Goal: Task Accomplishment & Management: Use online tool/utility

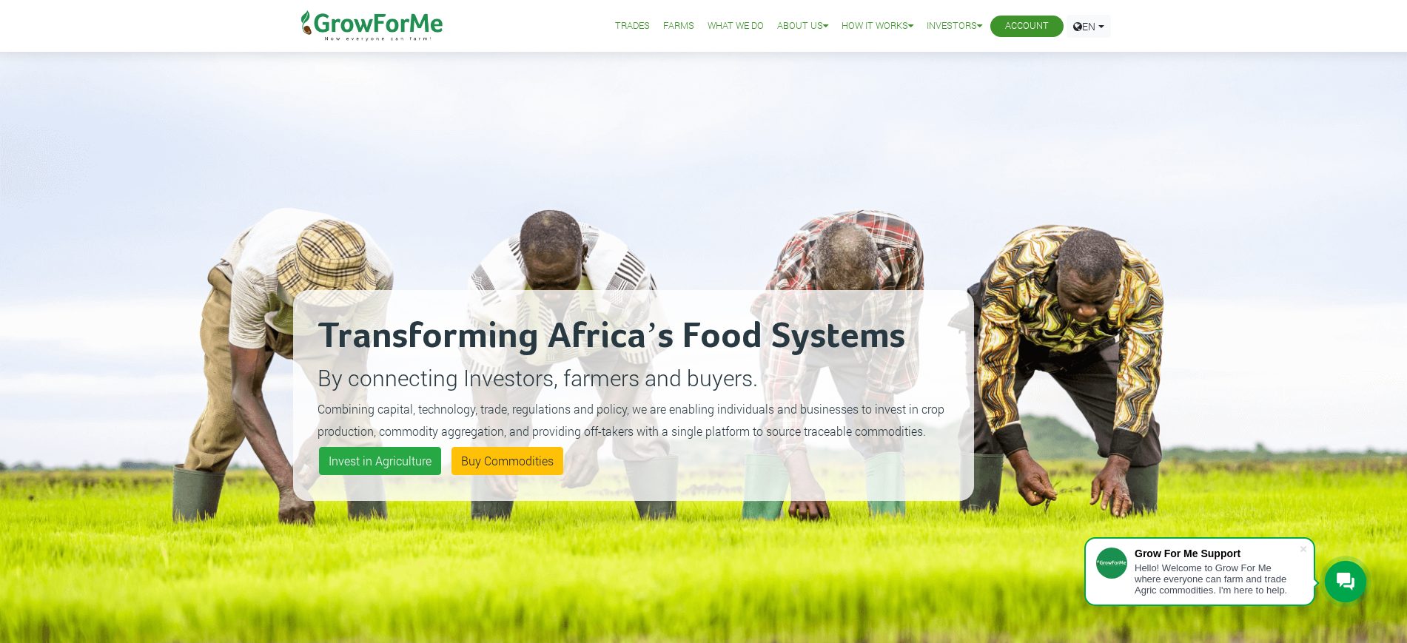
click at [1014, 27] on link "Account" at bounding box center [1027, 26] width 44 height 16
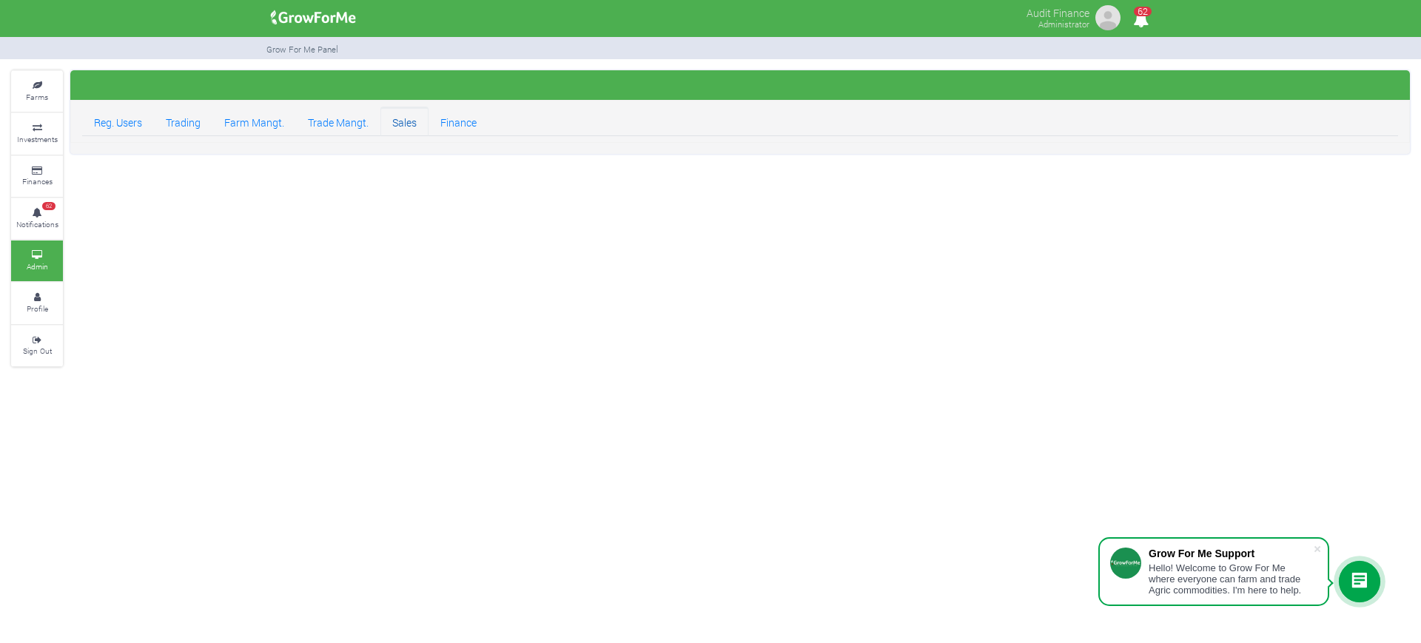
click at [397, 125] on link "Sales" at bounding box center [404, 122] width 48 height 30
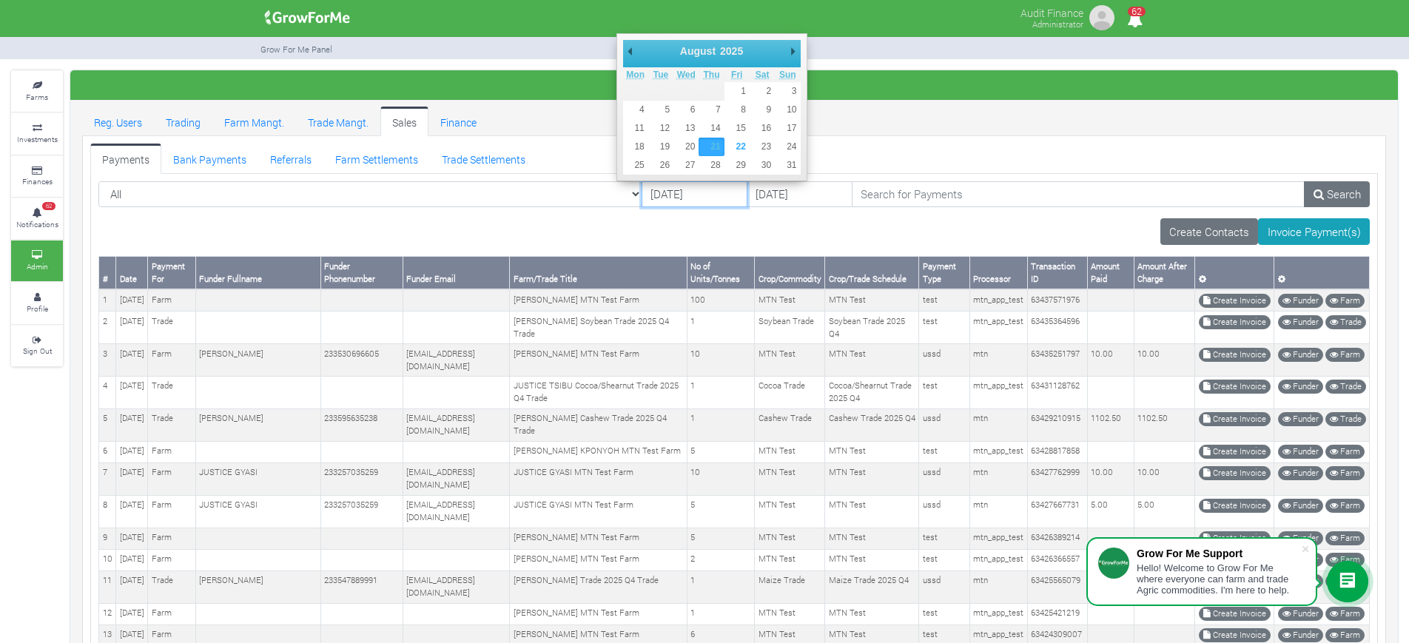
click at [641, 193] on input "21/08/2025" at bounding box center [694, 194] width 106 height 27
type input "[DATE]"
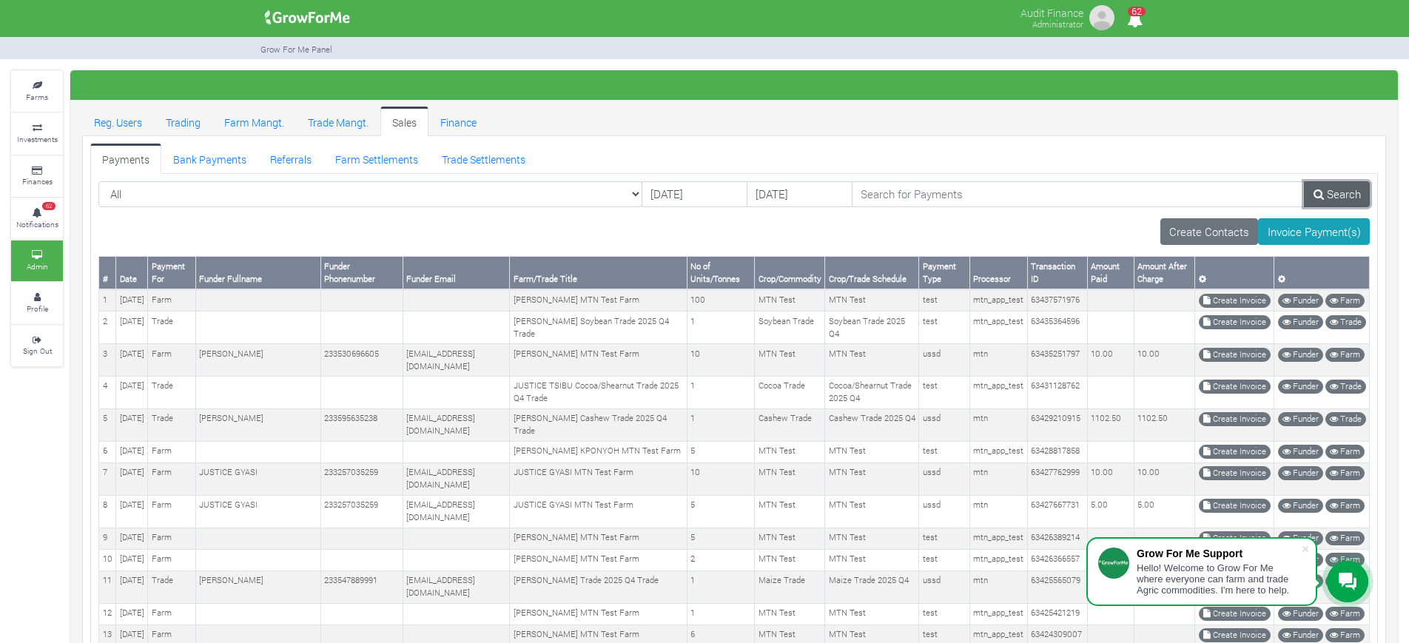
click at [1334, 186] on link "Search" at bounding box center [1337, 194] width 66 height 27
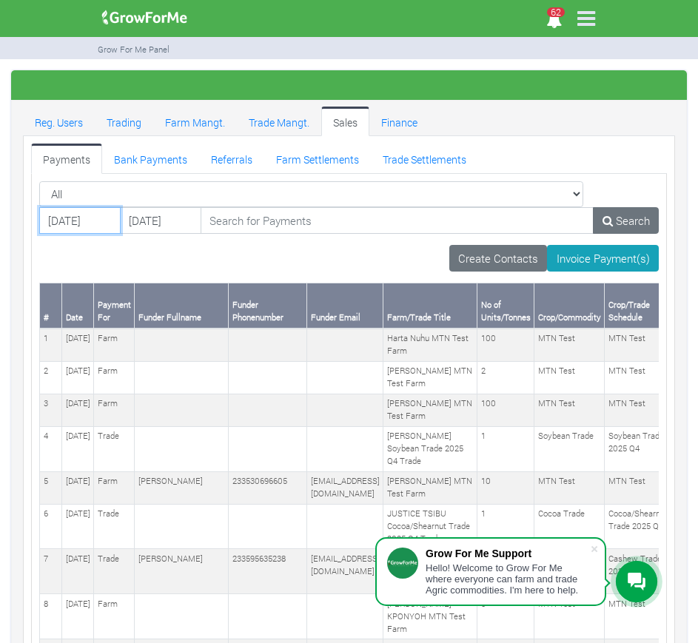
click at [121, 207] on input "[DATE]" at bounding box center [79, 220] width 81 height 27
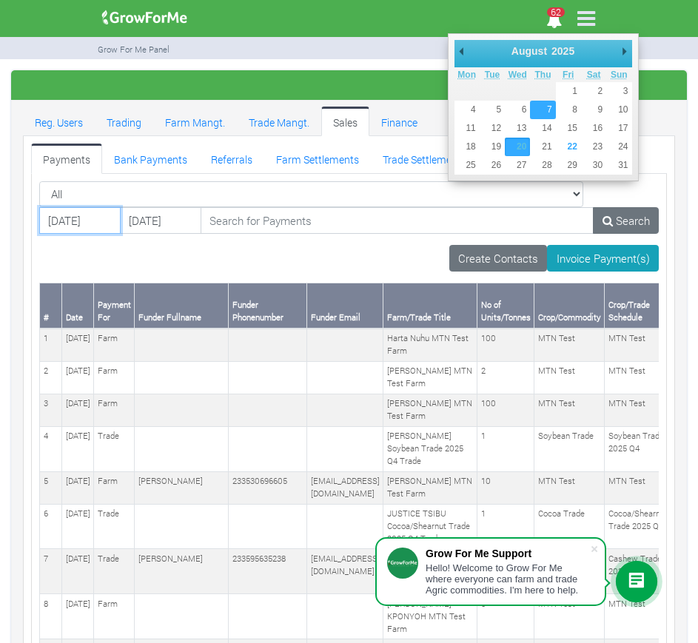
type input "07/08/2025"
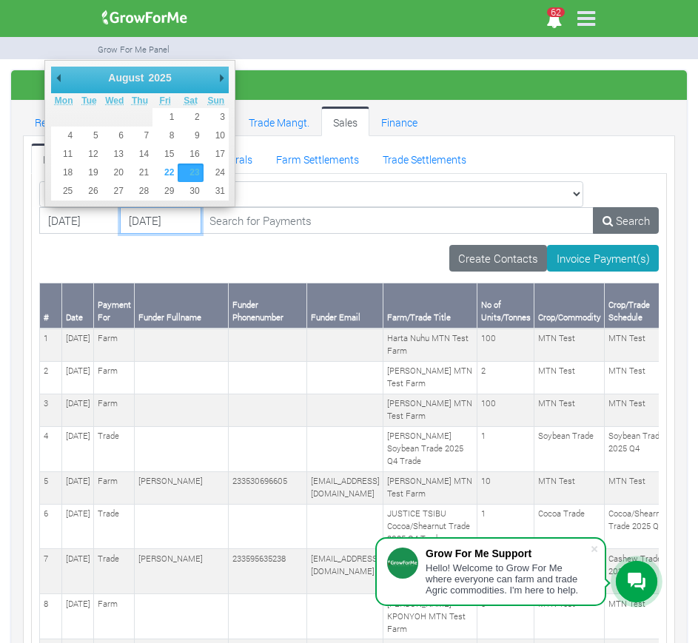
click at [120, 226] on input "23/08/2025" at bounding box center [160, 220] width 81 height 27
type input "15/08/2025"
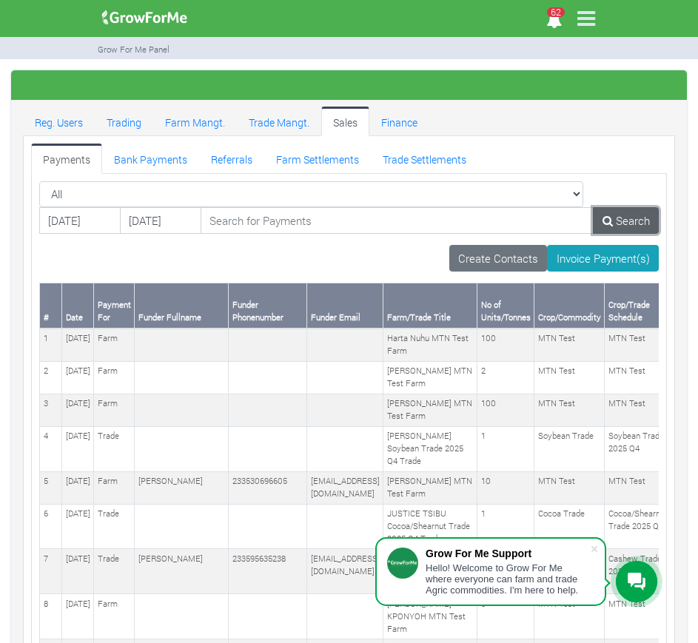
click at [645, 216] on link "Search" at bounding box center [626, 220] width 66 height 27
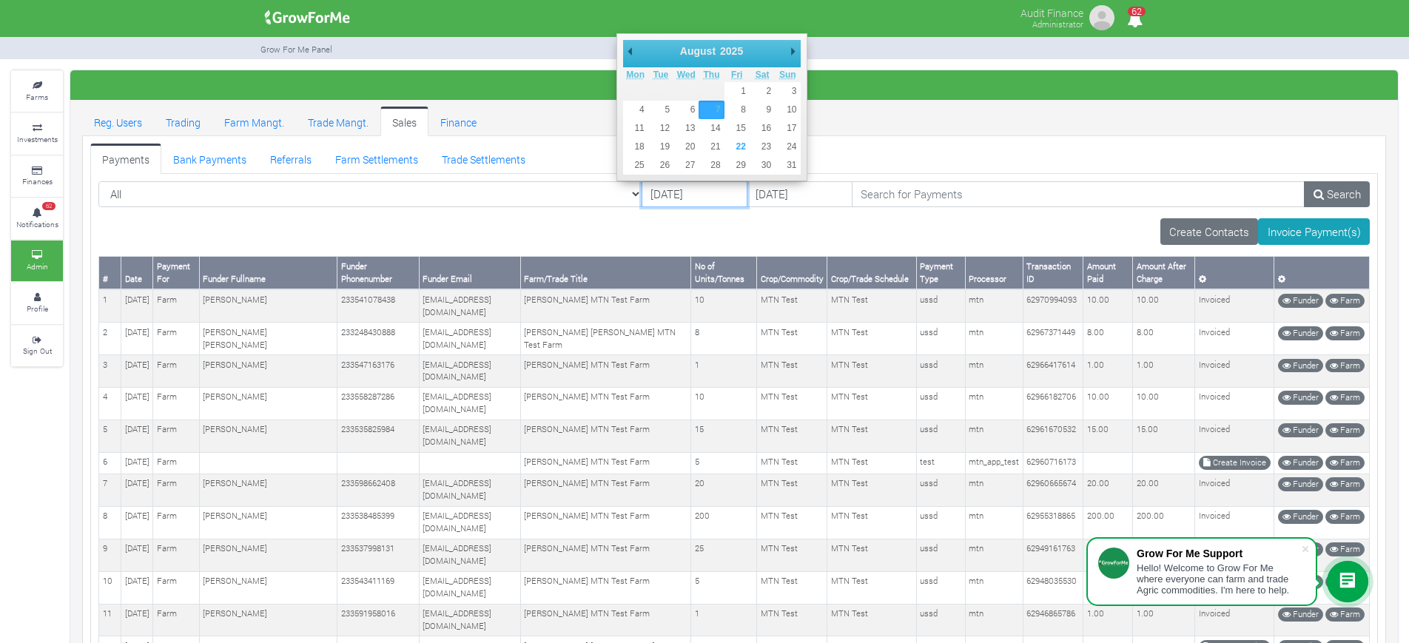
click at [641, 187] on input "07/08/2025" at bounding box center [694, 194] width 106 height 27
type input "[DATE]"
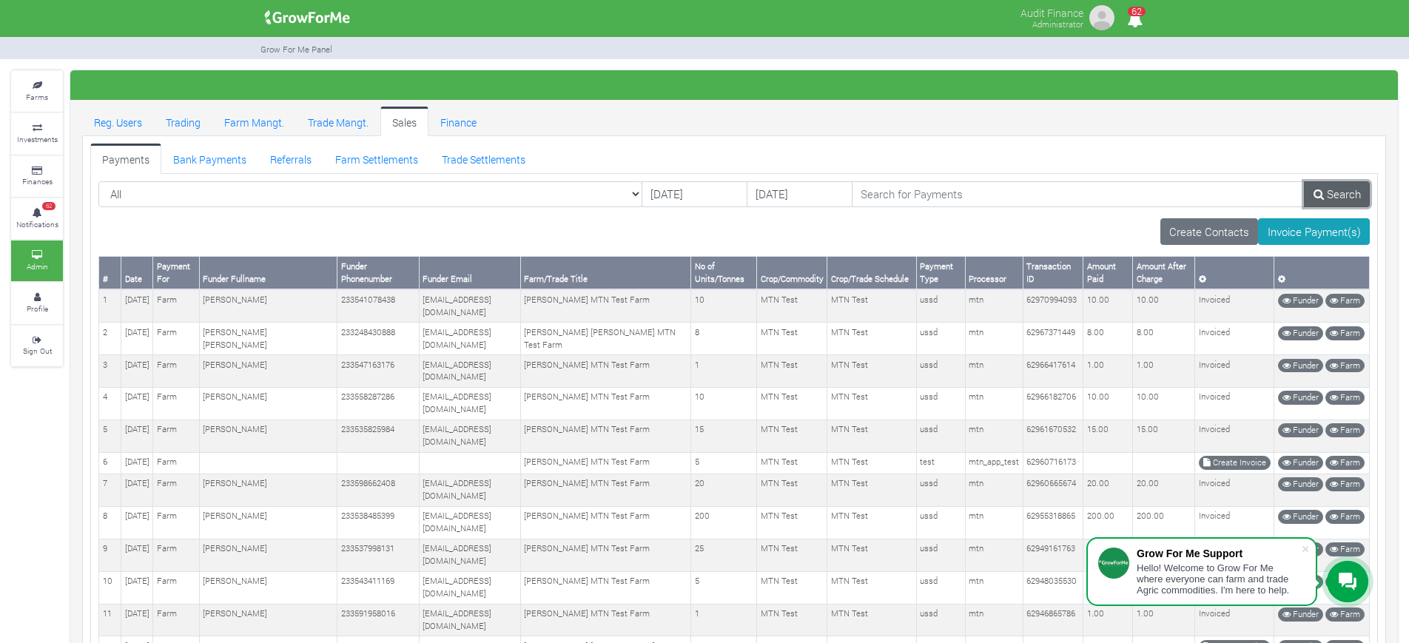
click at [1327, 190] on link "Search" at bounding box center [1337, 194] width 66 height 27
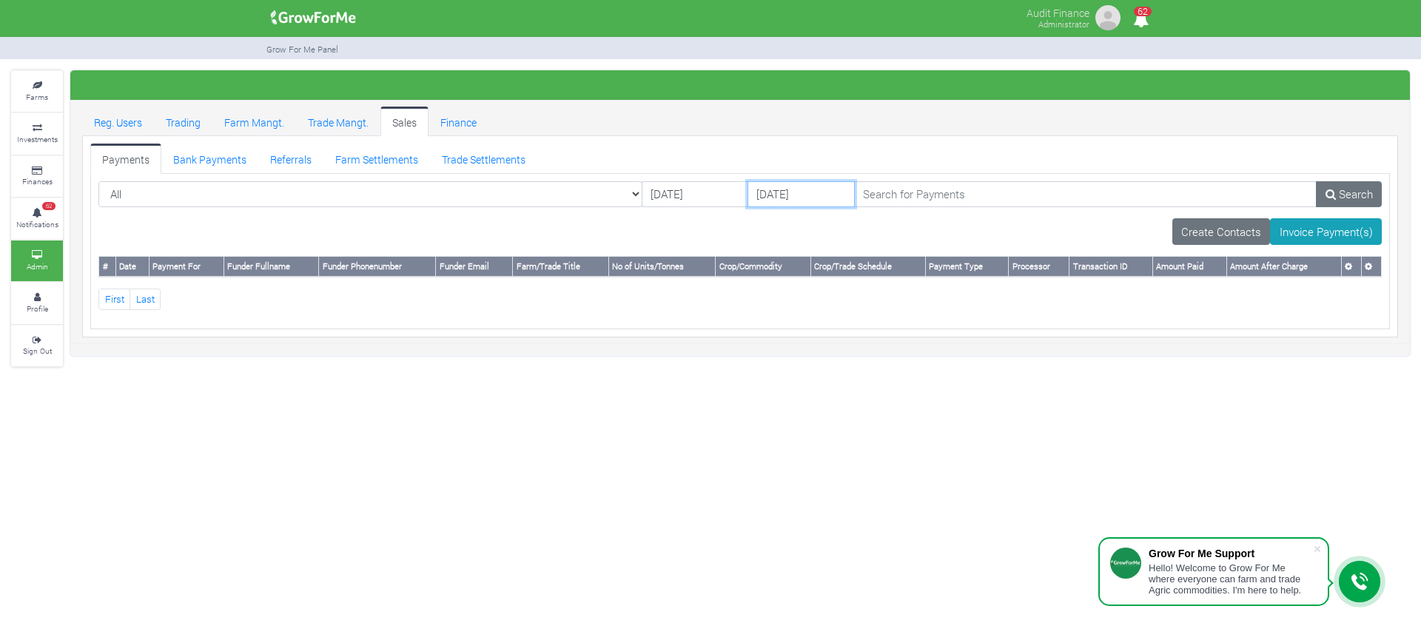
click at [747, 197] on input "[DATE]" at bounding box center [800, 194] width 107 height 27
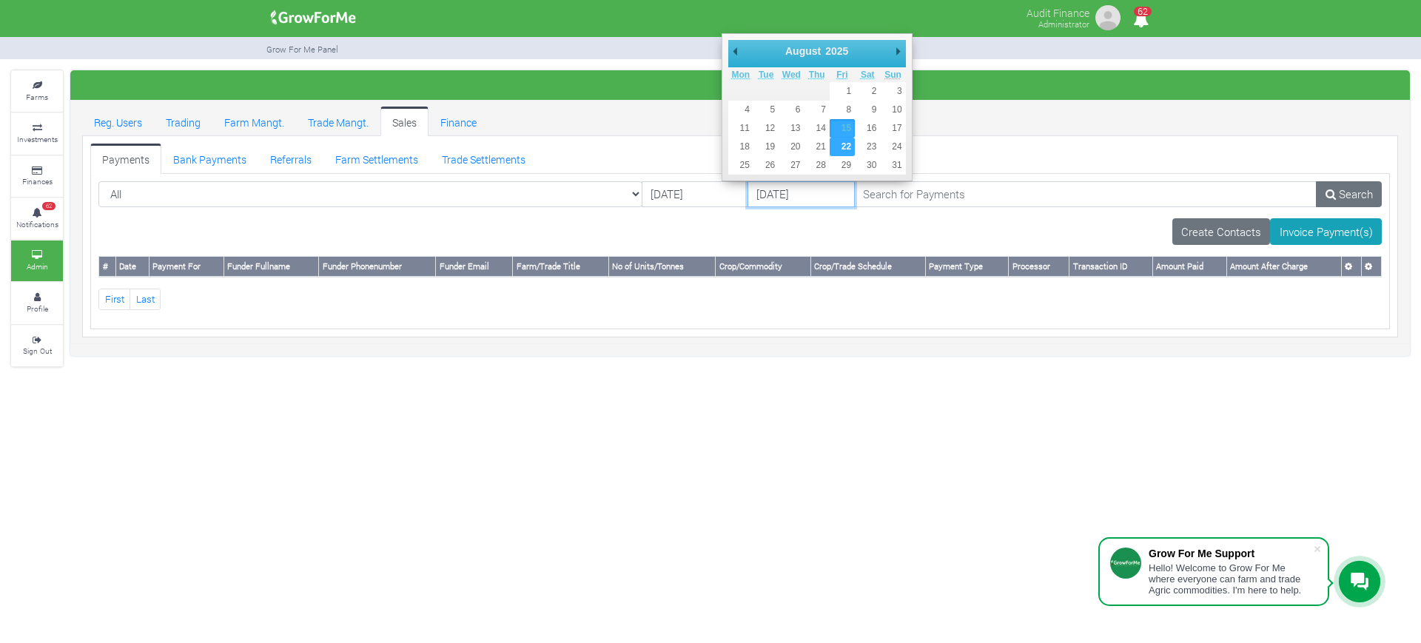
type input "[DATE]"
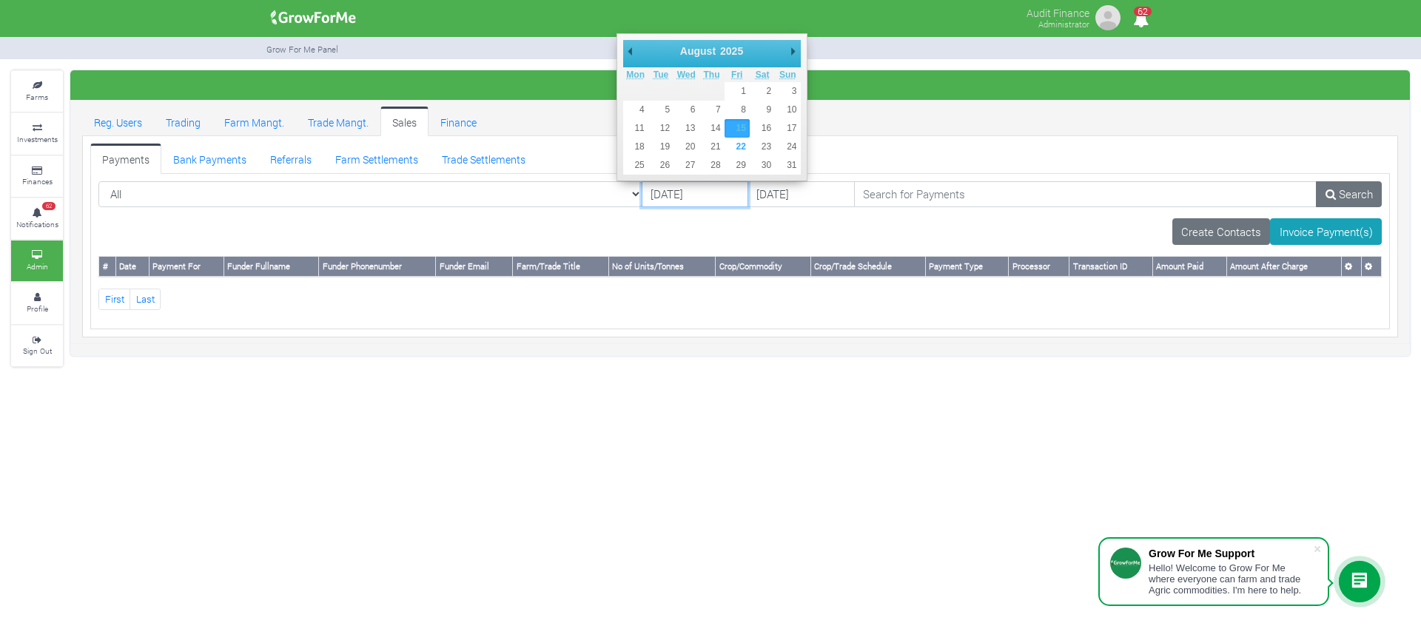
click at [641, 194] on input "[DATE]" at bounding box center [694, 194] width 107 height 27
type input "[DATE]"
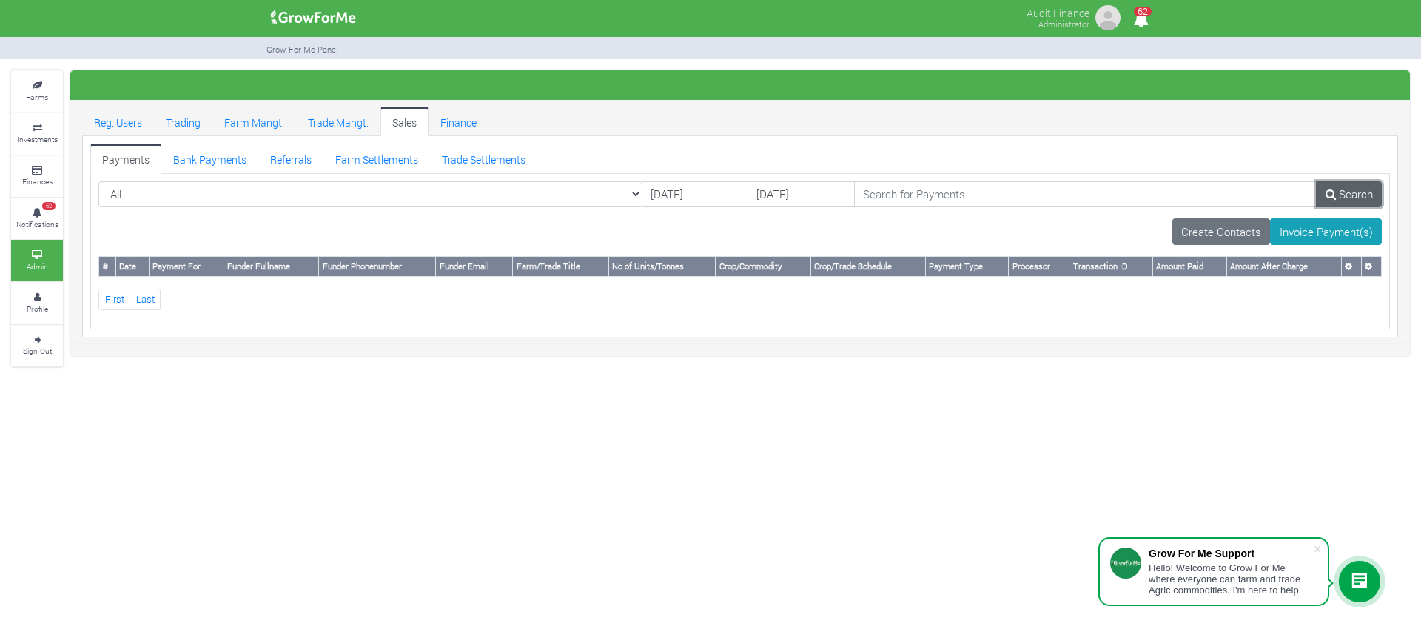
click at [1337, 192] on link "Search" at bounding box center [1349, 194] width 66 height 27
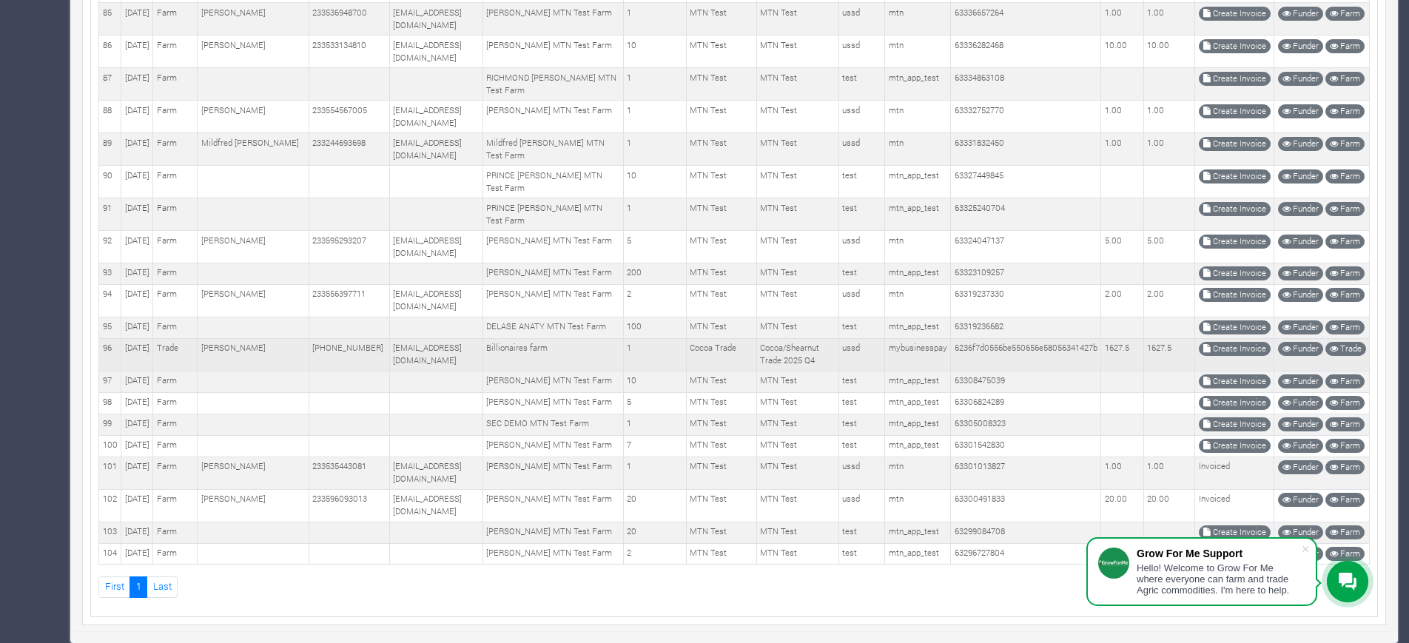
scroll to position [4424, 0]
click at [1209, 345] on icon at bounding box center [1206, 349] width 7 height 8
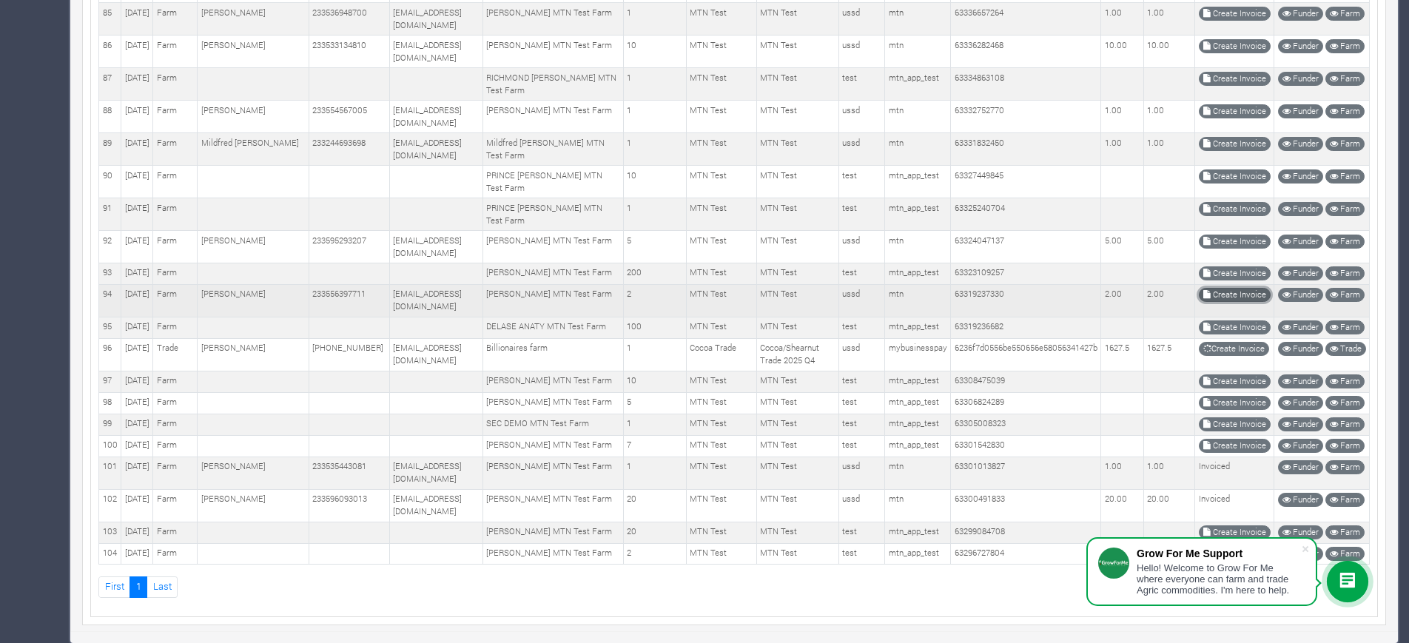
click at [1224, 288] on link "Create Invoice" at bounding box center [1235, 295] width 72 height 14
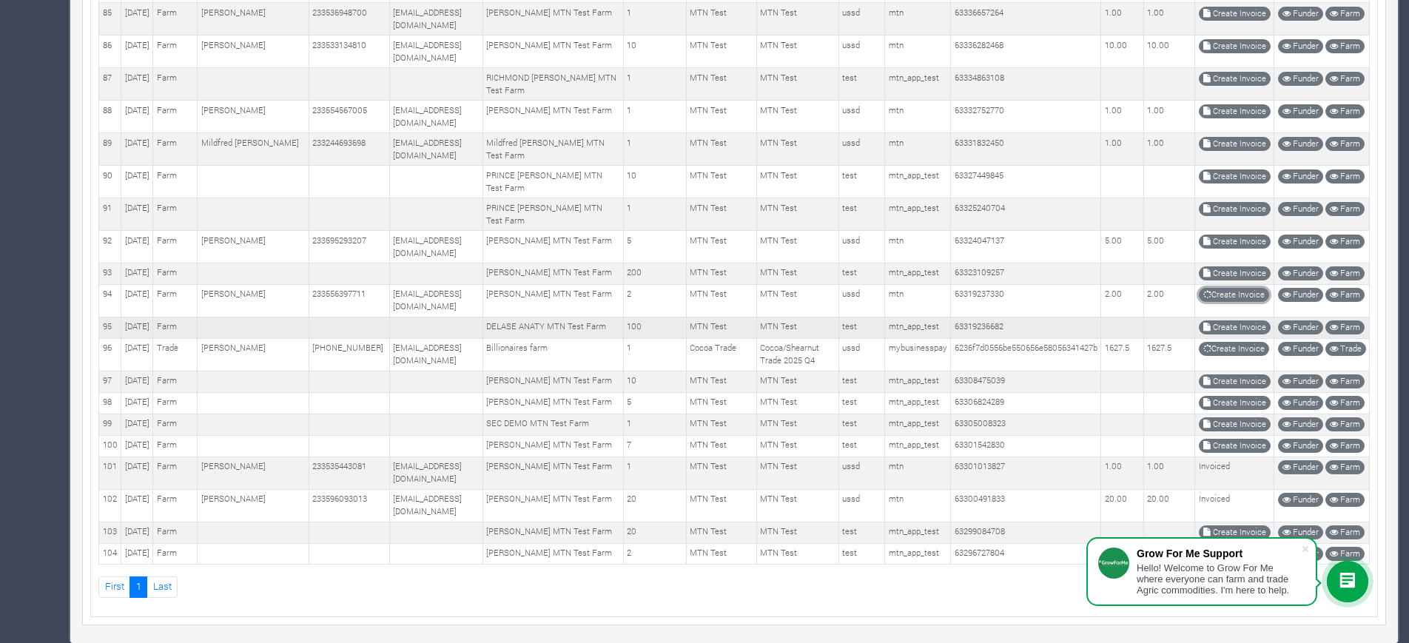
scroll to position [4332, 0]
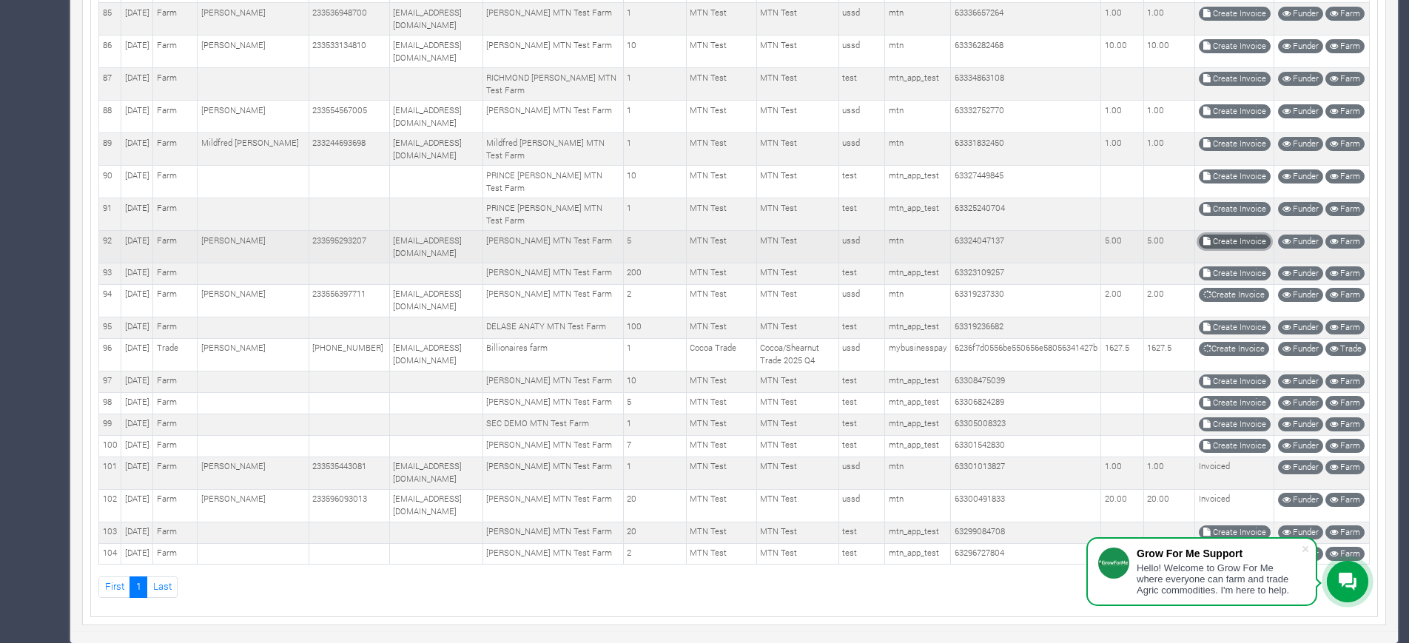
click at [1216, 235] on link "Create Invoice" at bounding box center [1235, 242] width 72 height 14
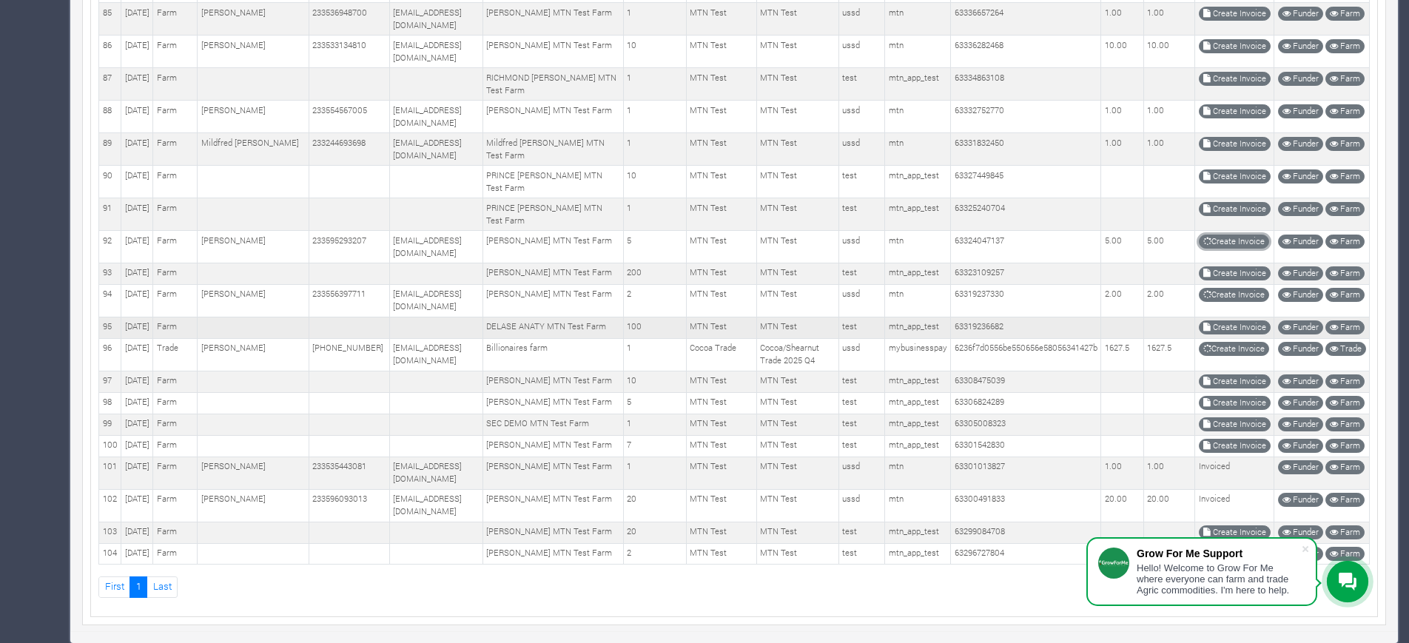
scroll to position [4147, 0]
click at [1222, 137] on link "Create Invoice" at bounding box center [1235, 144] width 72 height 14
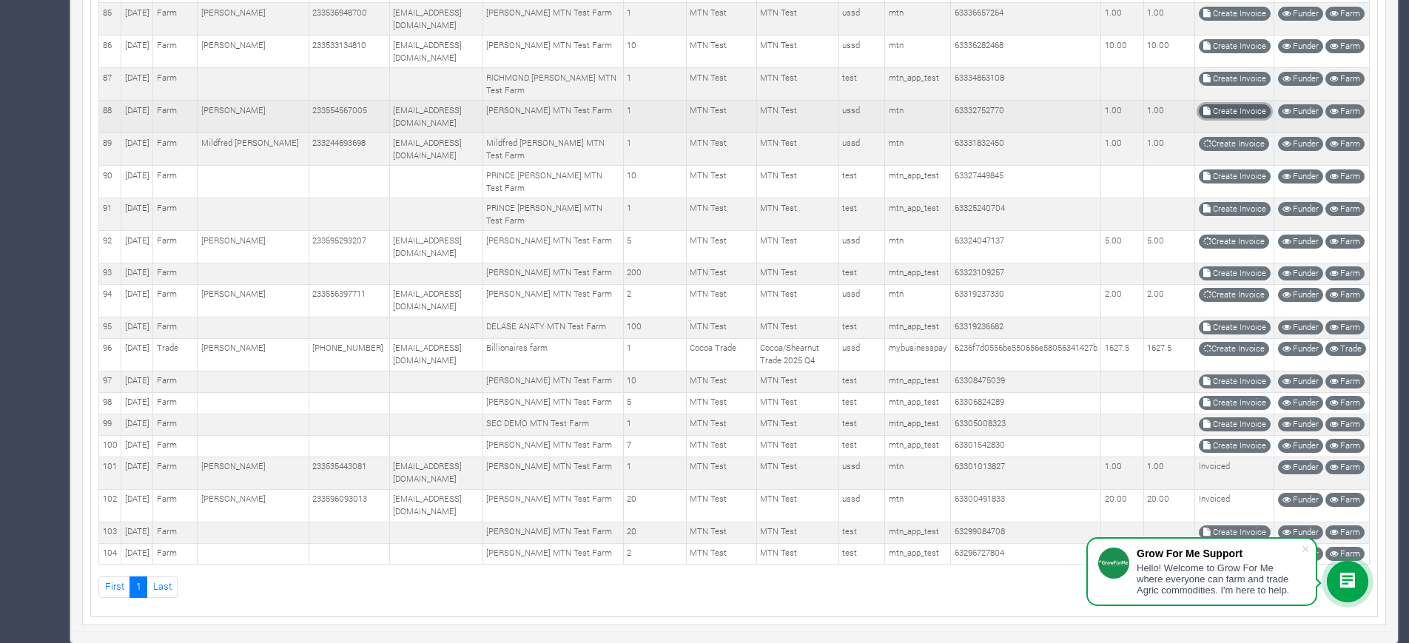
click at [1207, 107] on icon at bounding box center [1206, 111] width 7 height 8
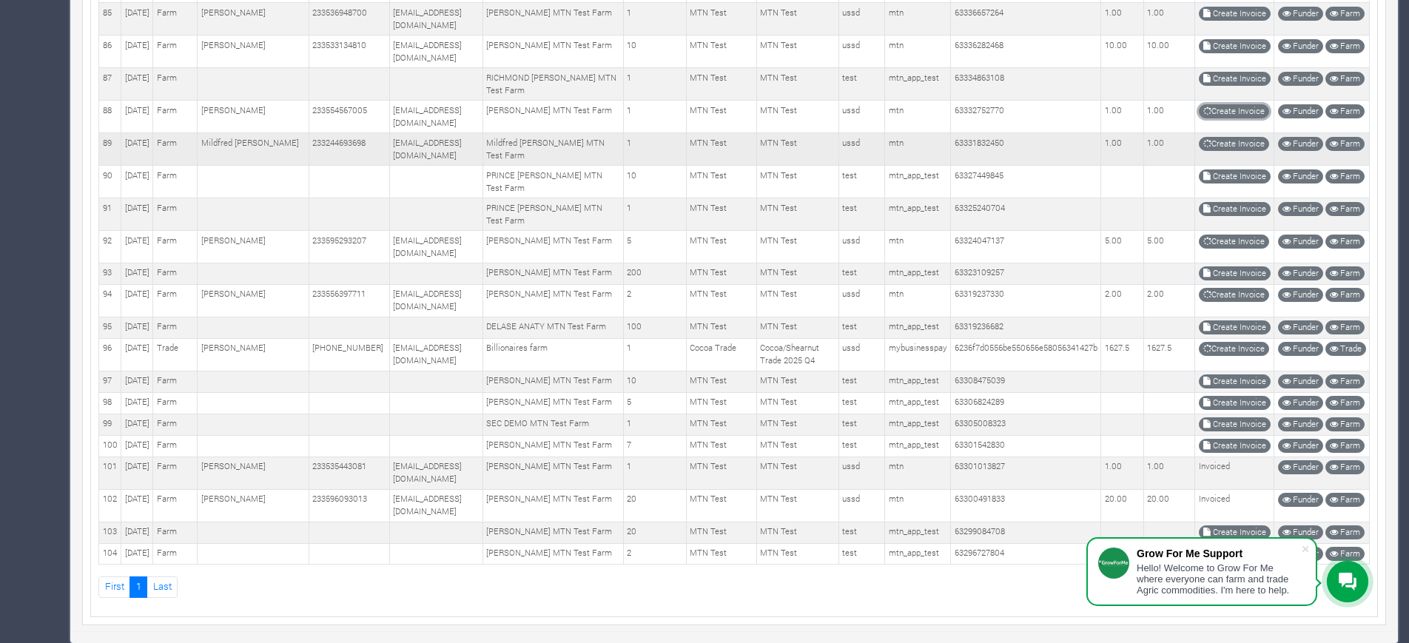
scroll to position [4055, 0]
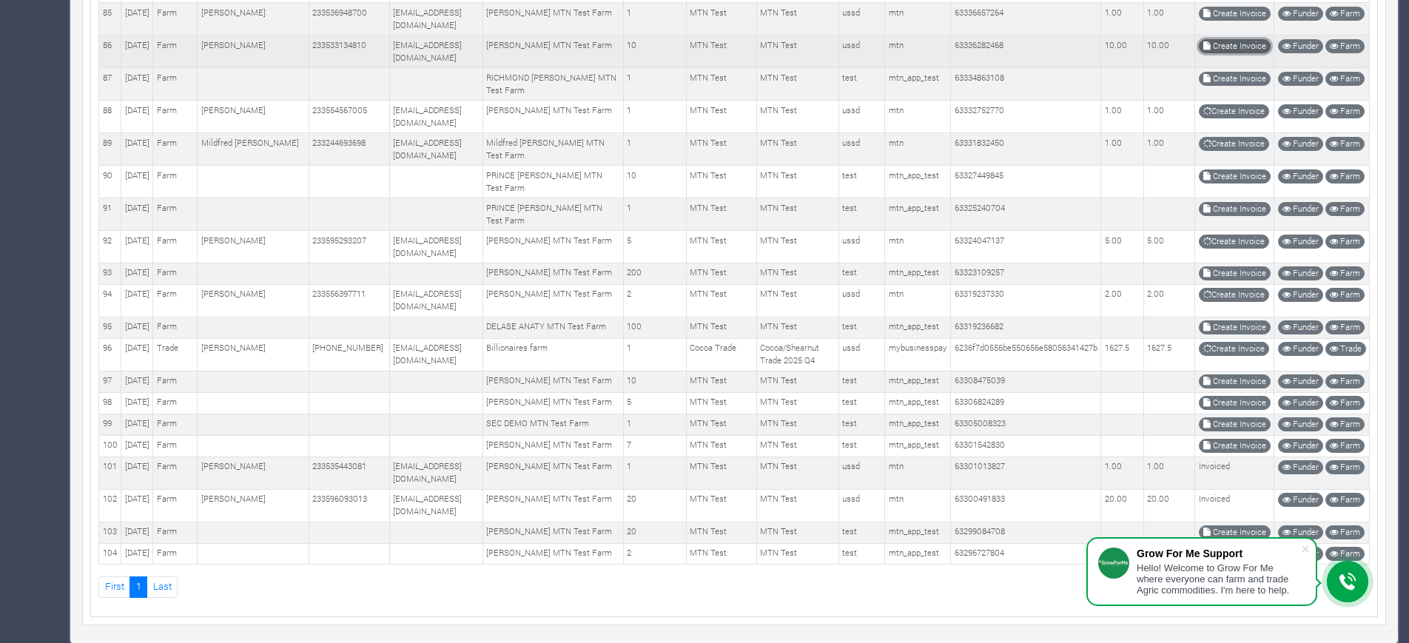
click at [1222, 53] on link "Create Invoice" at bounding box center [1235, 46] width 72 height 14
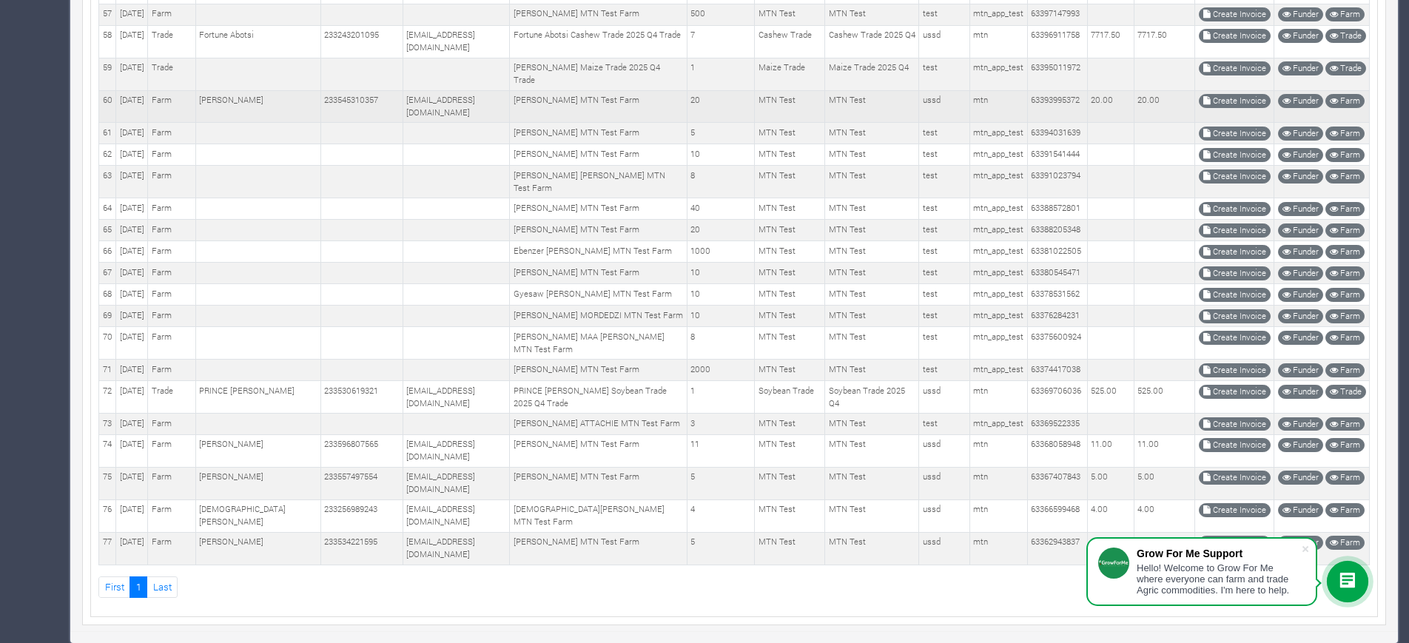
scroll to position [2239, 0]
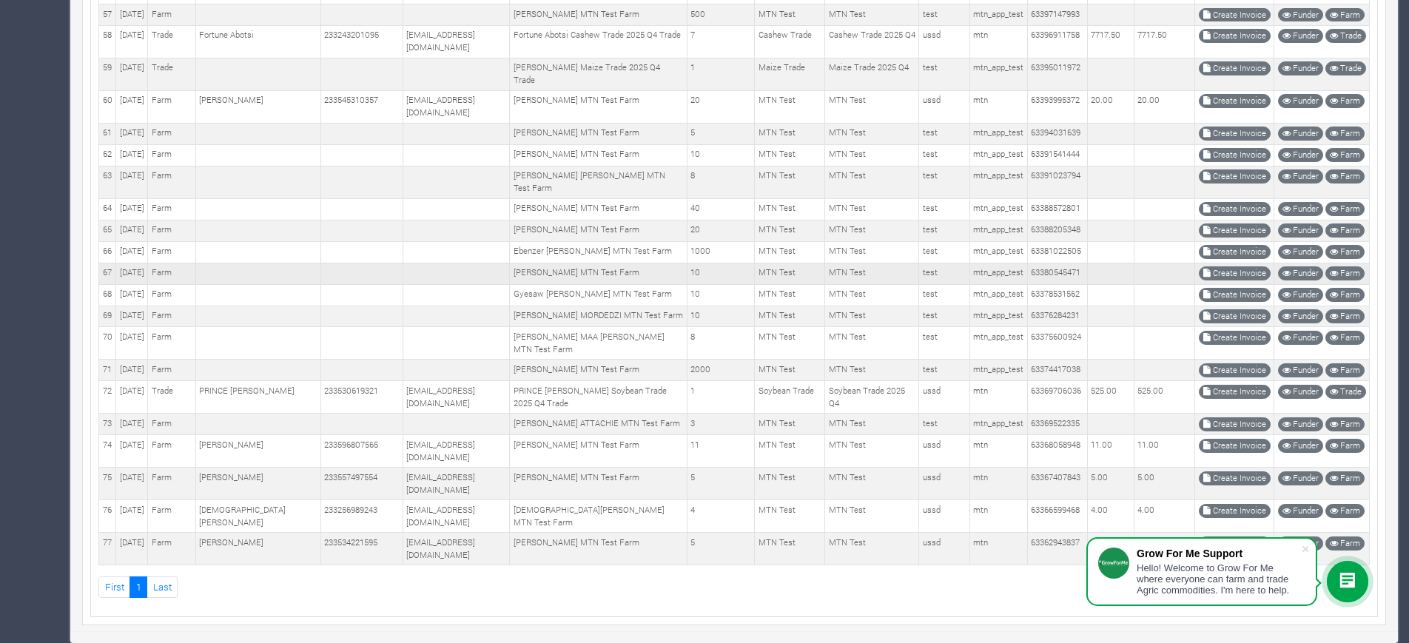
scroll to position [2239, 0]
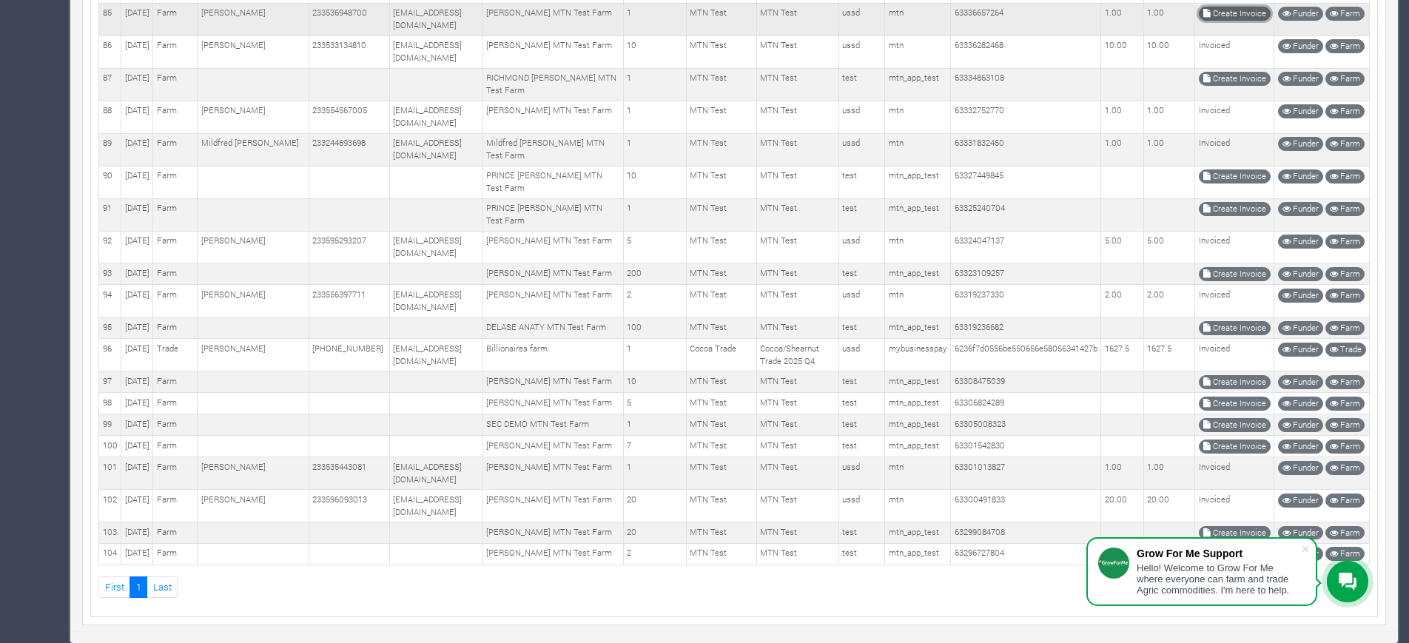
click at [1226, 21] on link "Create Invoice" at bounding box center [1235, 14] width 72 height 14
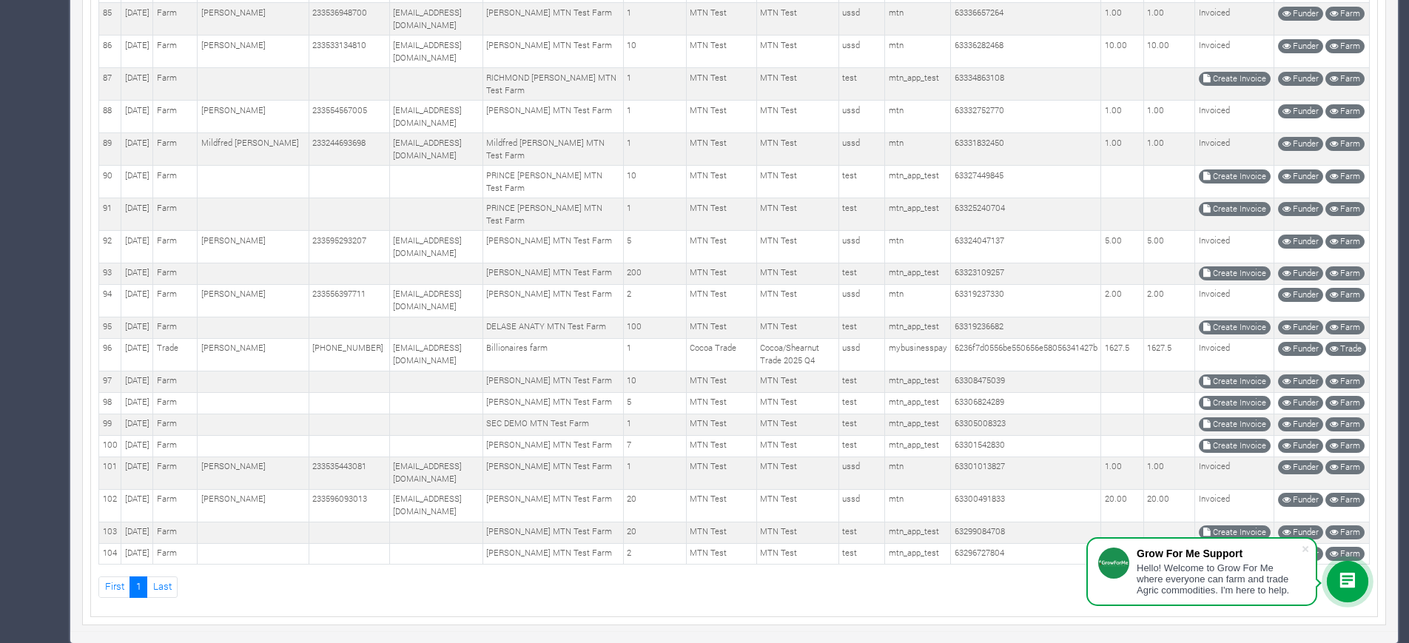
scroll to position [4424, 0]
click at [997, 392] on td "63306824289" at bounding box center [1026, 402] width 150 height 21
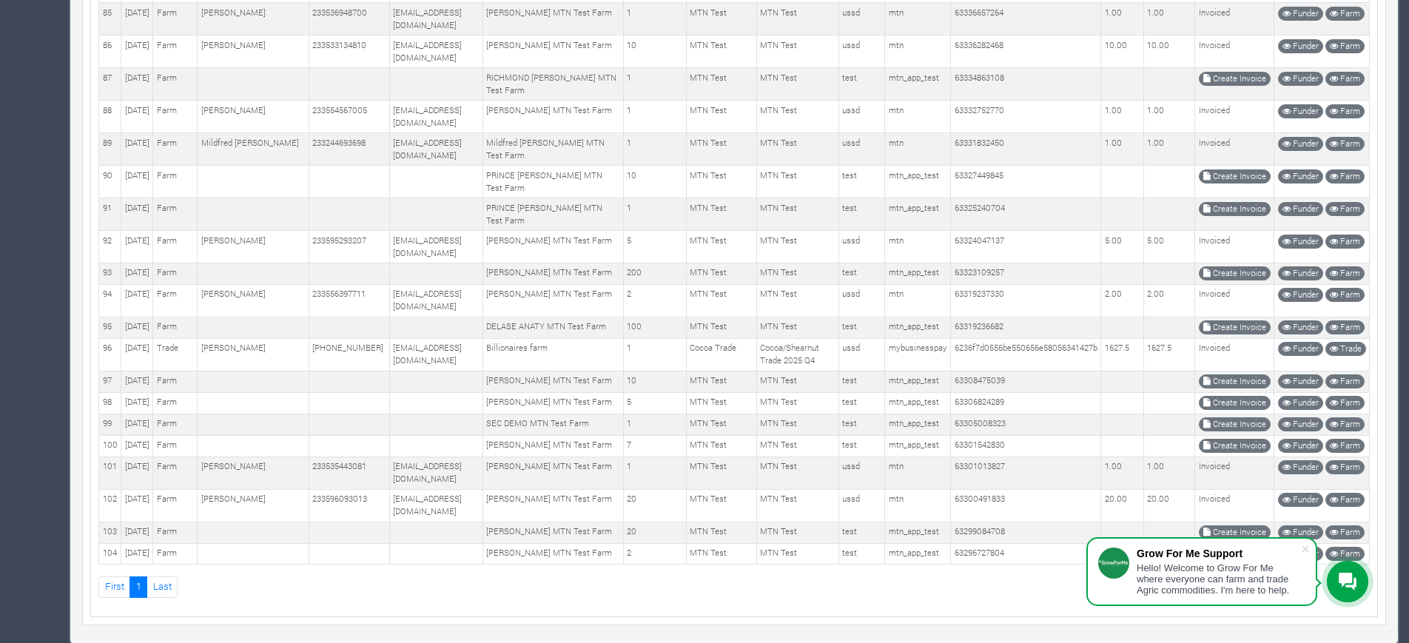
scroll to position [3078, 0]
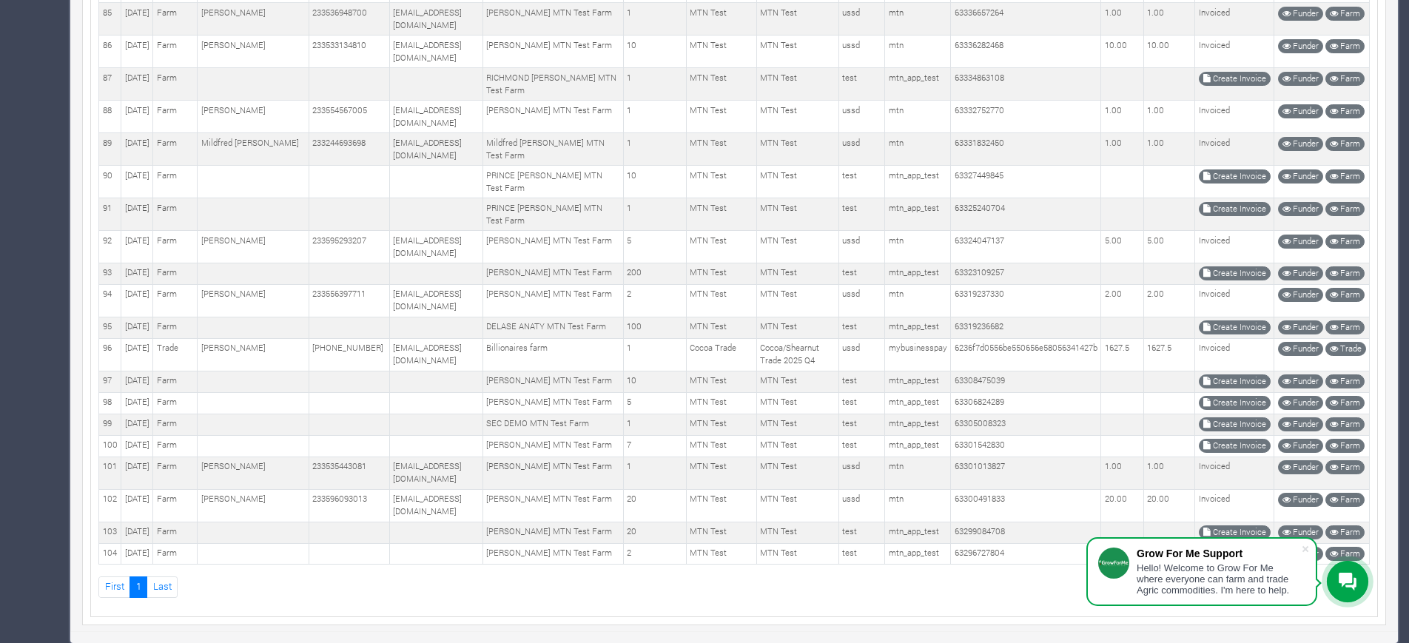
scroll to position [2812, 0]
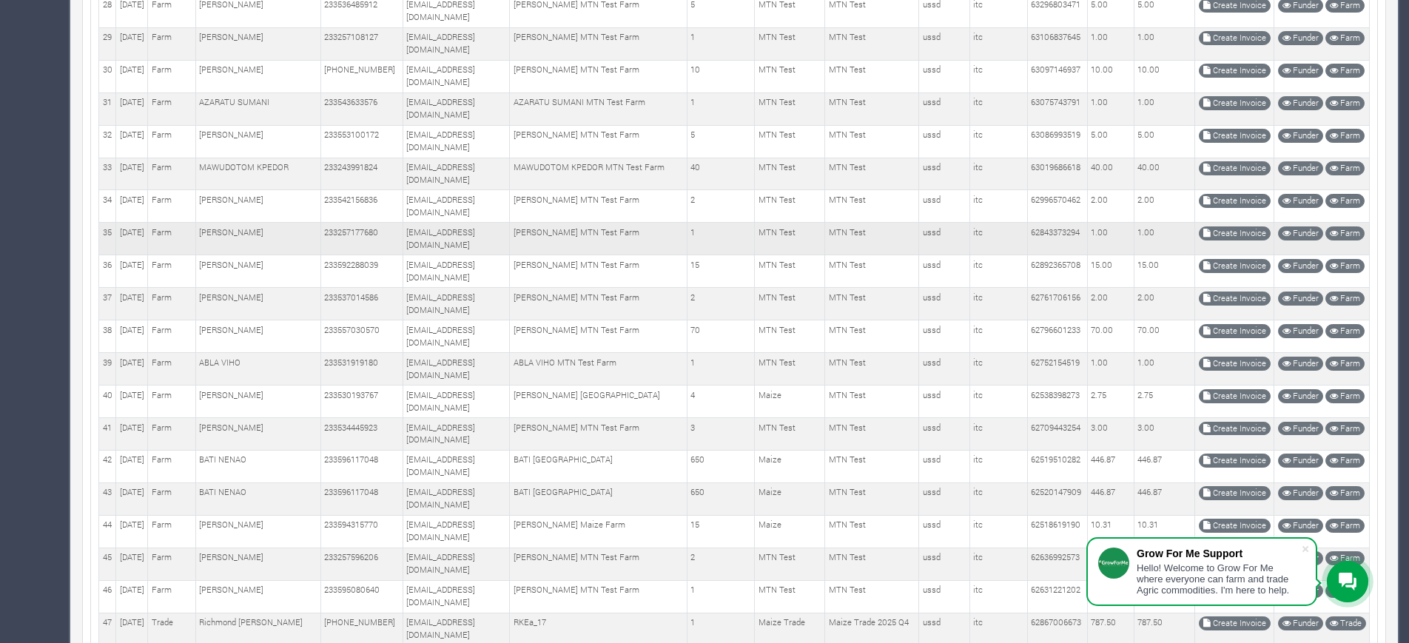
scroll to position [1071, 0]
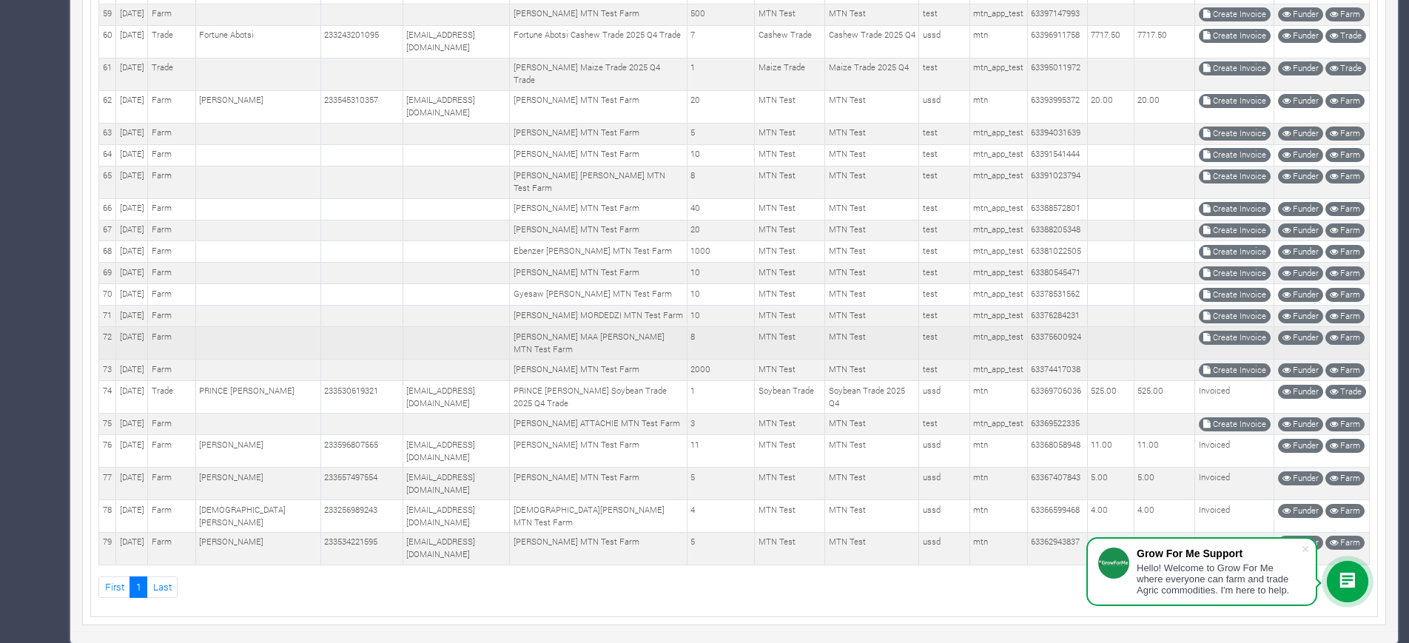
scroll to position [2005, 0]
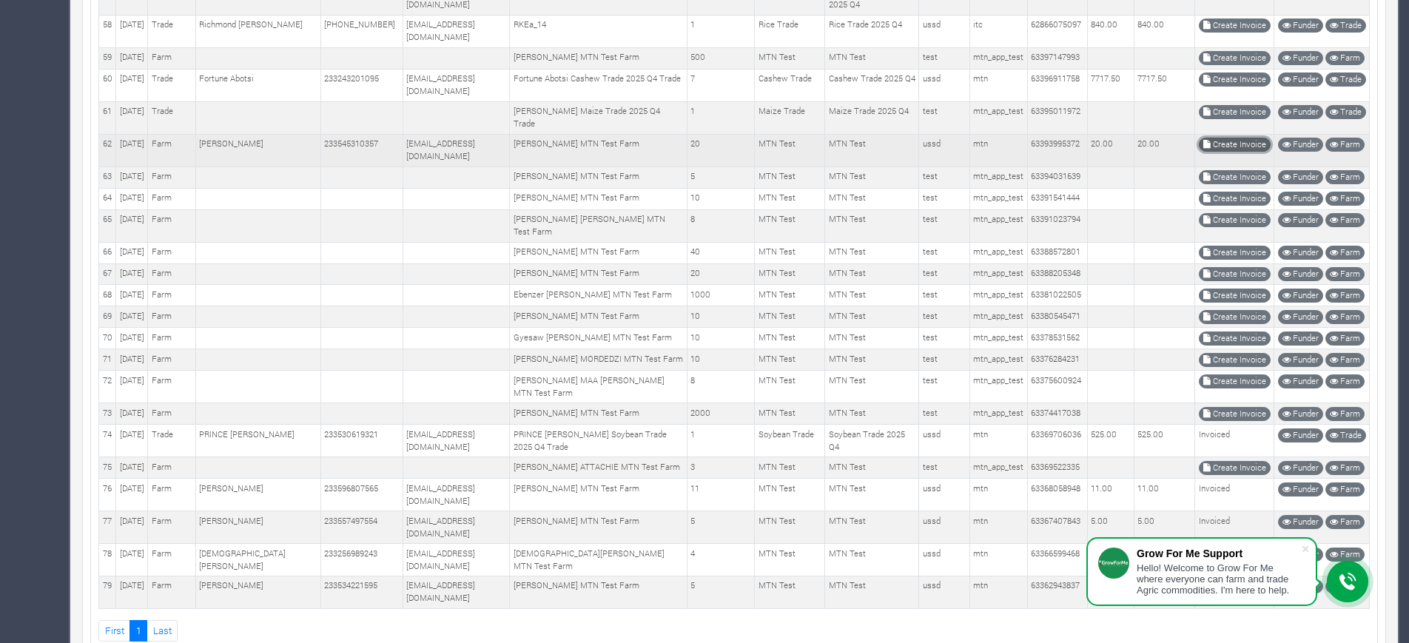
click at [1245, 152] on link "Create Invoice" at bounding box center [1235, 145] width 72 height 14
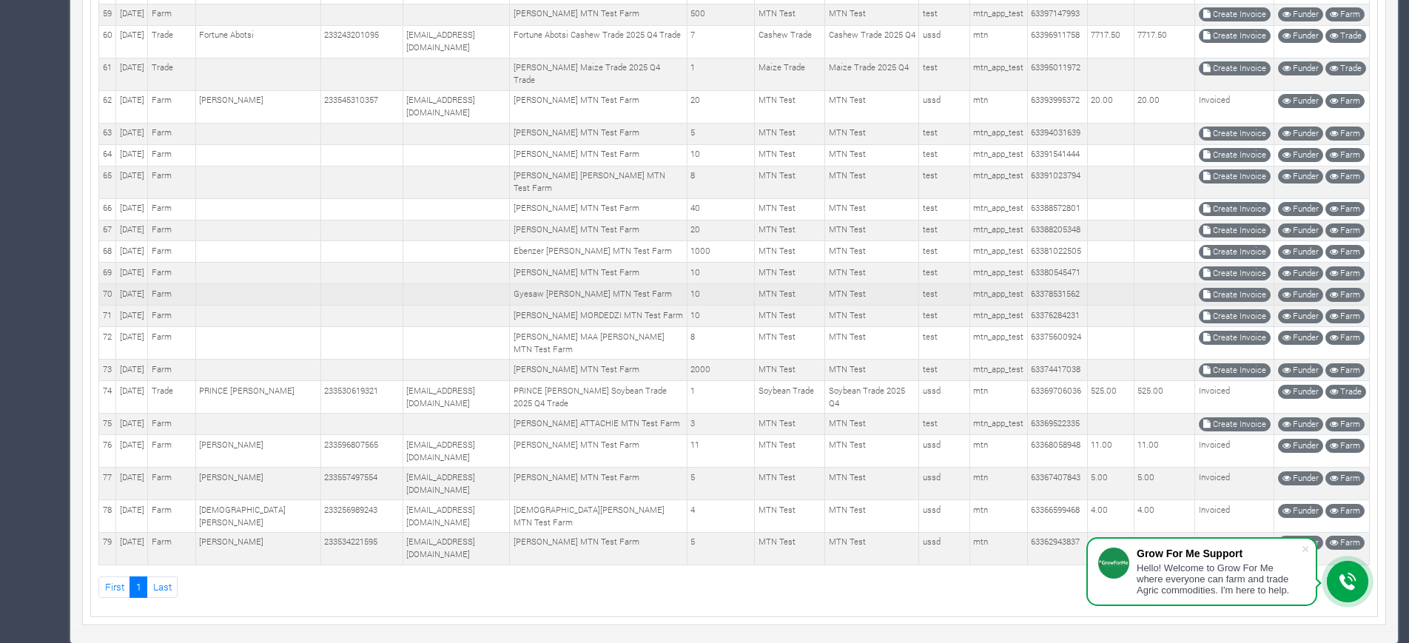
scroll to position [2151, 0]
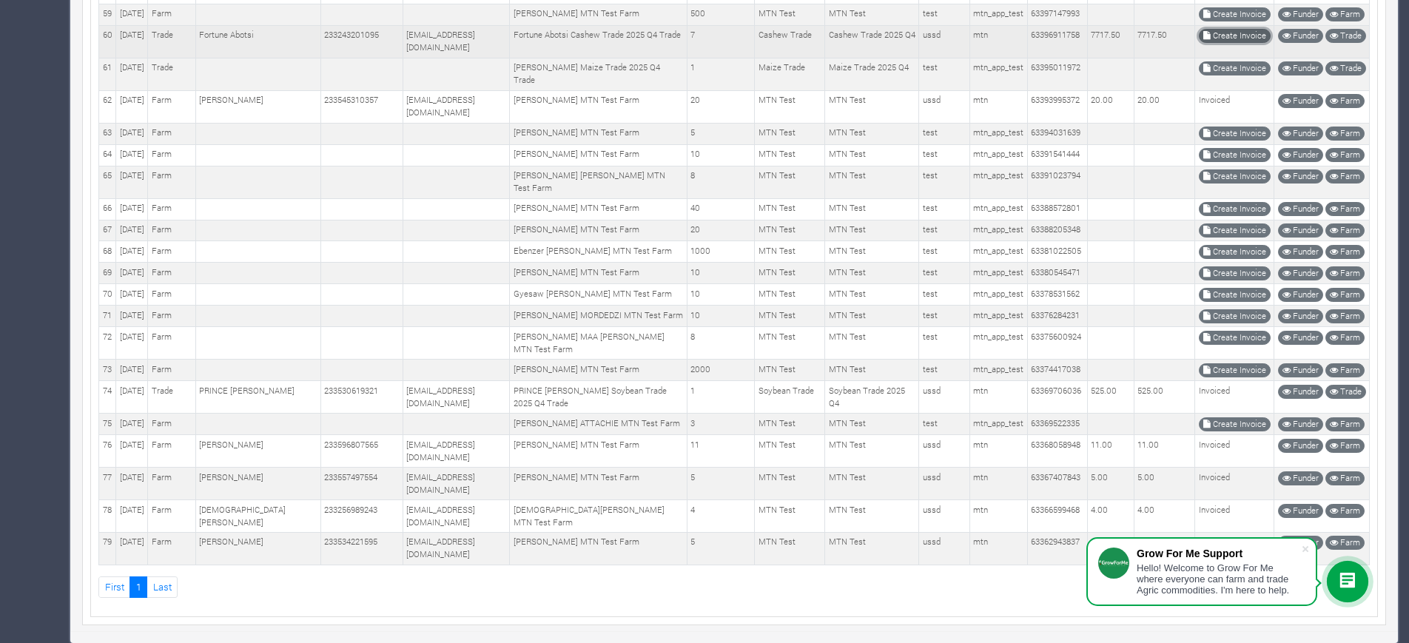
click at [1221, 43] on link "Create Invoice" at bounding box center [1235, 36] width 72 height 14
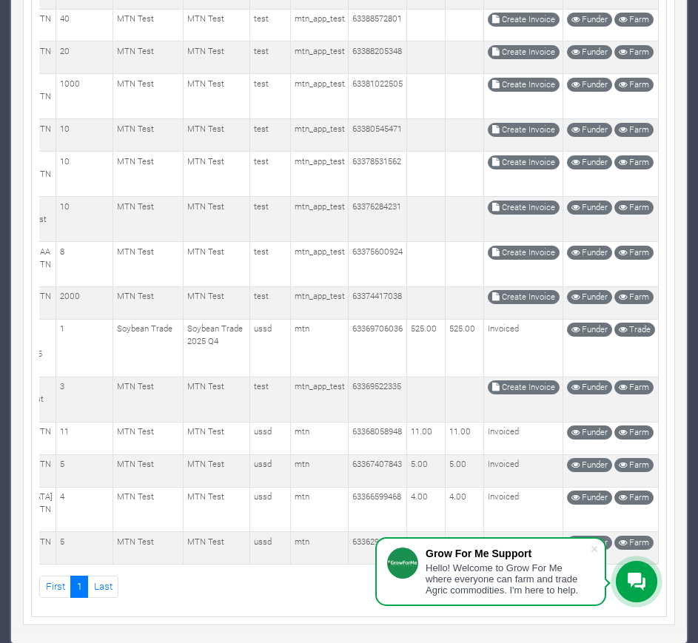
scroll to position [2917, 0]
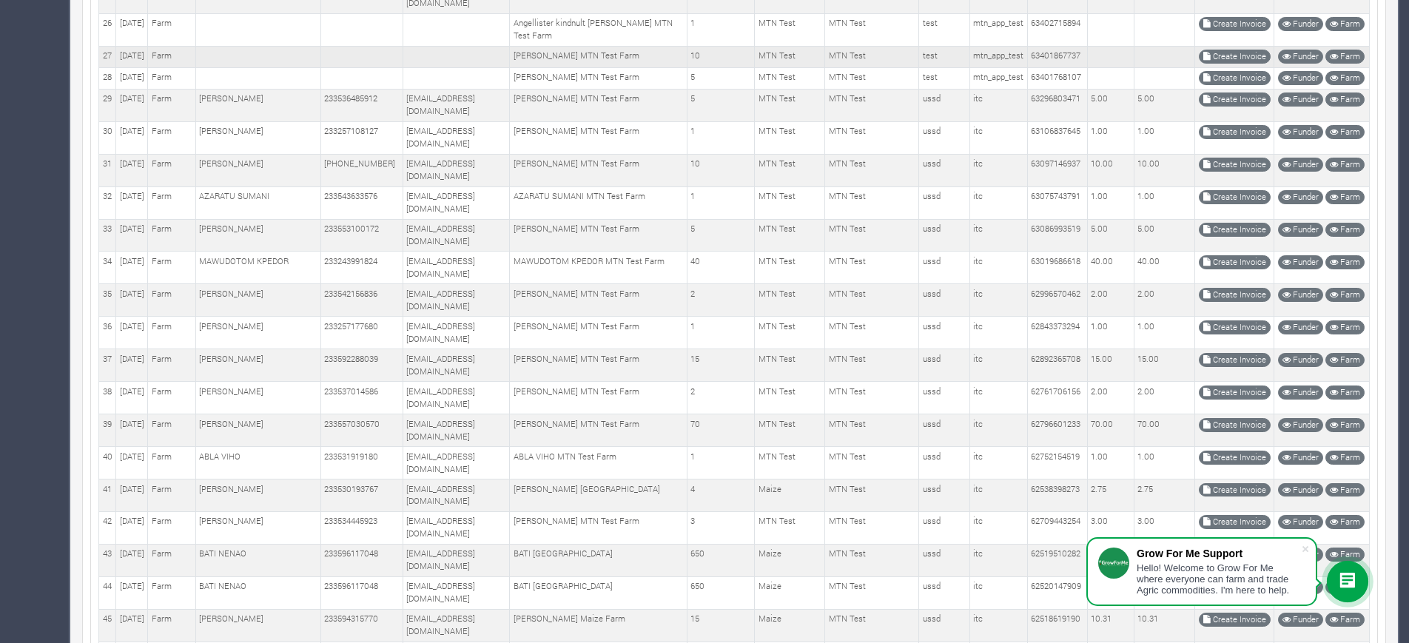
scroll to position [0, 0]
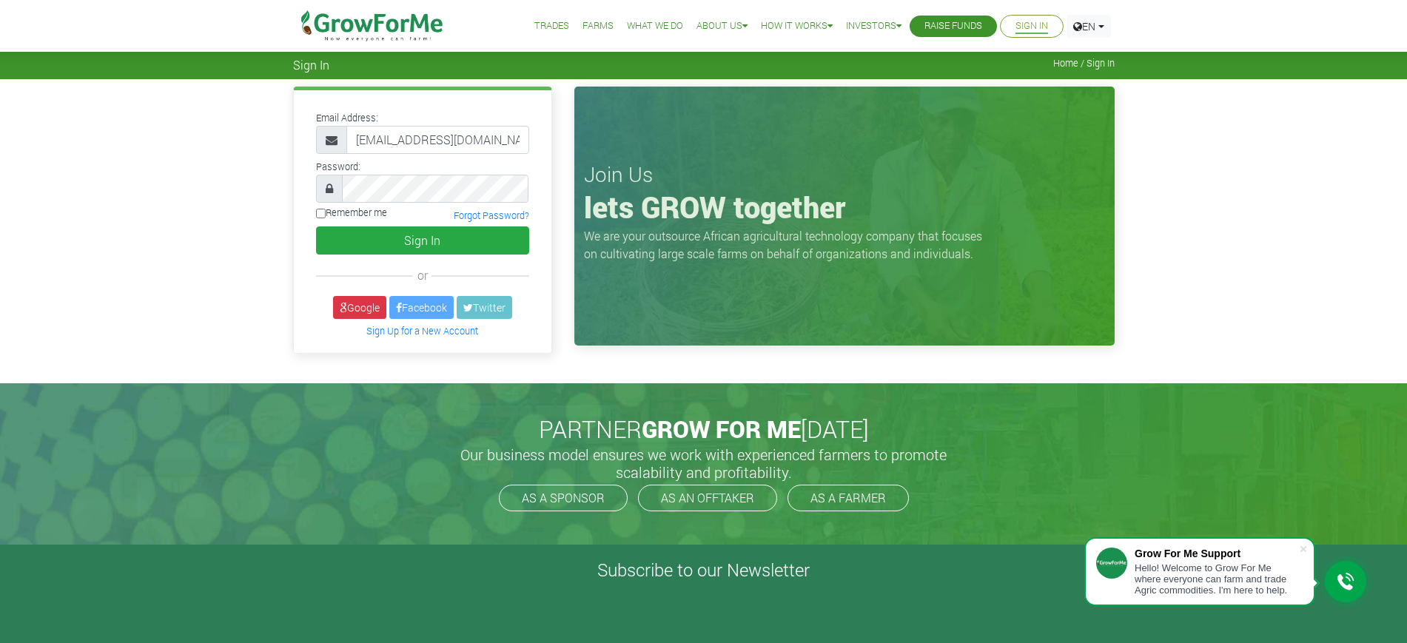
click at [346, 306] on link "Google" at bounding box center [359, 307] width 53 height 23
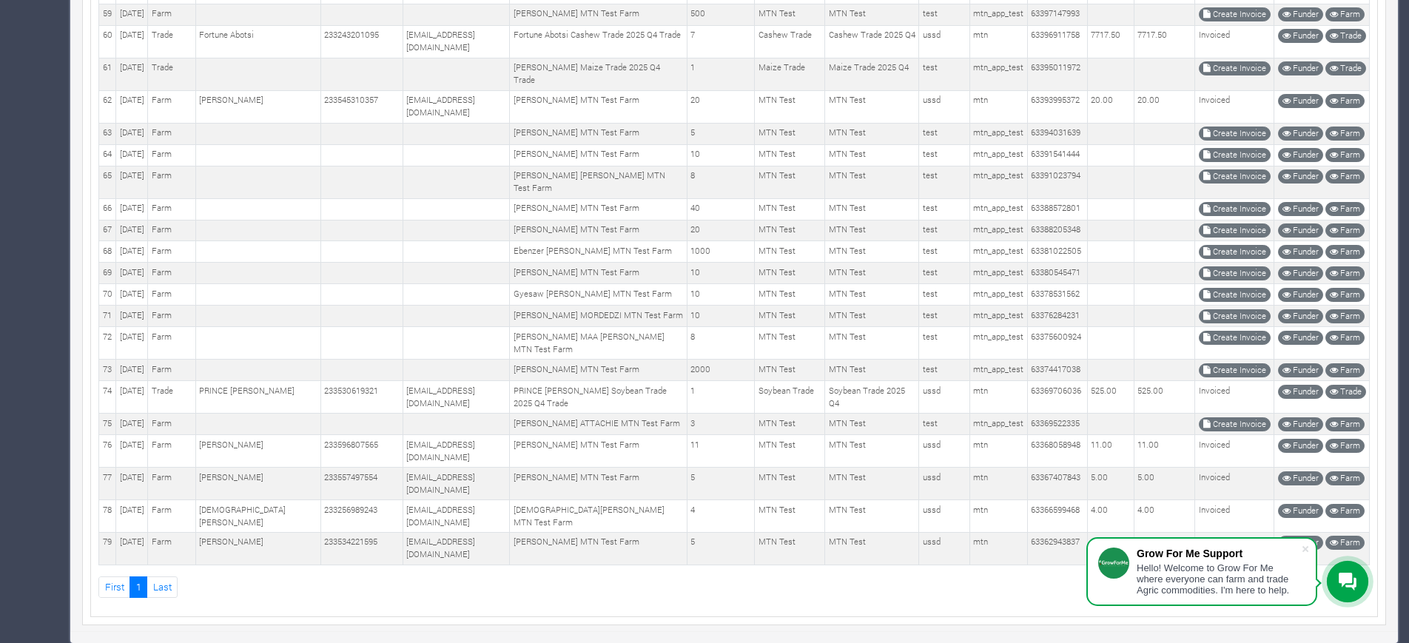
scroll to position [2097, 0]
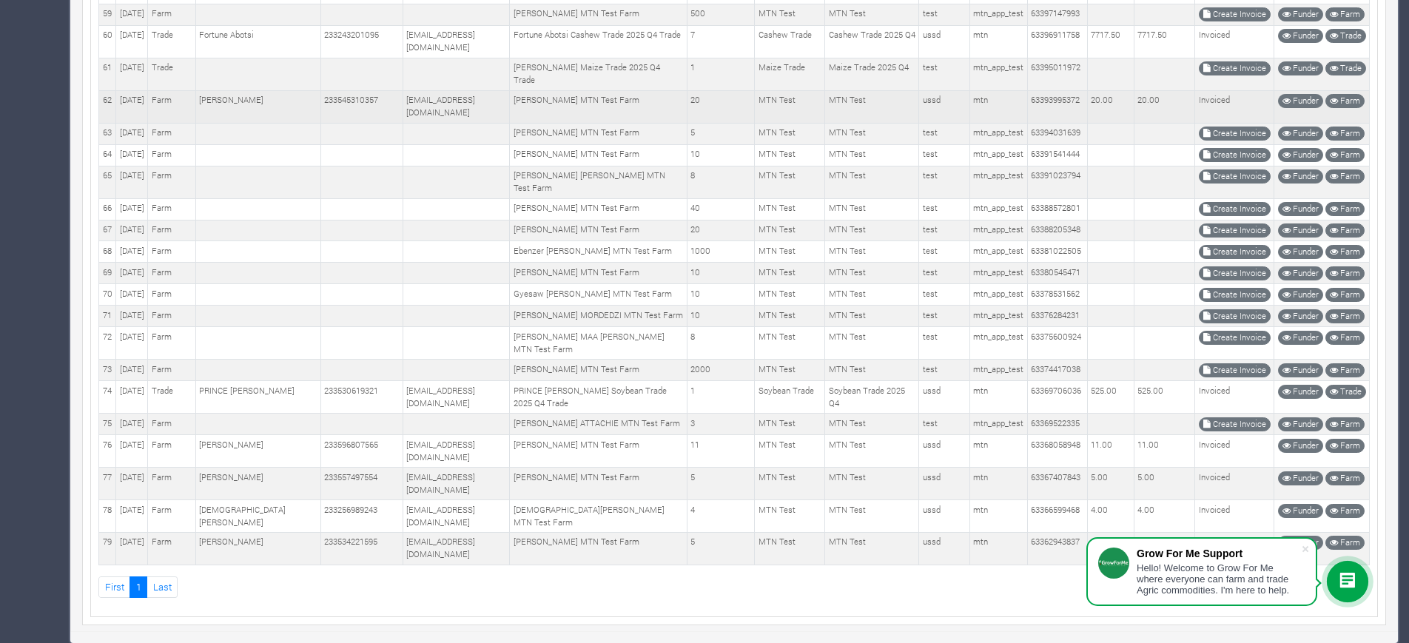
click at [683, 123] on td "[PERSON_NAME] MTN Test Farm" at bounding box center [598, 106] width 177 height 33
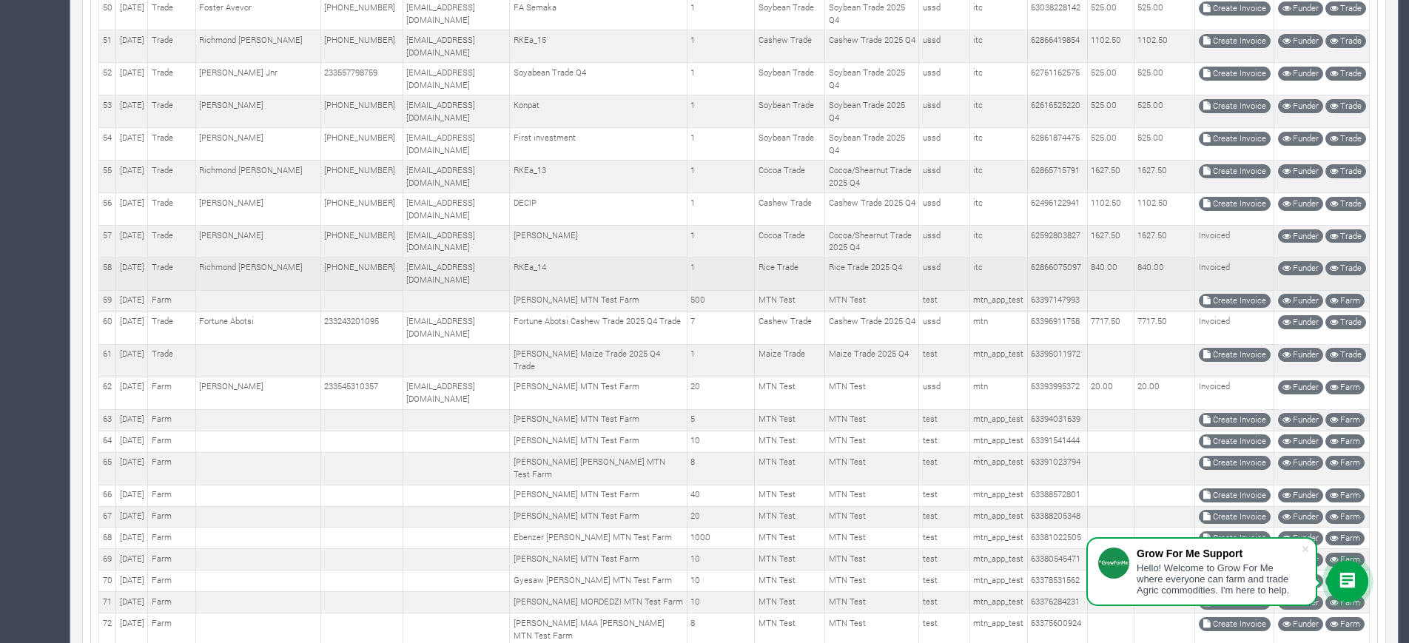
scroll to position [1942, 0]
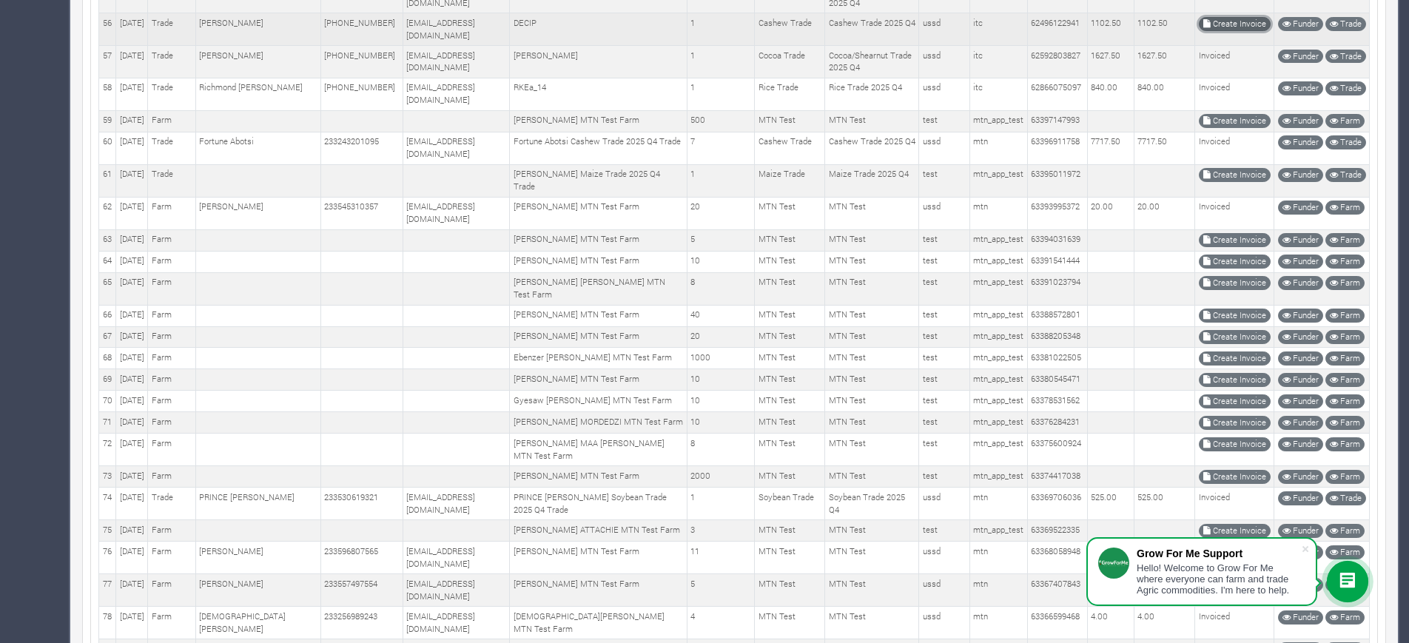
click at [1244, 31] on link "Create Invoice" at bounding box center [1235, 24] width 72 height 14
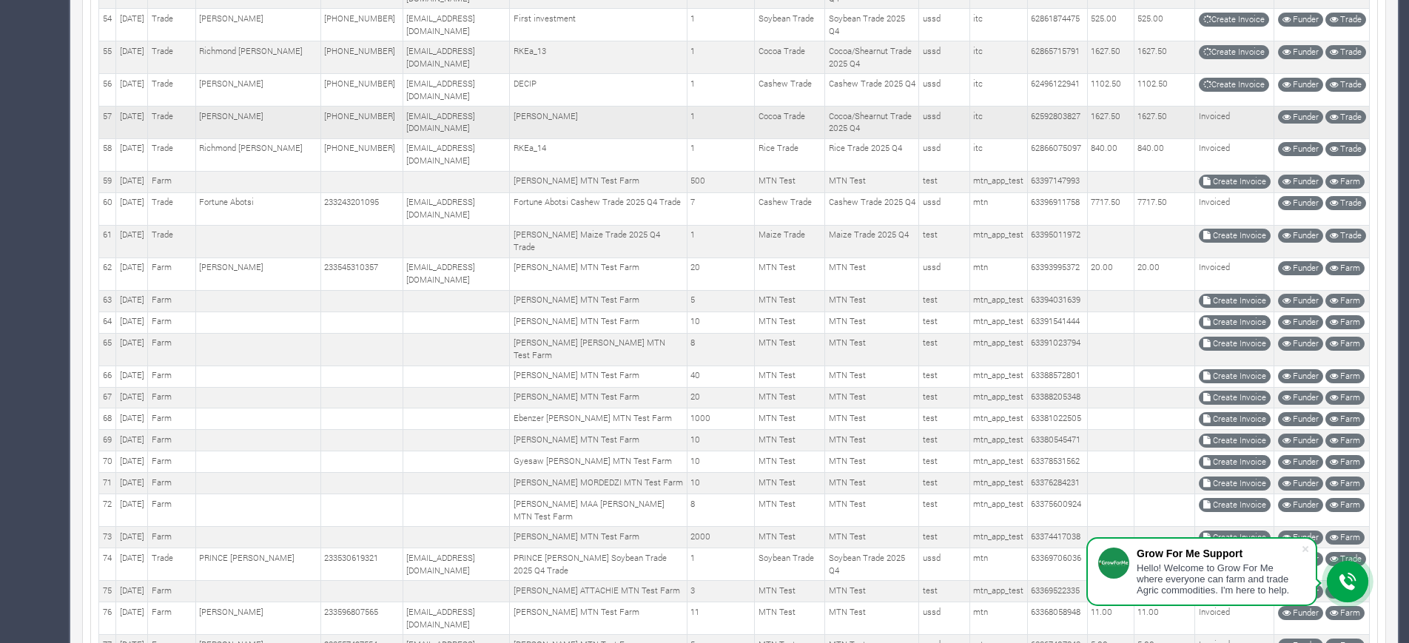
scroll to position [1839, 0]
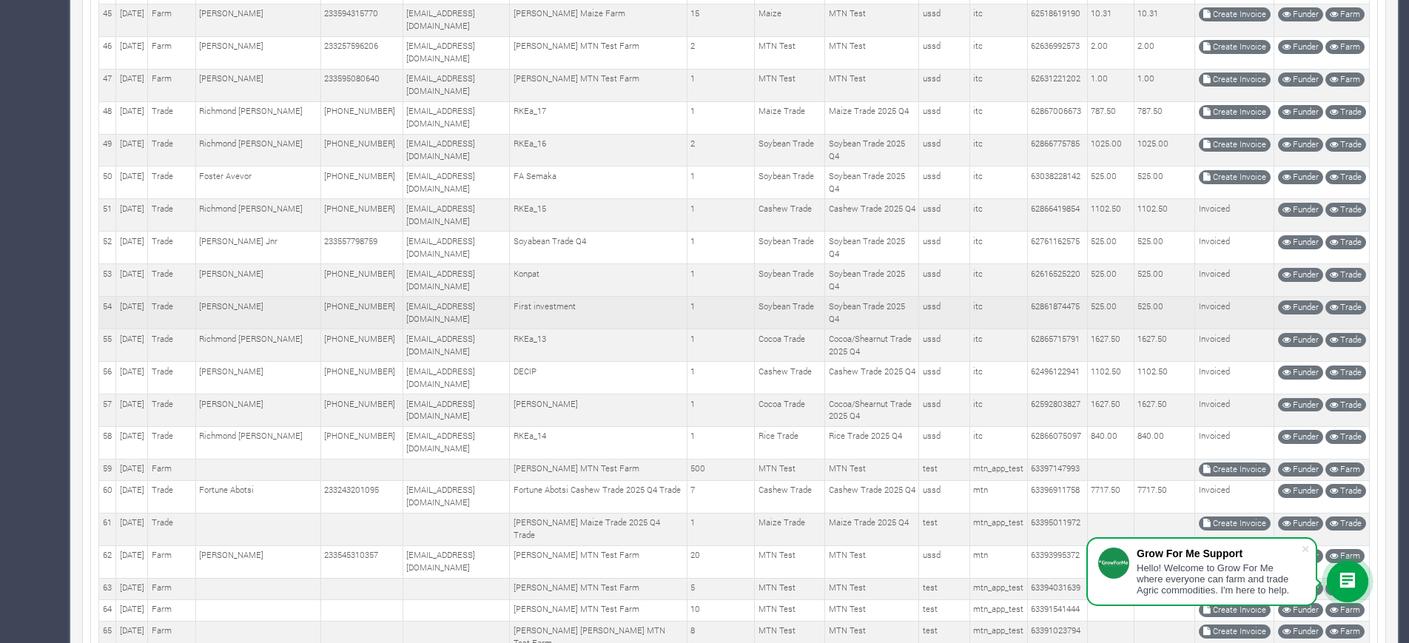
scroll to position [1572, 0]
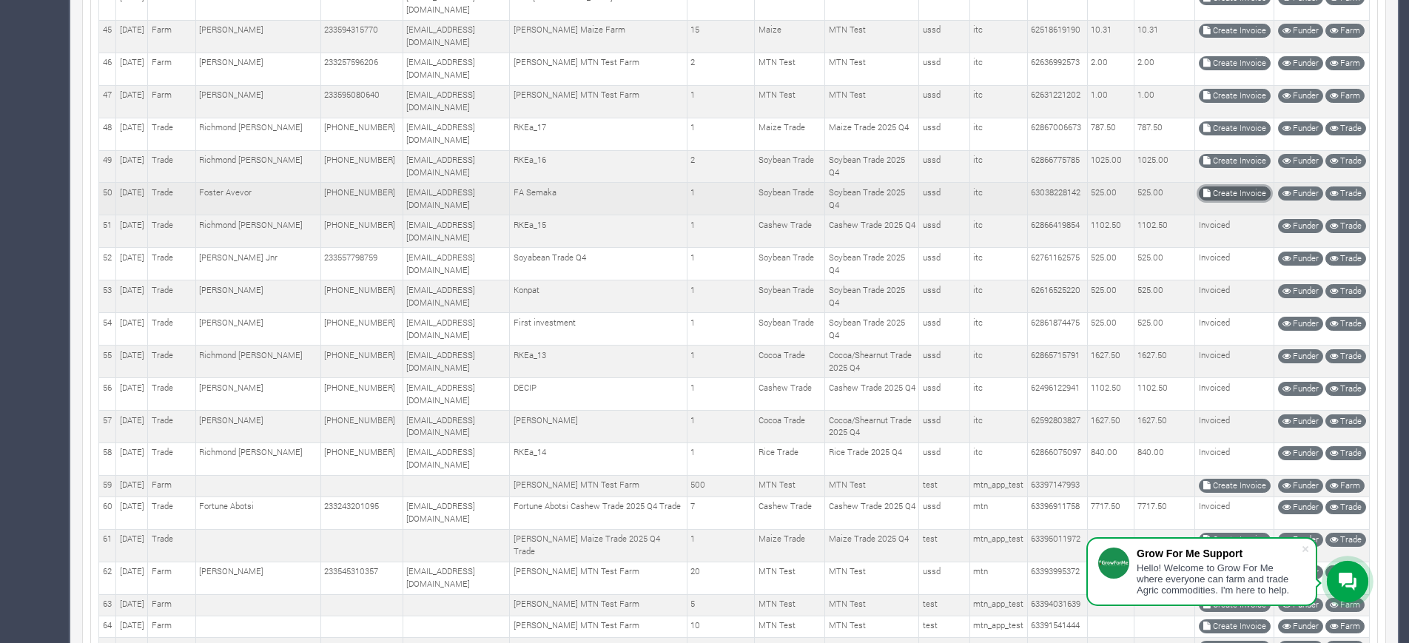
click at [1241, 201] on link "Create Invoice" at bounding box center [1235, 193] width 72 height 14
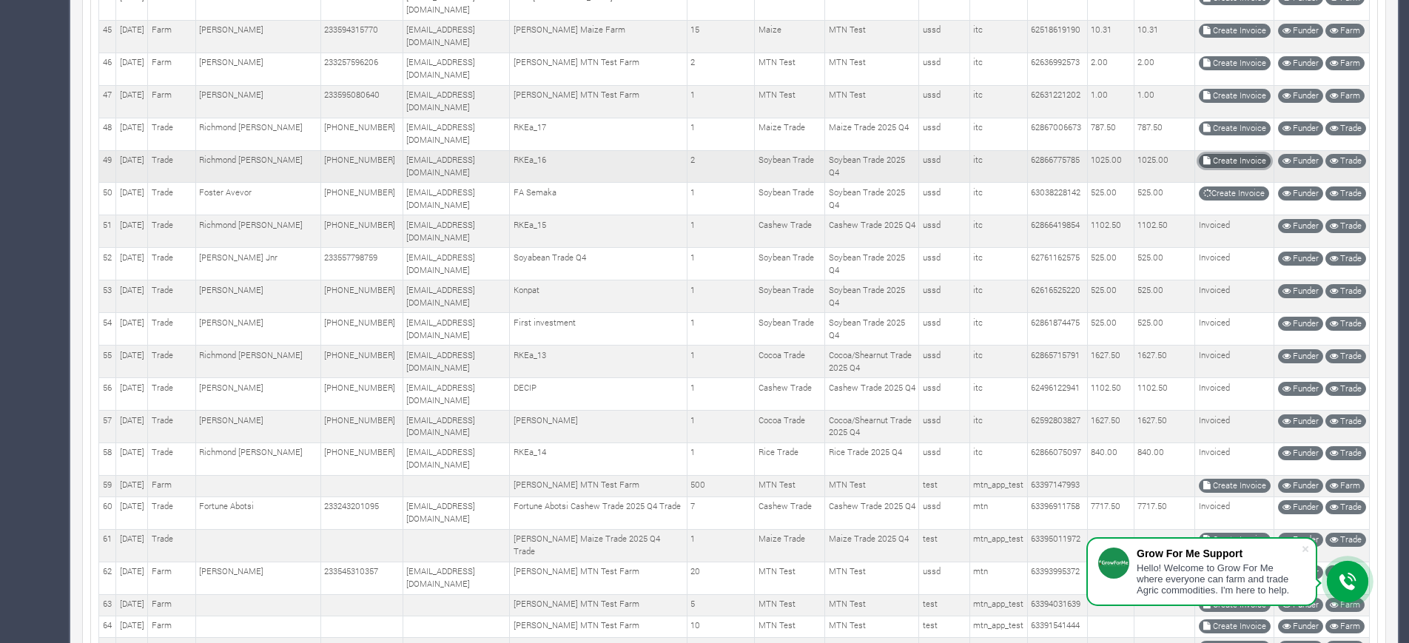
click at [1254, 168] on link "Create Invoice" at bounding box center [1235, 161] width 72 height 14
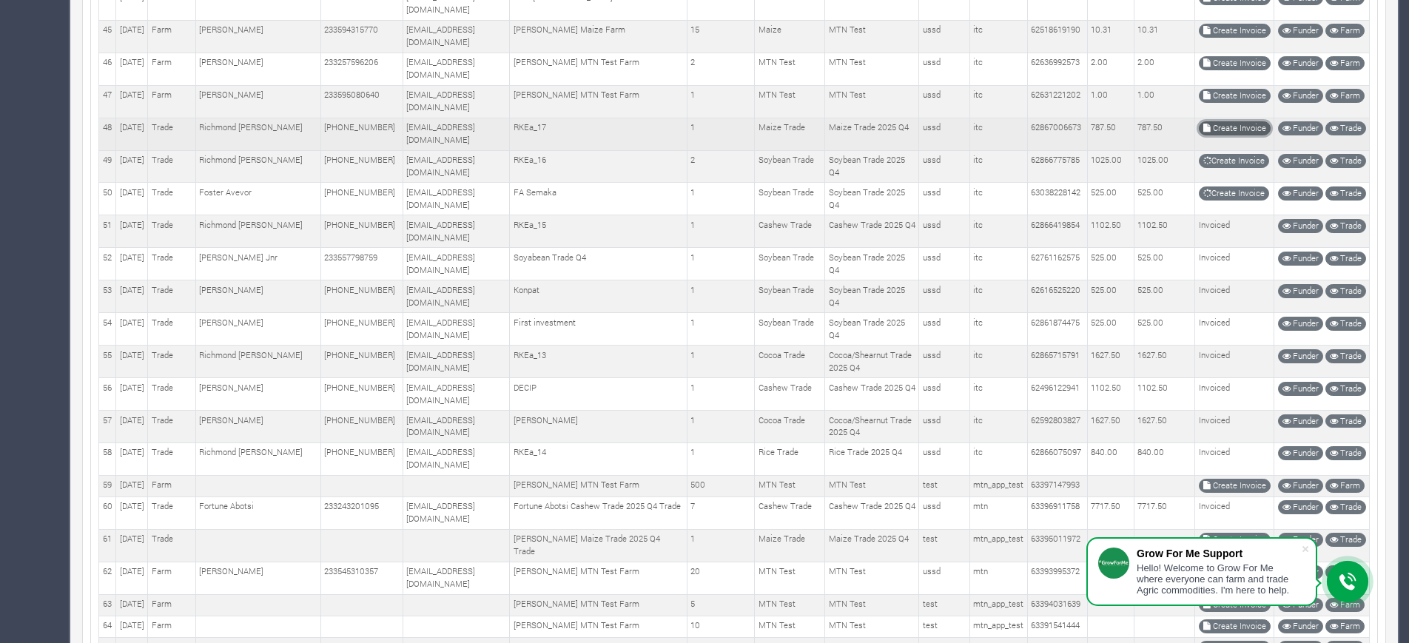
click at [1214, 135] on link "Create Invoice" at bounding box center [1235, 128] width 72 height 14
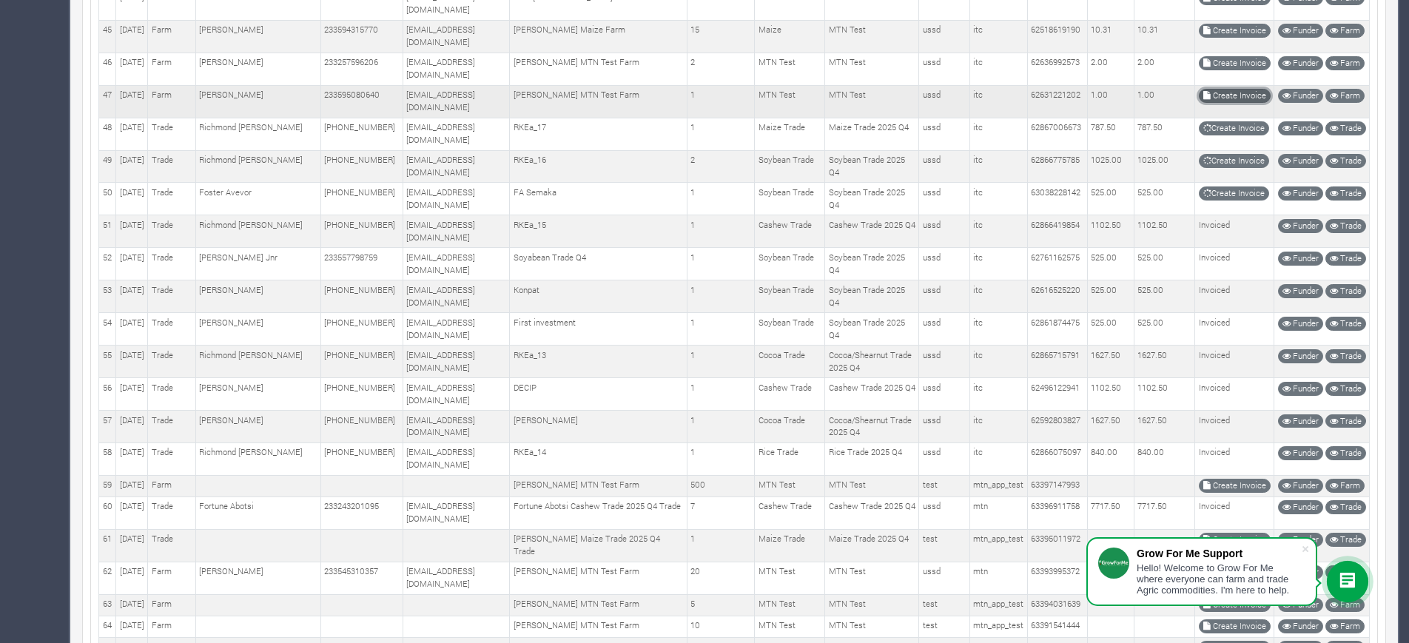
click at [1230, 103] on link "Create Invoice" at bounding box center [1235, 96] width 72 height 14
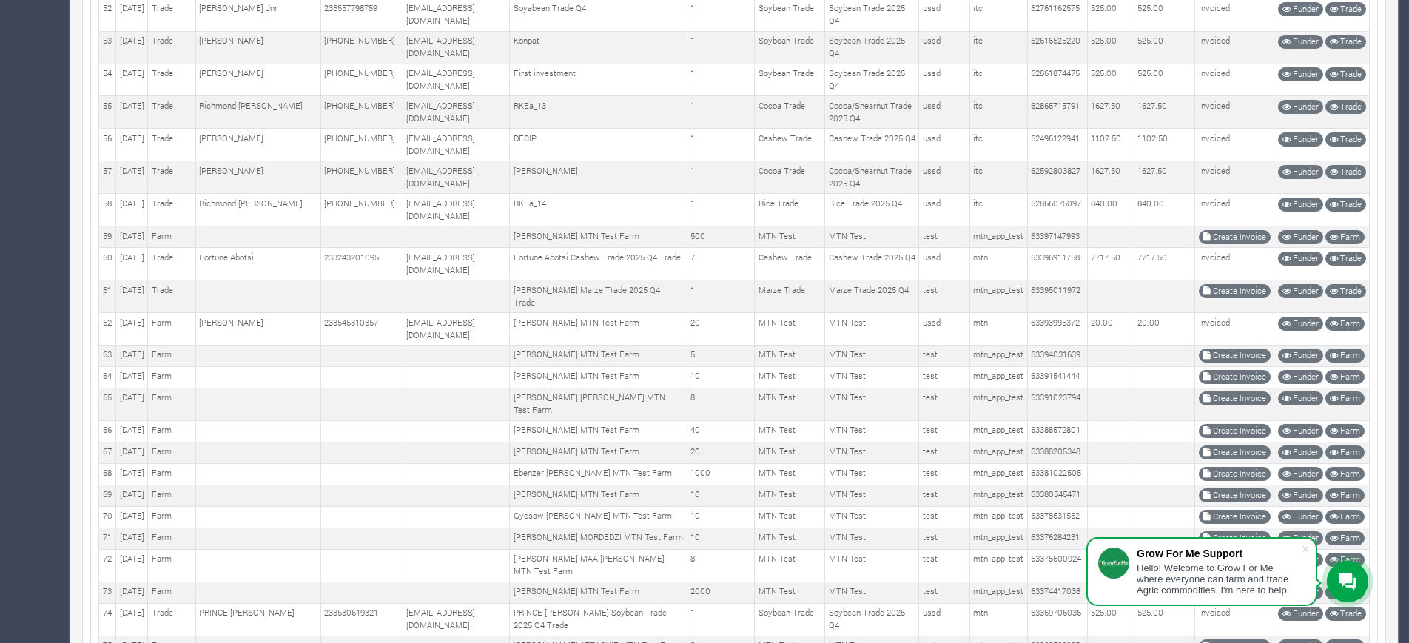
scroll to position [1813, 0]
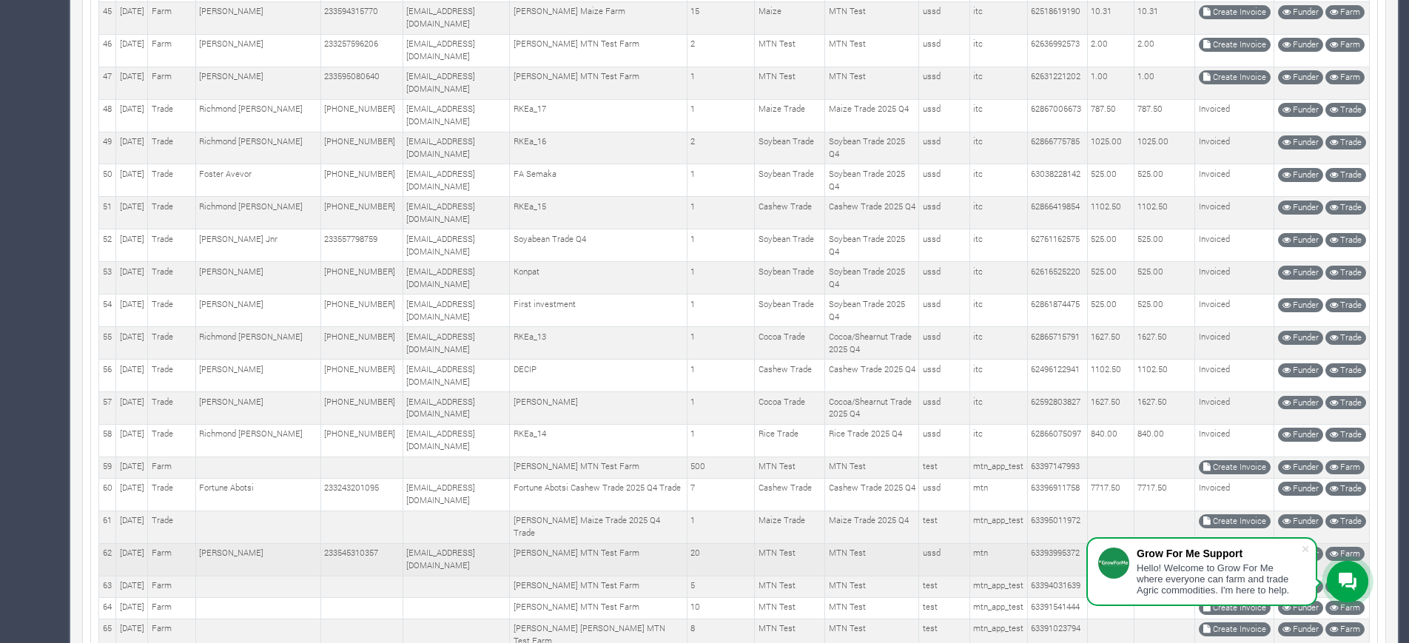
scroll to position [1590, 0]
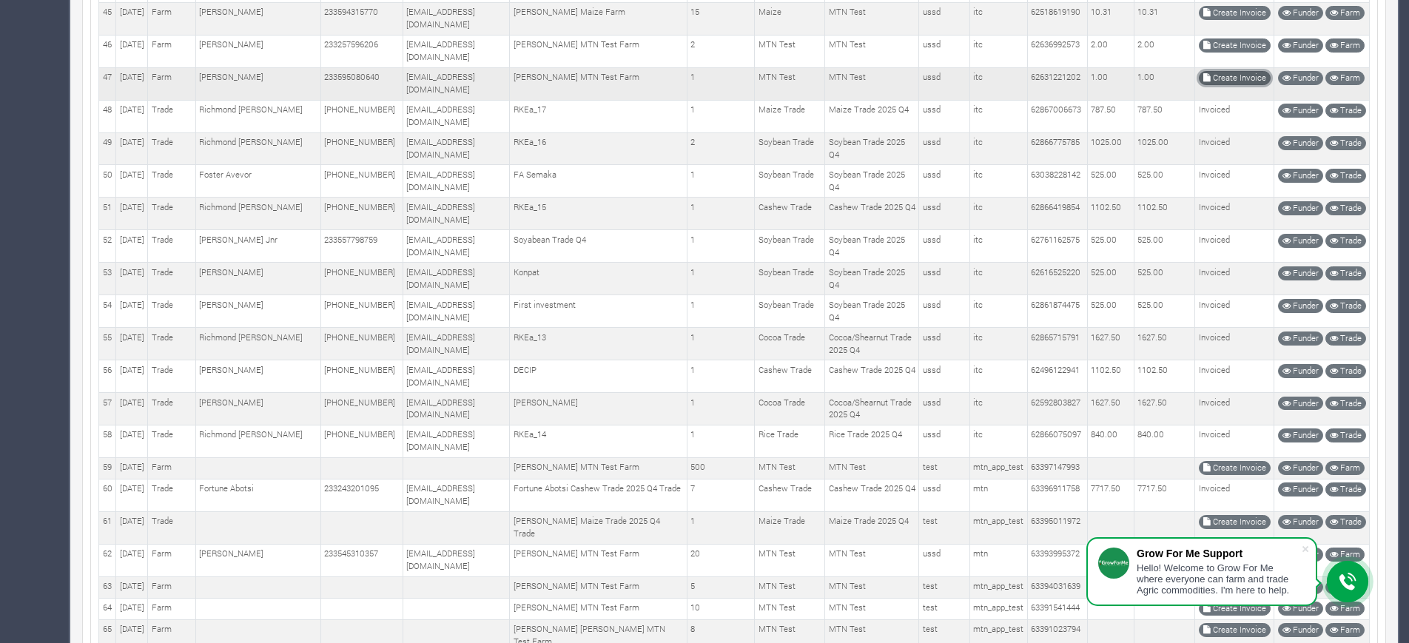
click at [1124, 85] on link "Create Invoice" at bounding box center [1235, 78] width 72 height 14
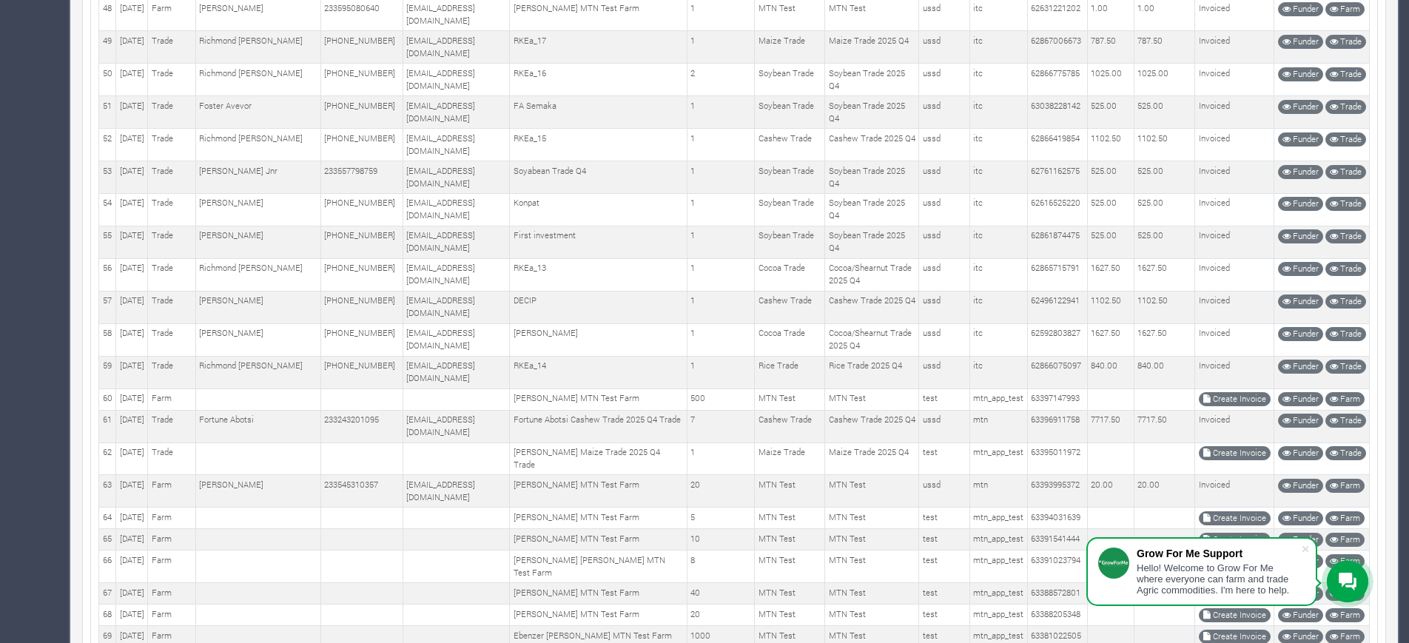
scroll to position [1686, 0]
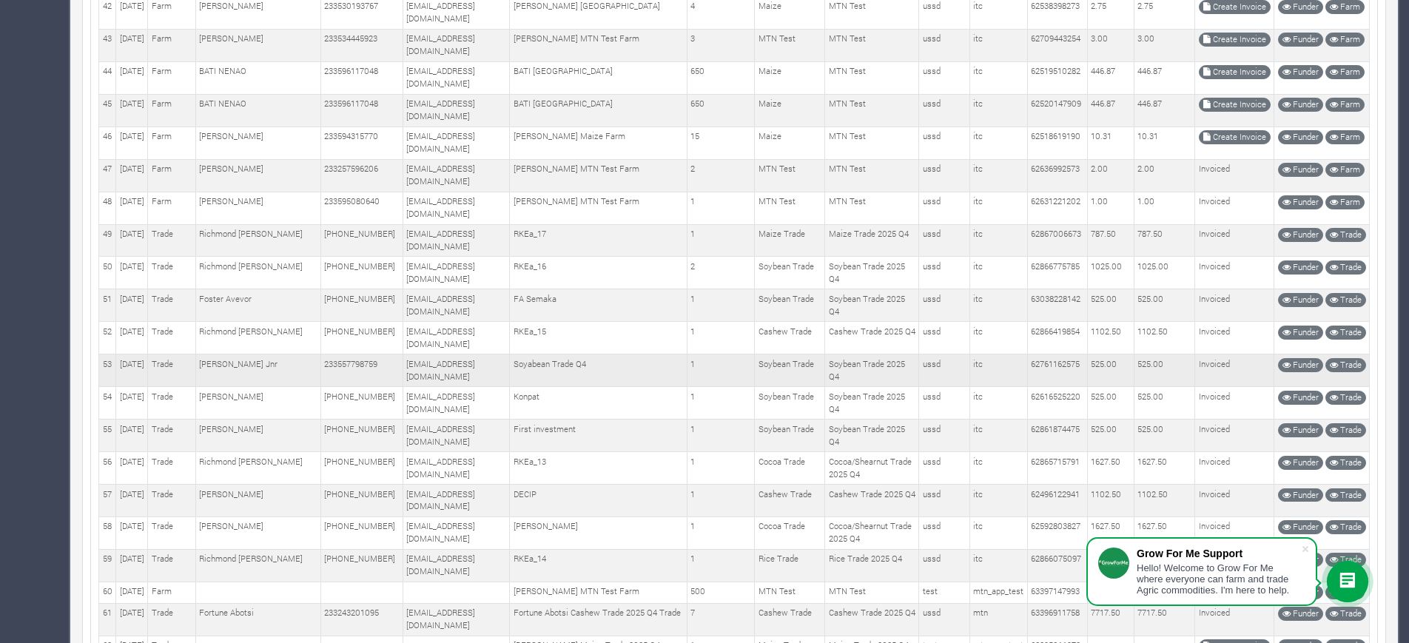
scroll to position [1498, 0]
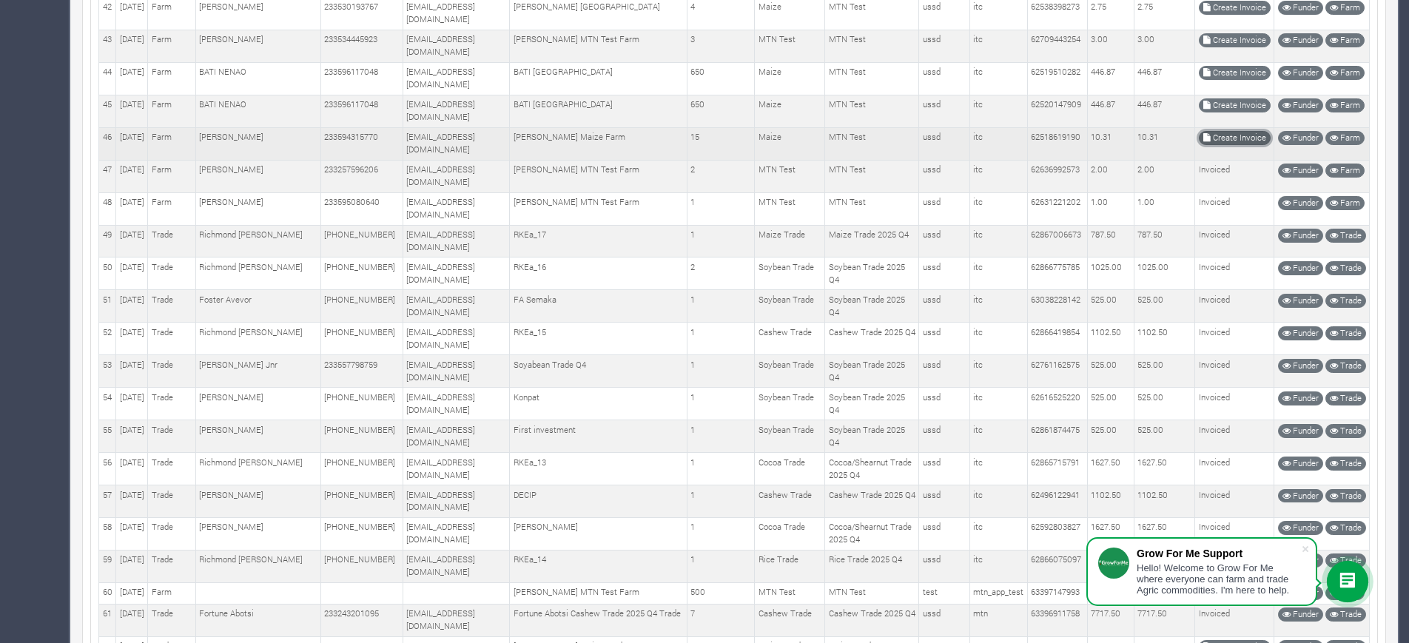
click at [1236, 145] on link "Create Invoice" at bounding box center [1235, 138] width 72 height 14
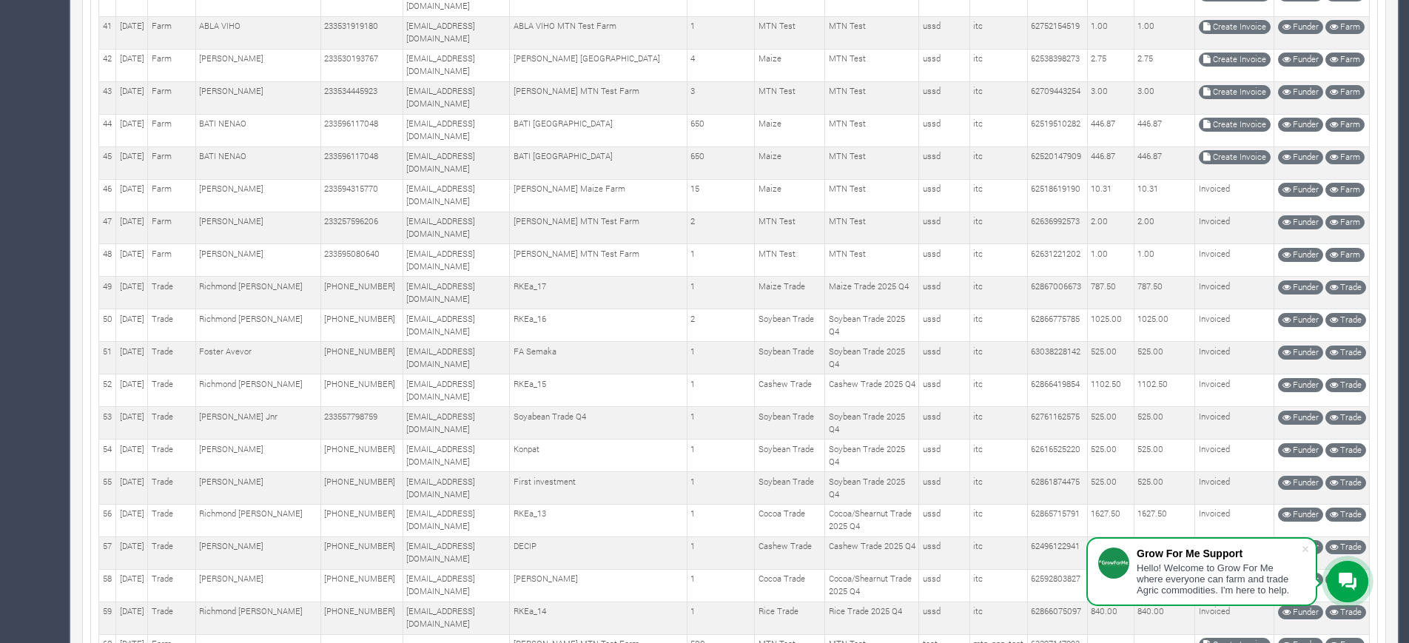
scroll to position [1433, 0]
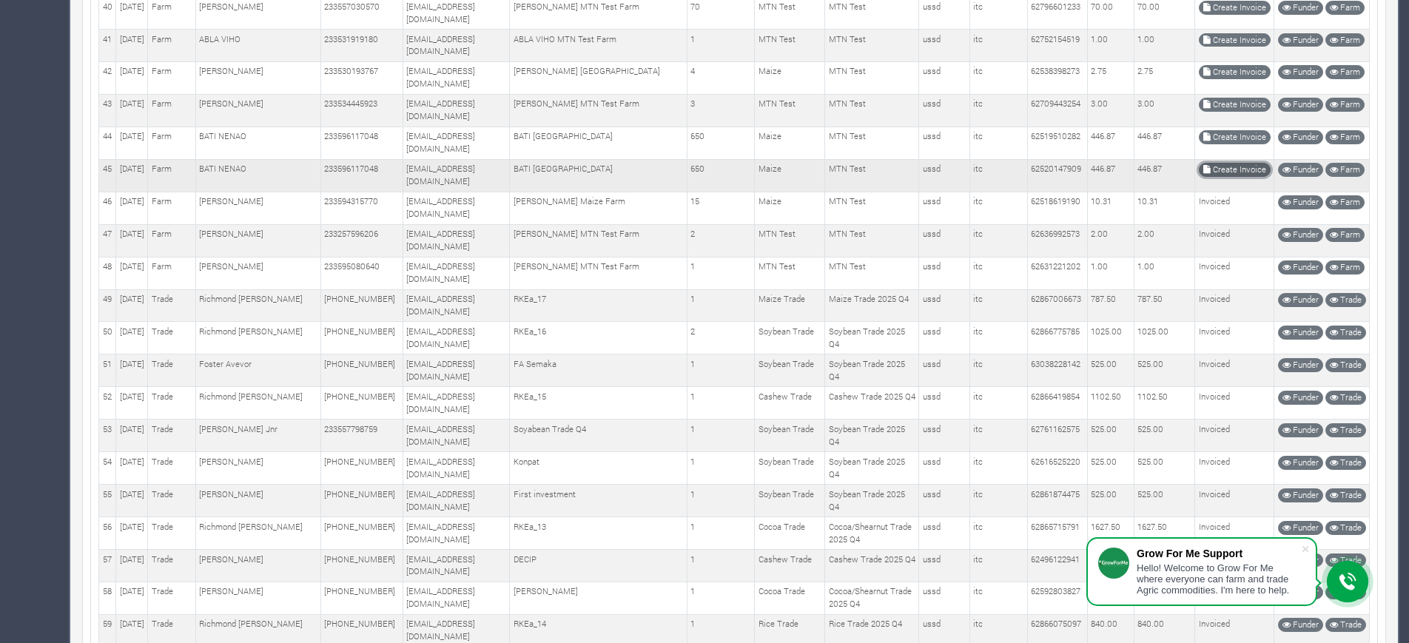
click at [1225, 177] on link "Create Invoice" at bounding box center [1235, 170] width 72 height 14
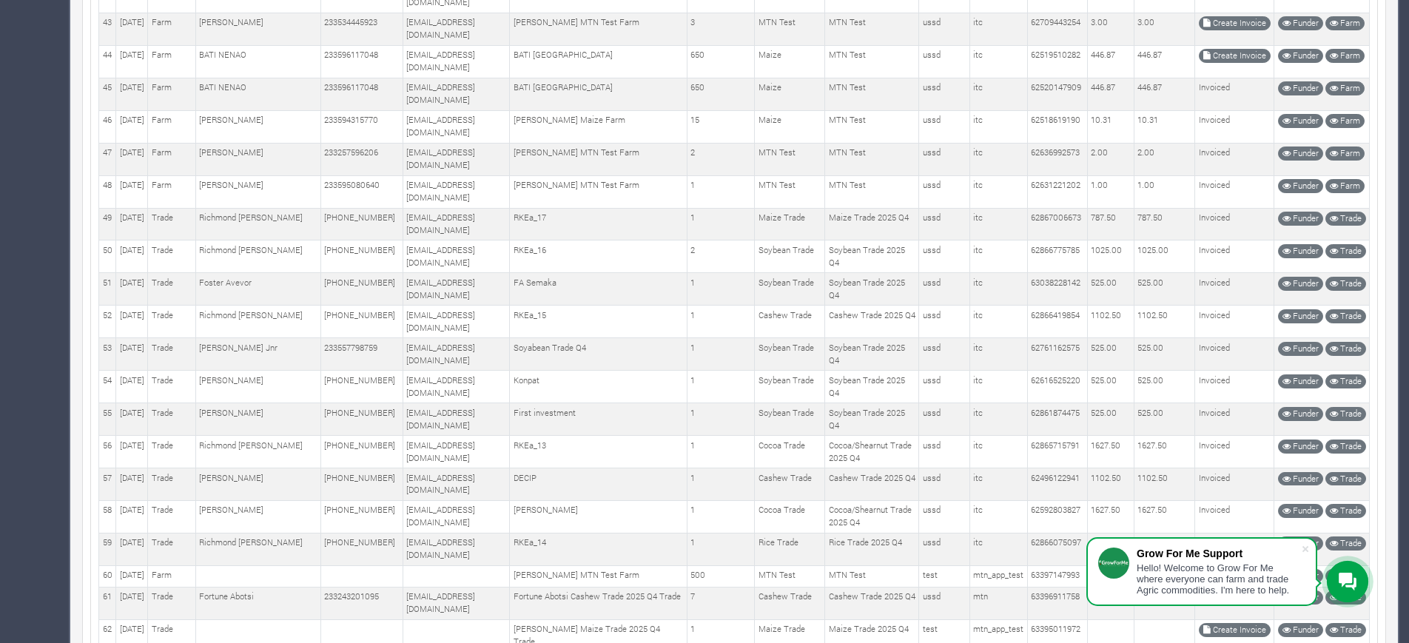
scroll to position [1509, 0]
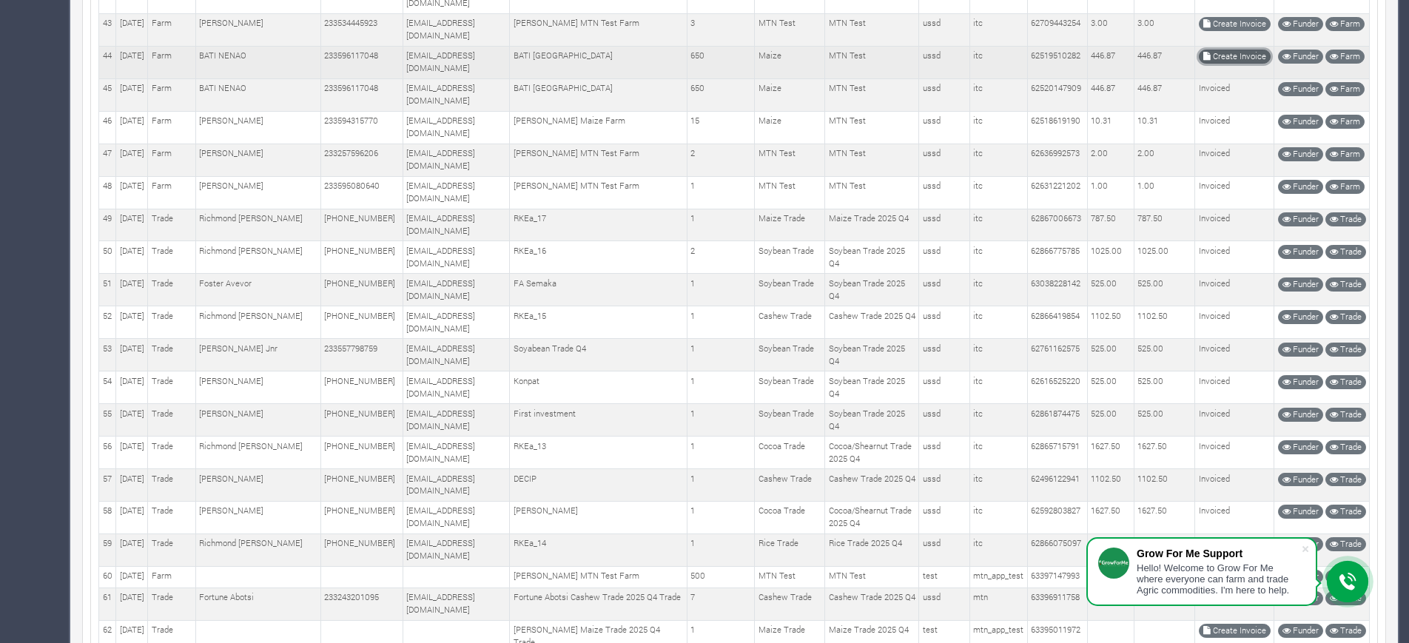
click at [1236, 64] on link "Create Invoice" at bounding box center [1235, 57] width 72 height 14
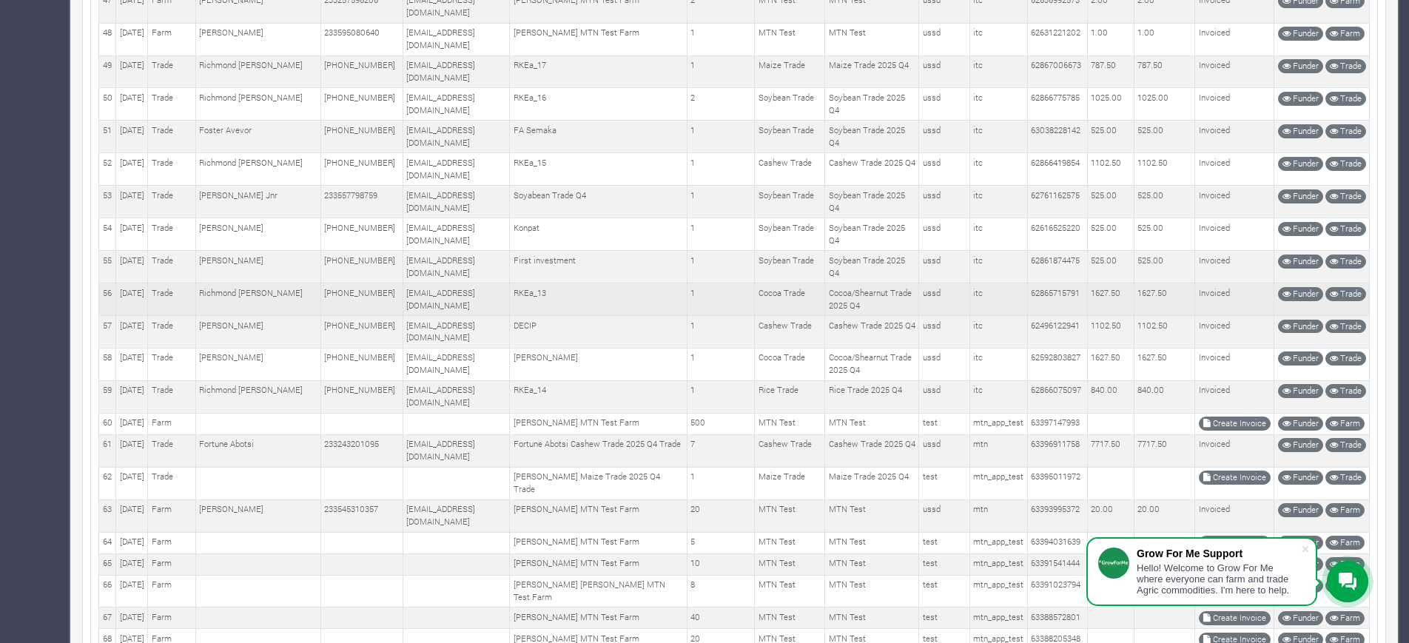
scroll to position [1389, 0]
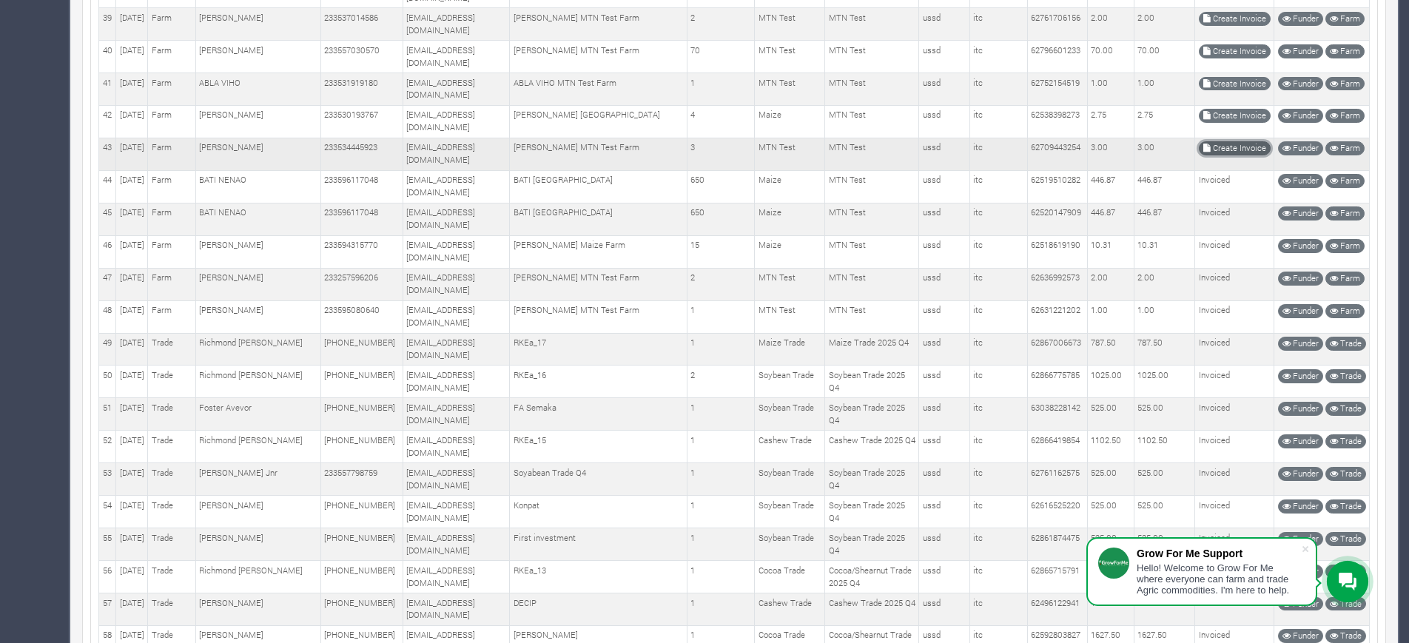
click at [1213, 155] on link "Create Invoice" at bounding box center [1235, 148] width 72 height 14
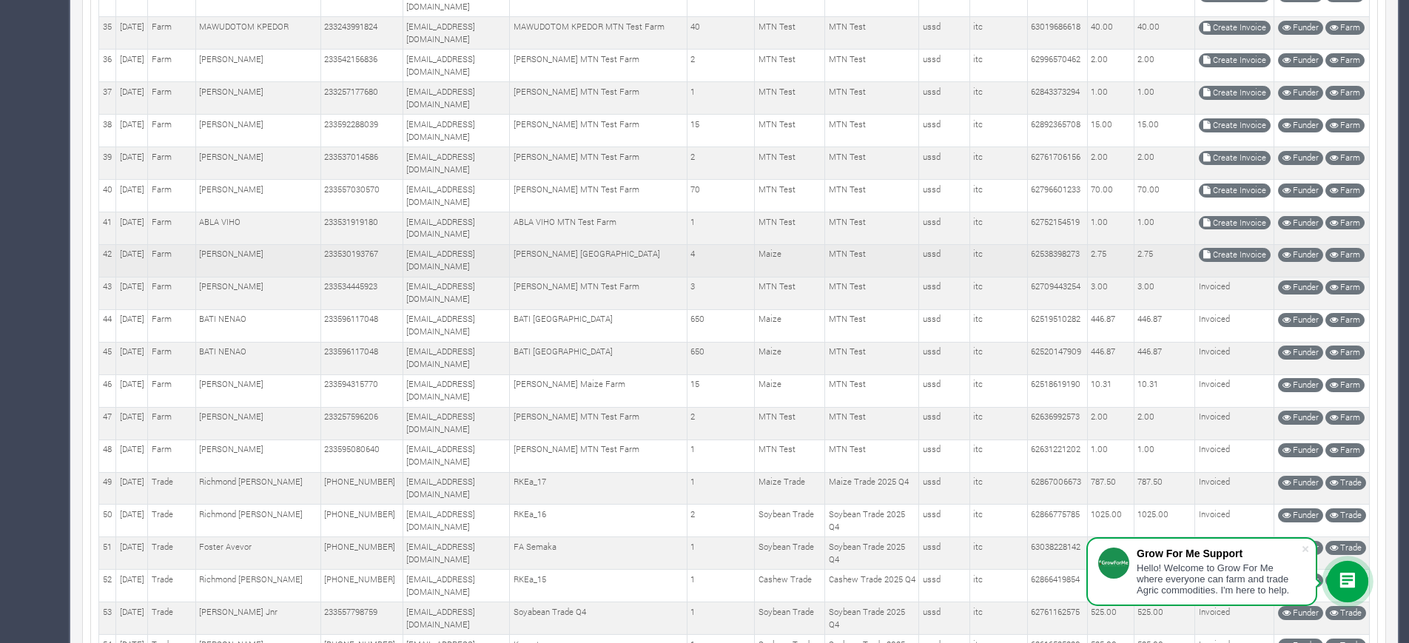
scroll to position [1222, 0]
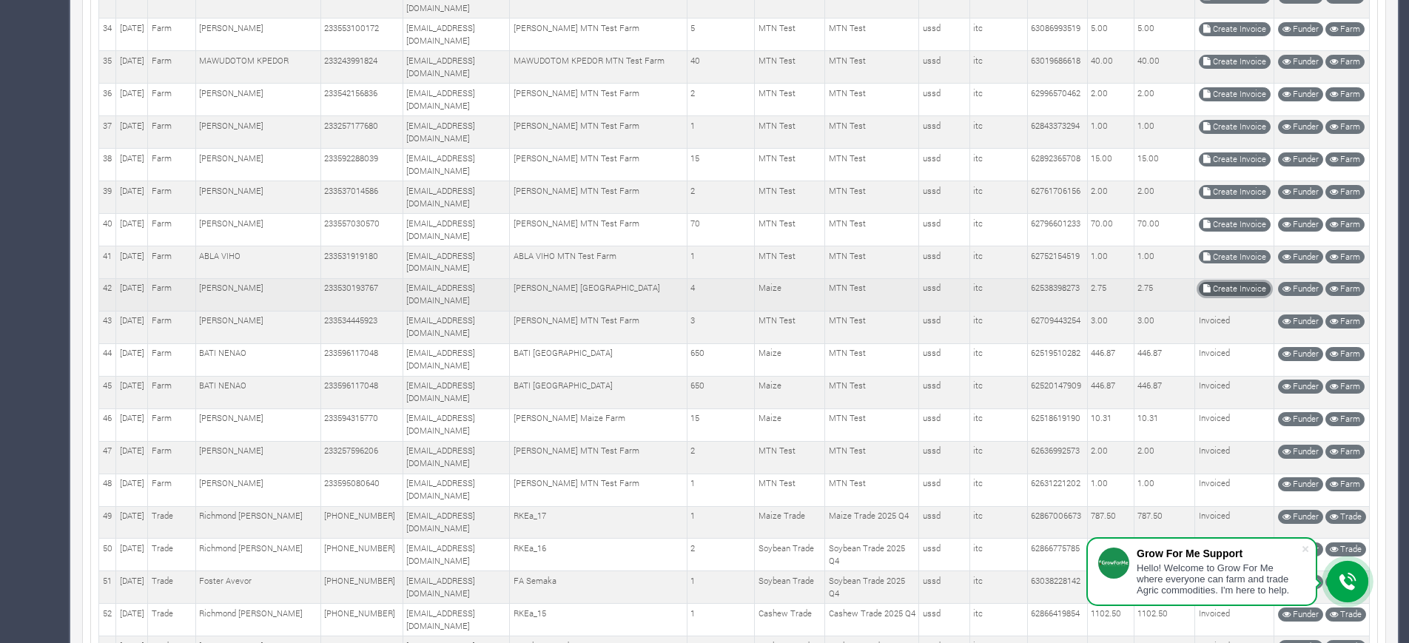
click at [1224, 296] on link "Create Invoice" at bounding box center [1235, 289] width 72 height 14
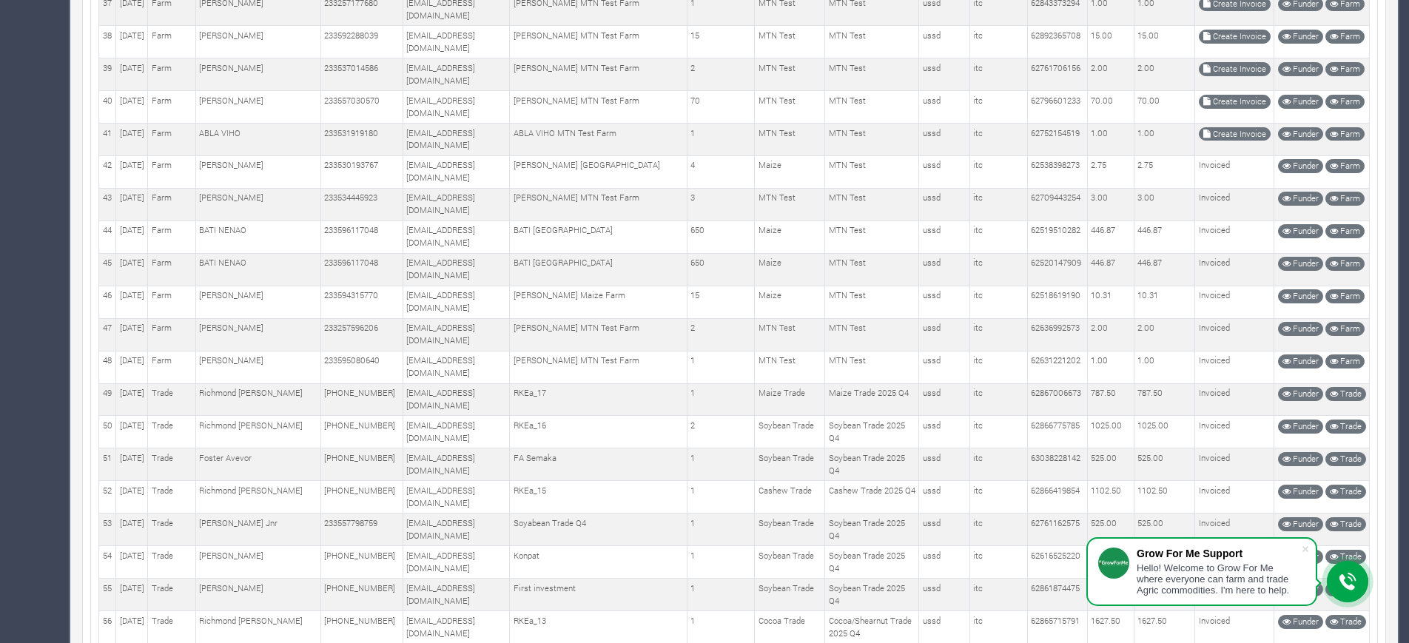
scroll to position [1355, 0]
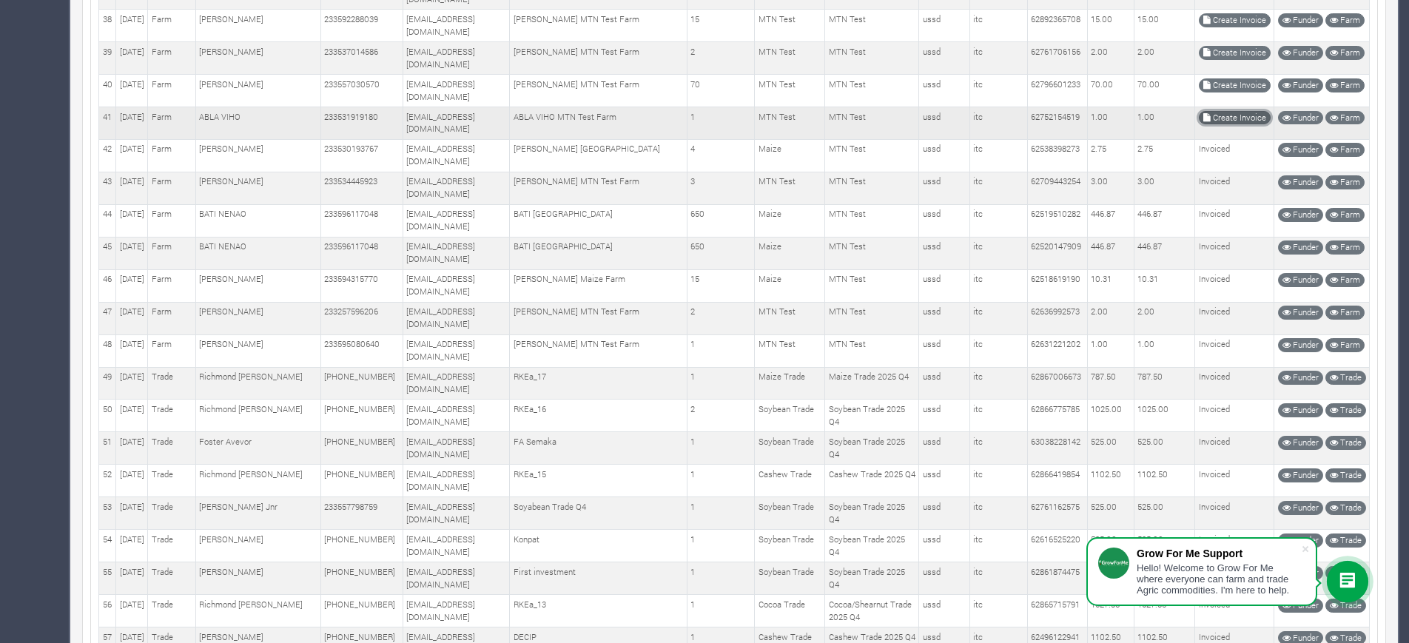
click at [1230, 125] on link "Create Invoice" at bounding box center [1235, 118] width 72 height 14
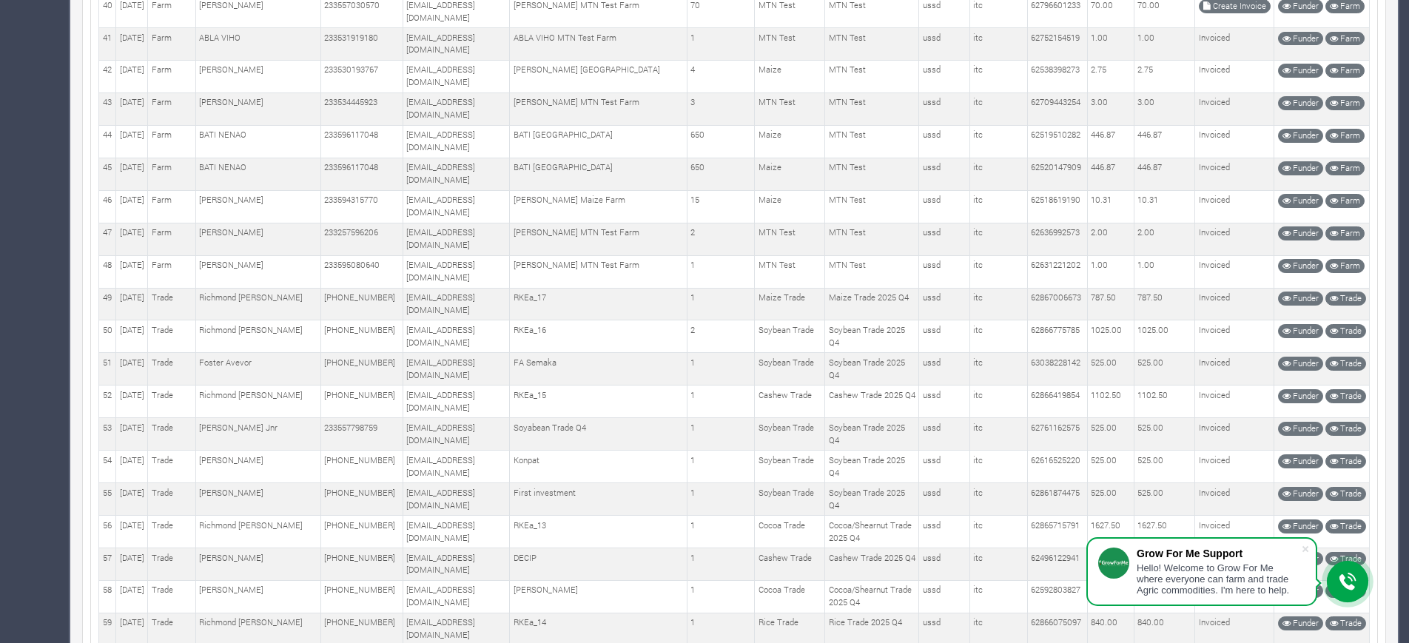
scroll to position [1432, 0]
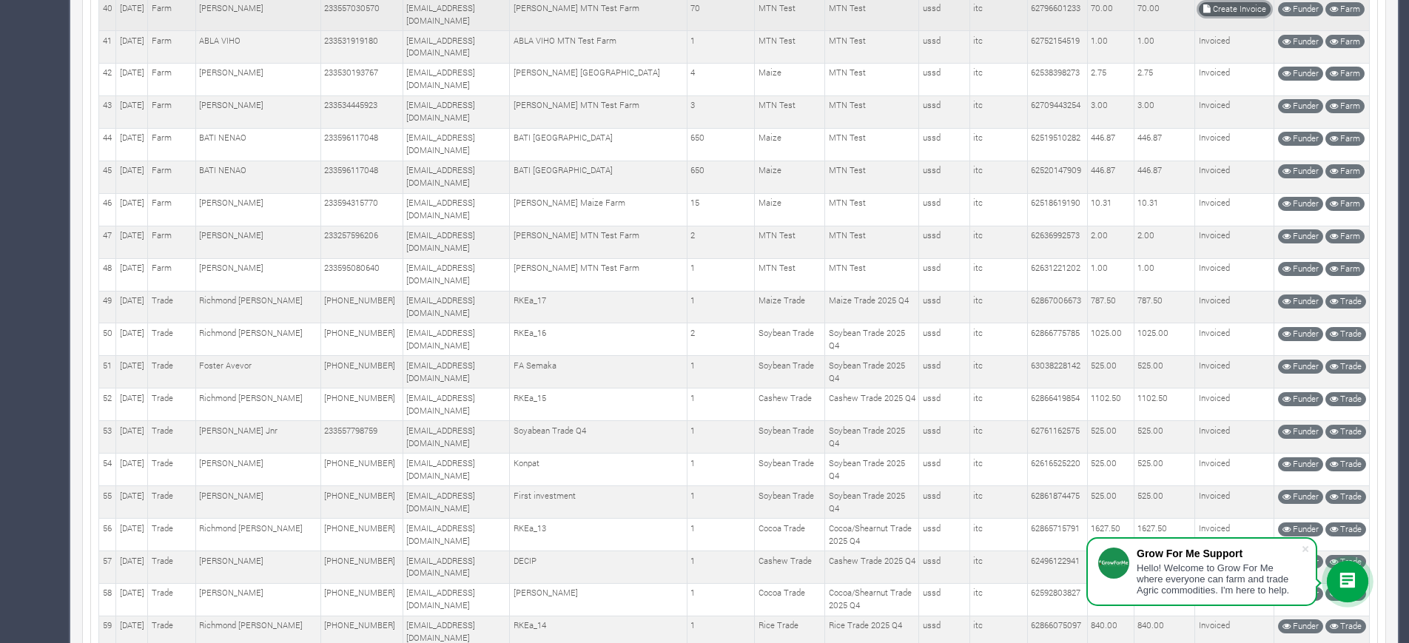
click at [1216, 16] on link "Create Invoice" at bounding box center [1235, 9] width 72 height 14
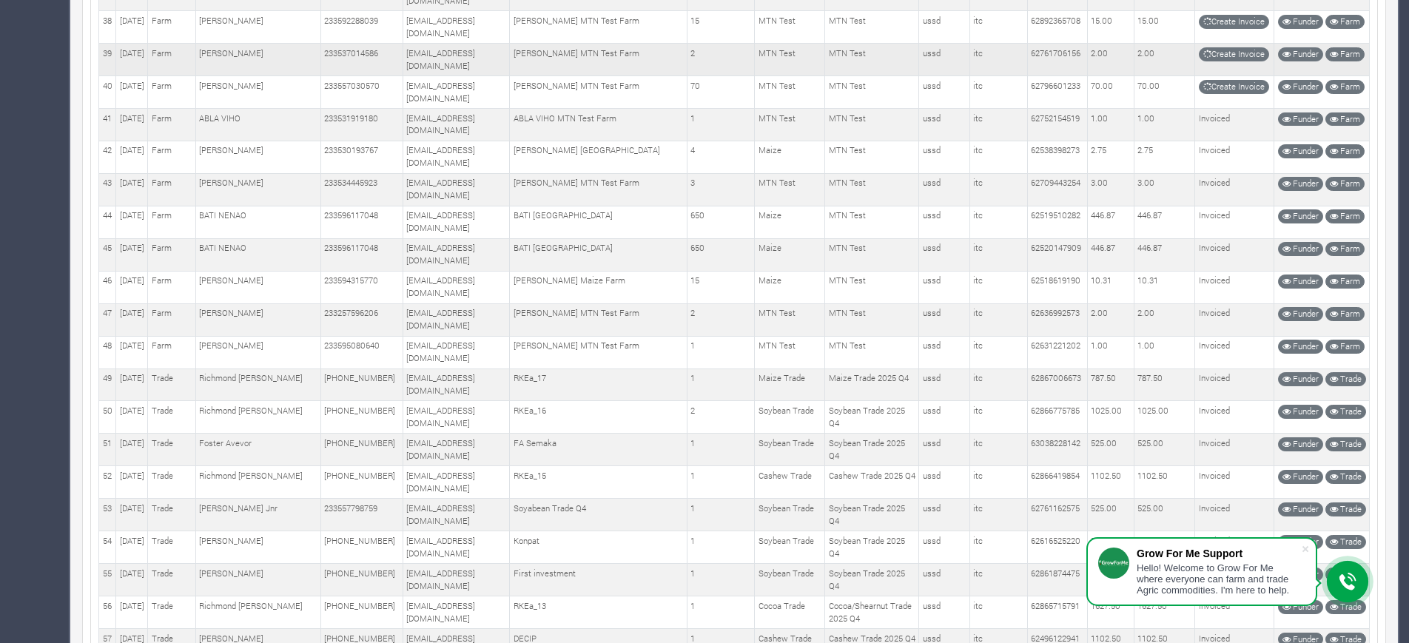
scroll to position [1353, 0]
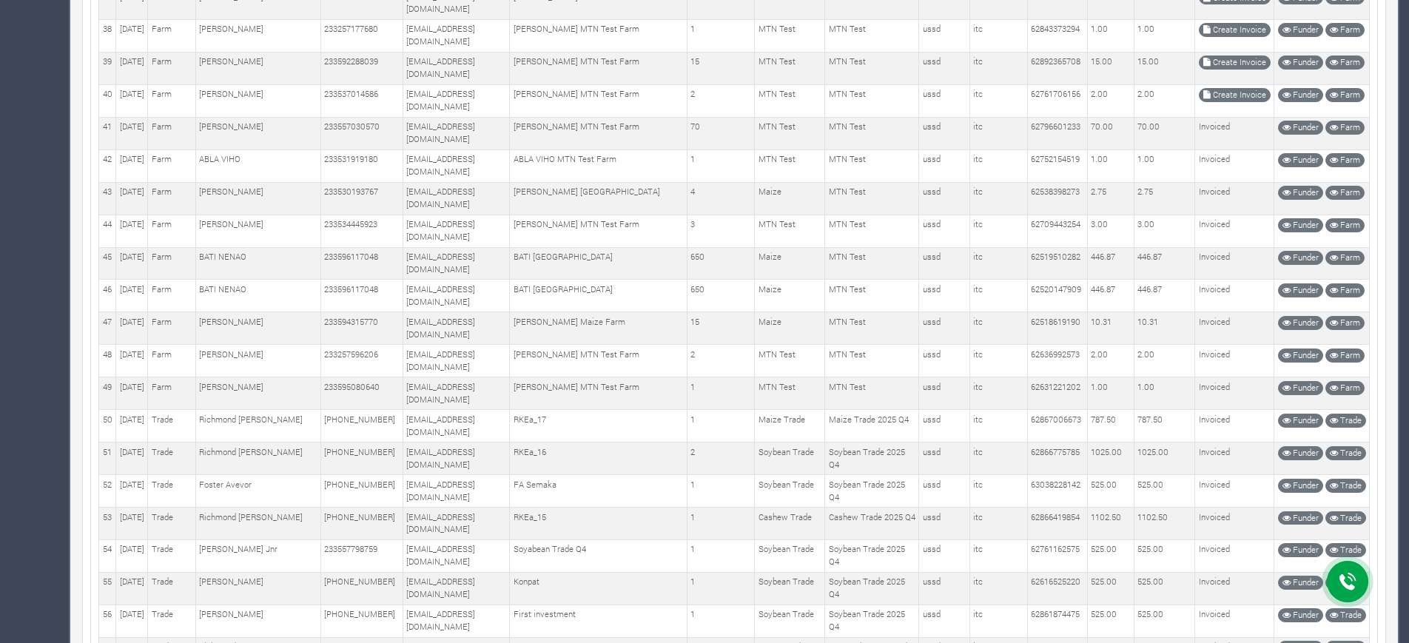
scroll to position [1395, 0]
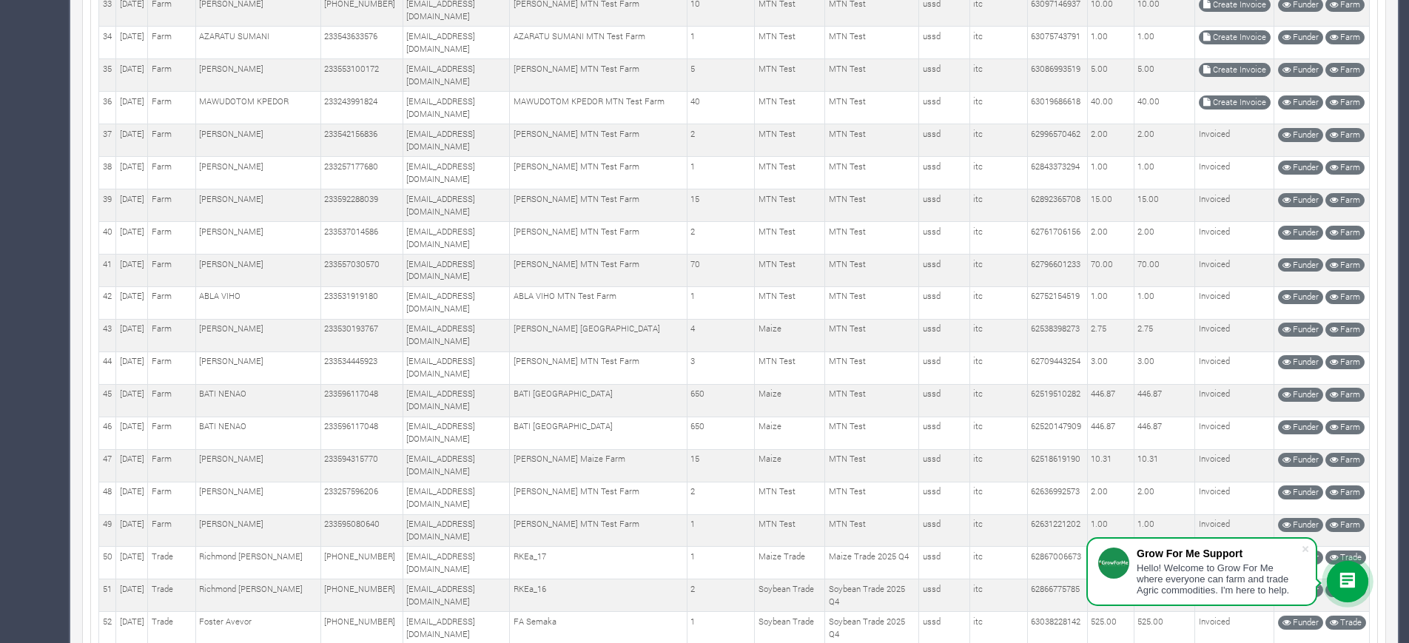
scroll to position [1209, 0]
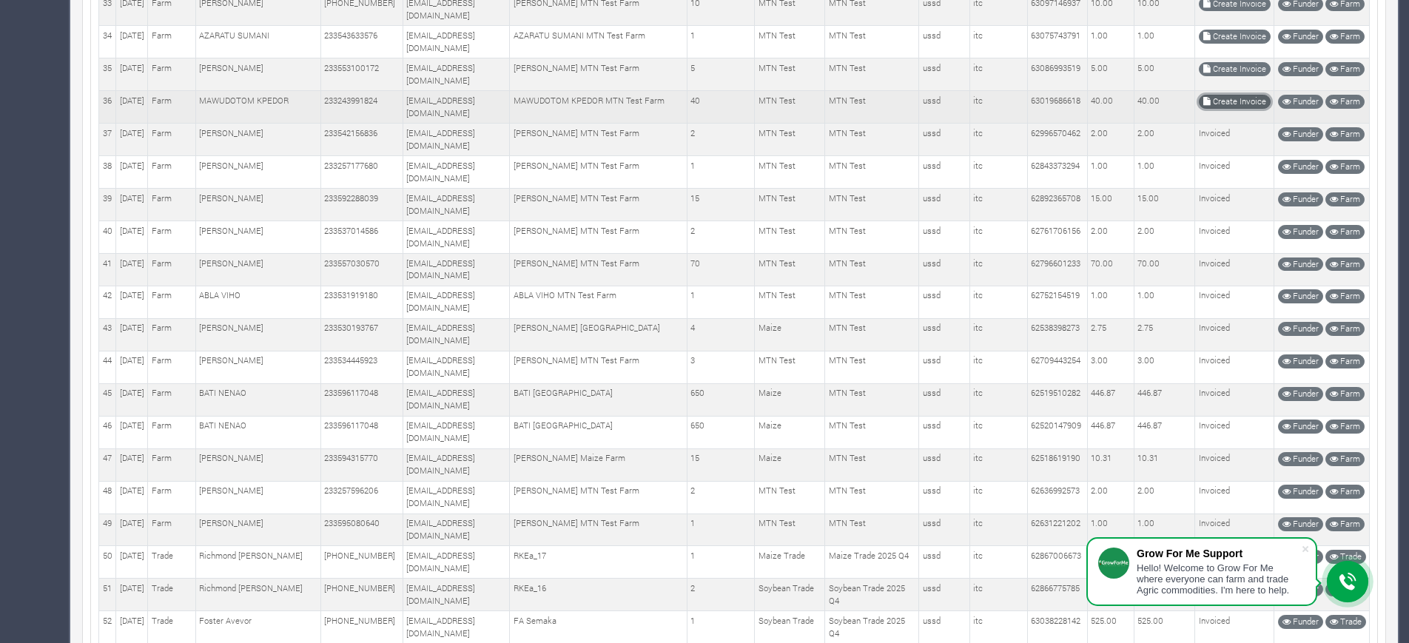
click at [1213, 109] on link "Create Invoice" at bounding box center [1235, 102] width 72 height 14
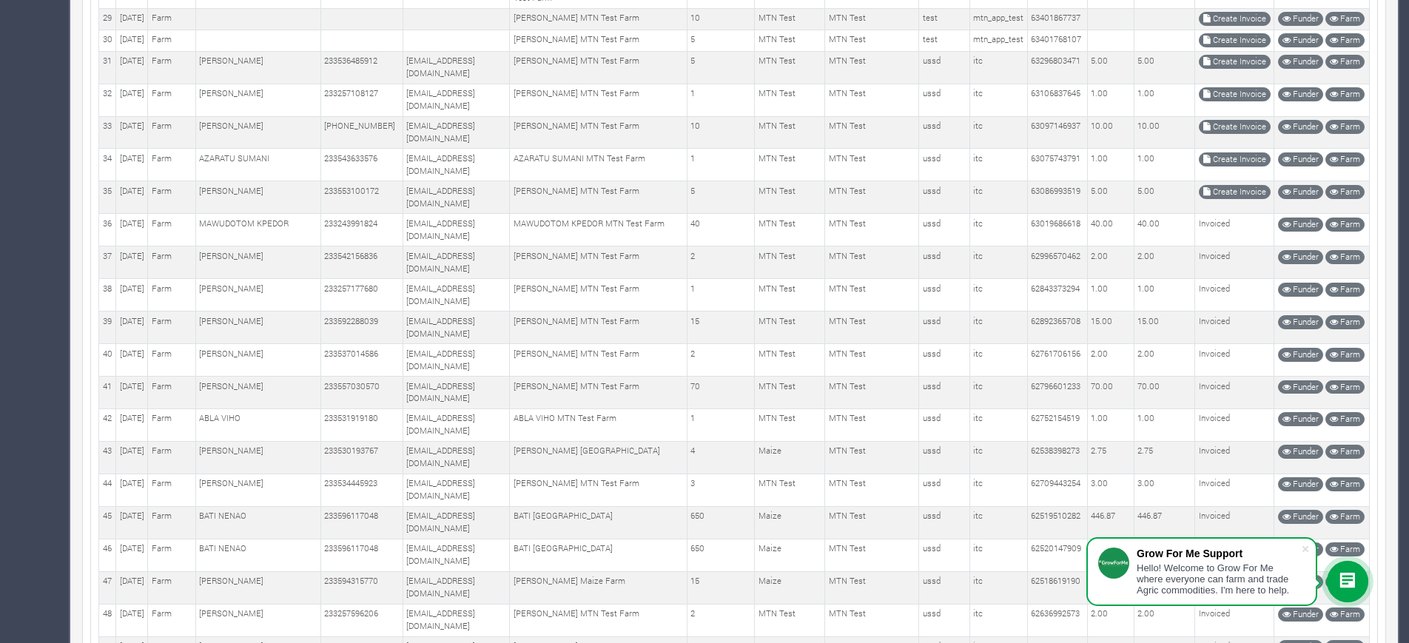
scroll to position [1090, 0]
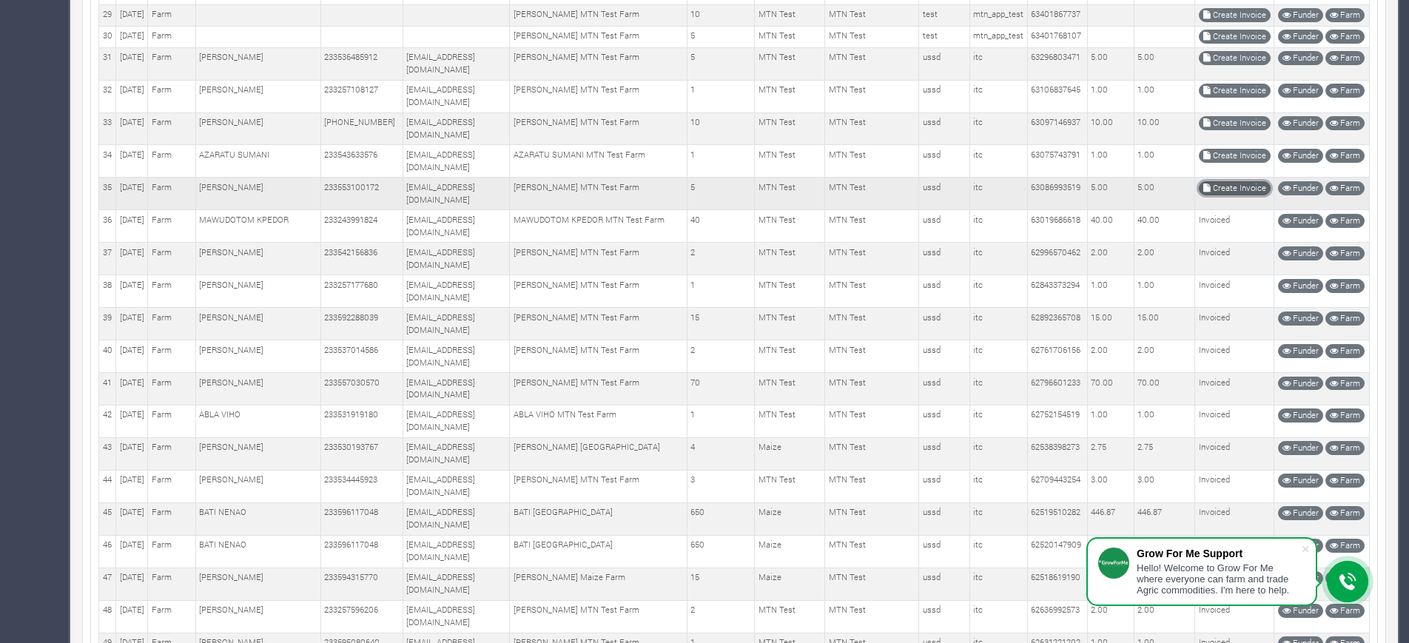
click at [1236, 195] on link "Create Invoice" at bounding box center [1235, 188] width 72 height 14
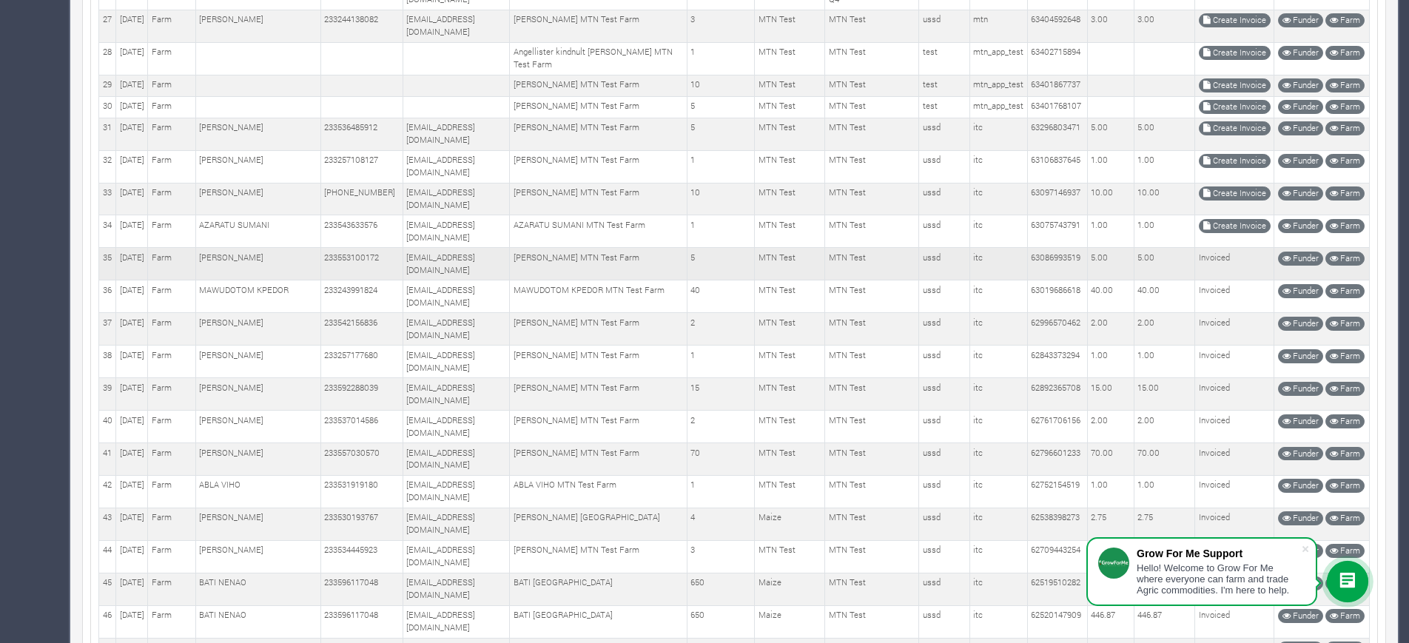
scroll to position [1018, 0]
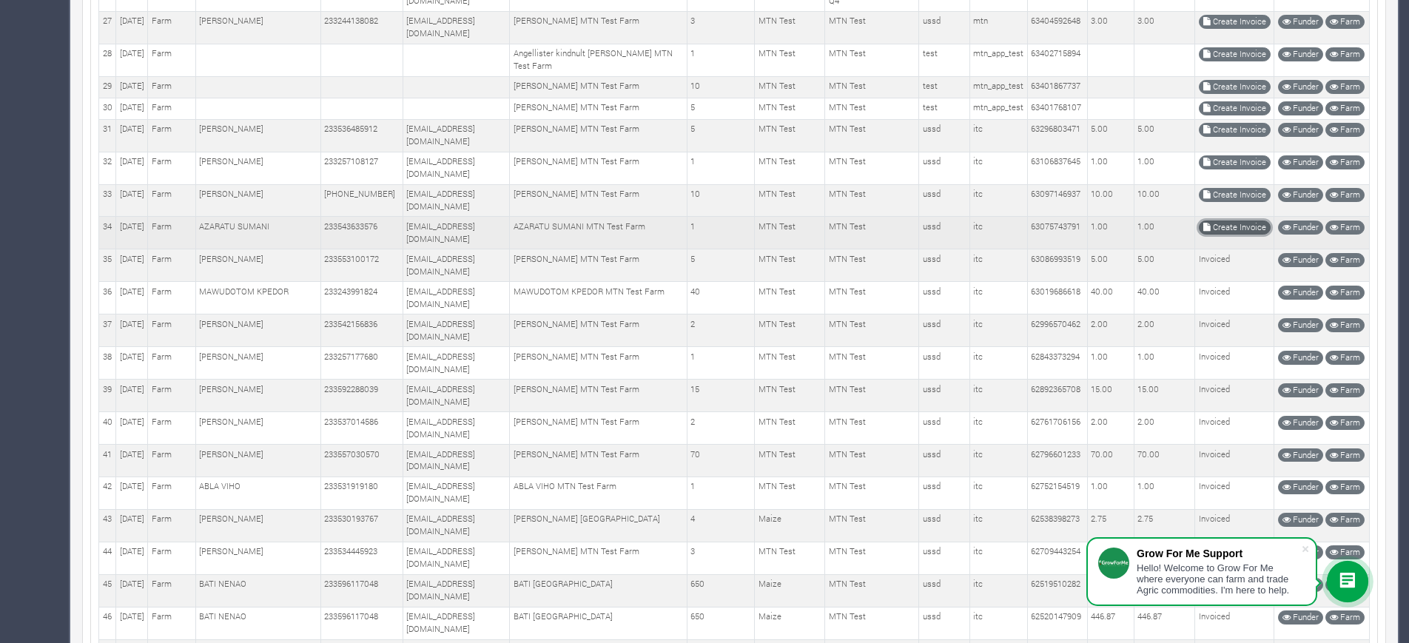
click at [1221, 235] on link "Create Invoice" at bounding box center [1235, 227] width 72 height 14
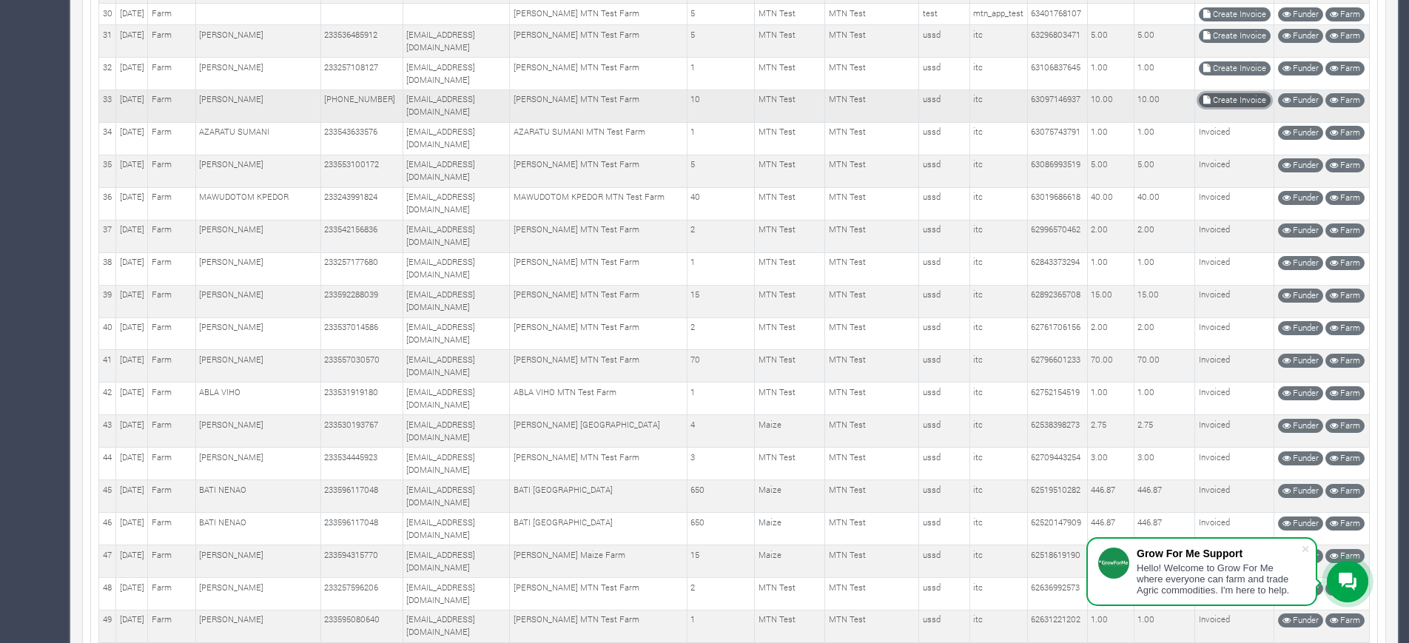
click at [1230, 107] on link "Create Invoice" at bounding box center [1235, 100] width 72 height 14
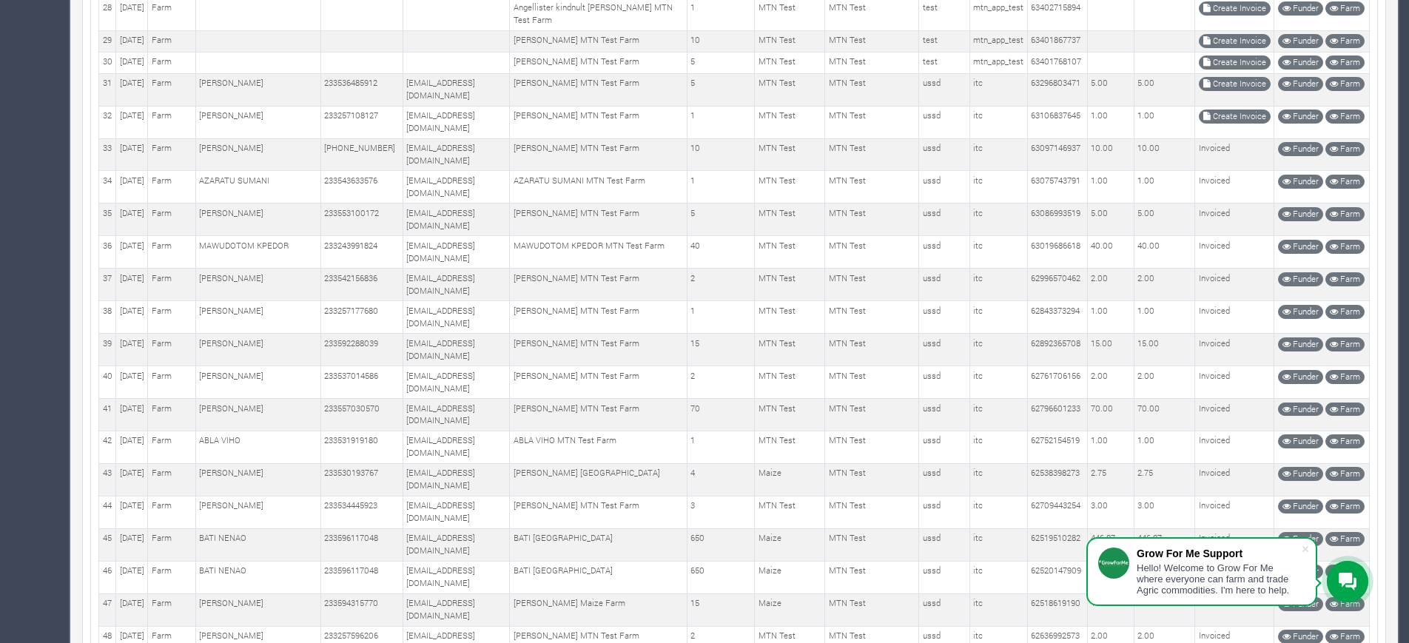
scroll to position [1072, 0]
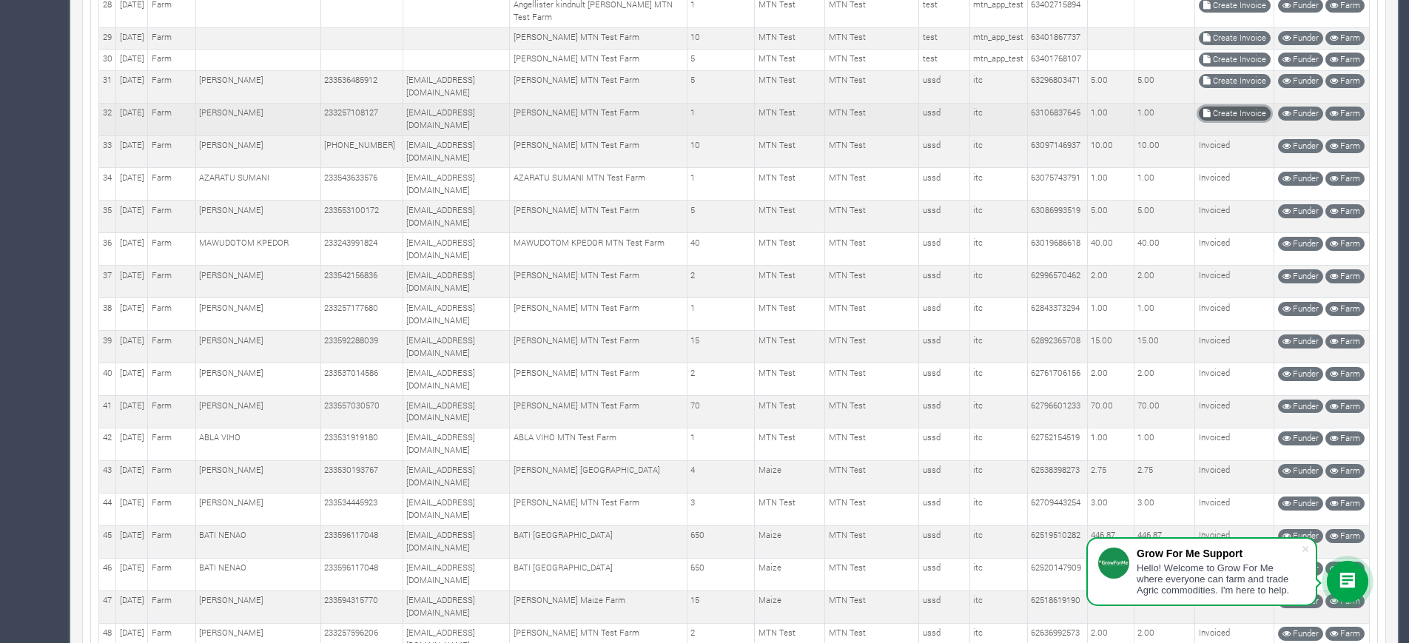
click at [1238, 121] on link "Create Invoice" at bounding box center [1235, 114] width 72 height 14
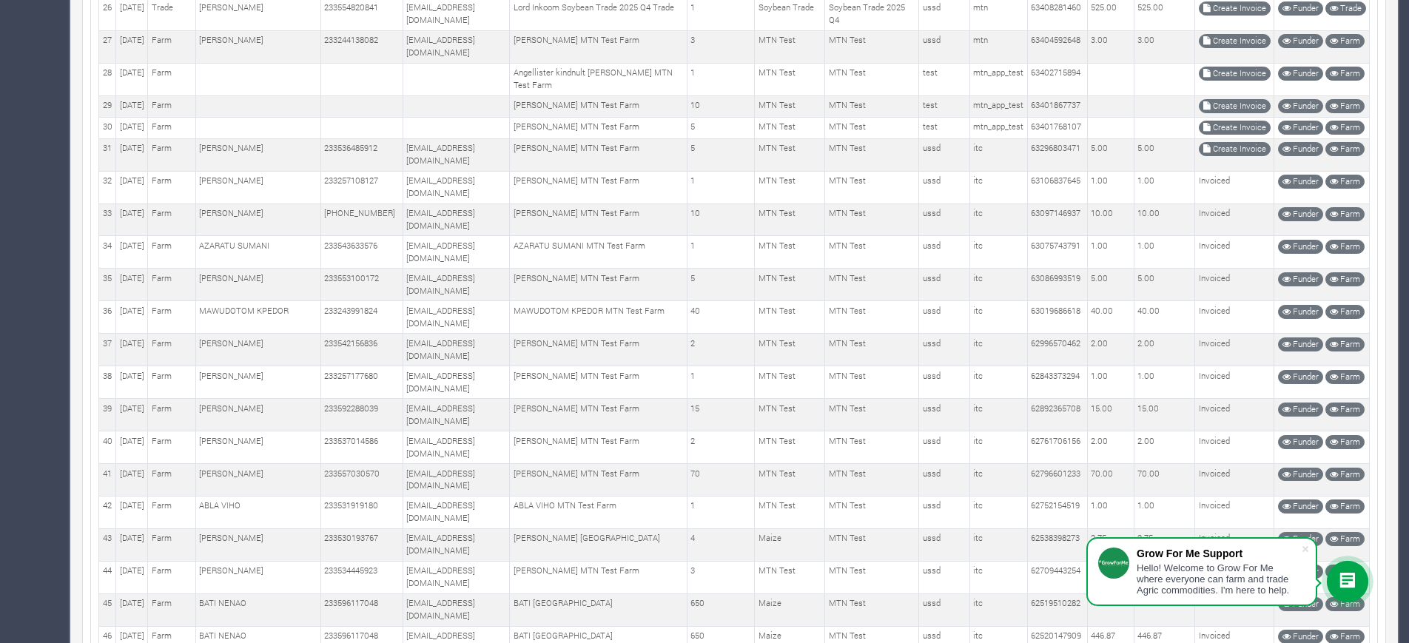
scroll to position [1013, 0]
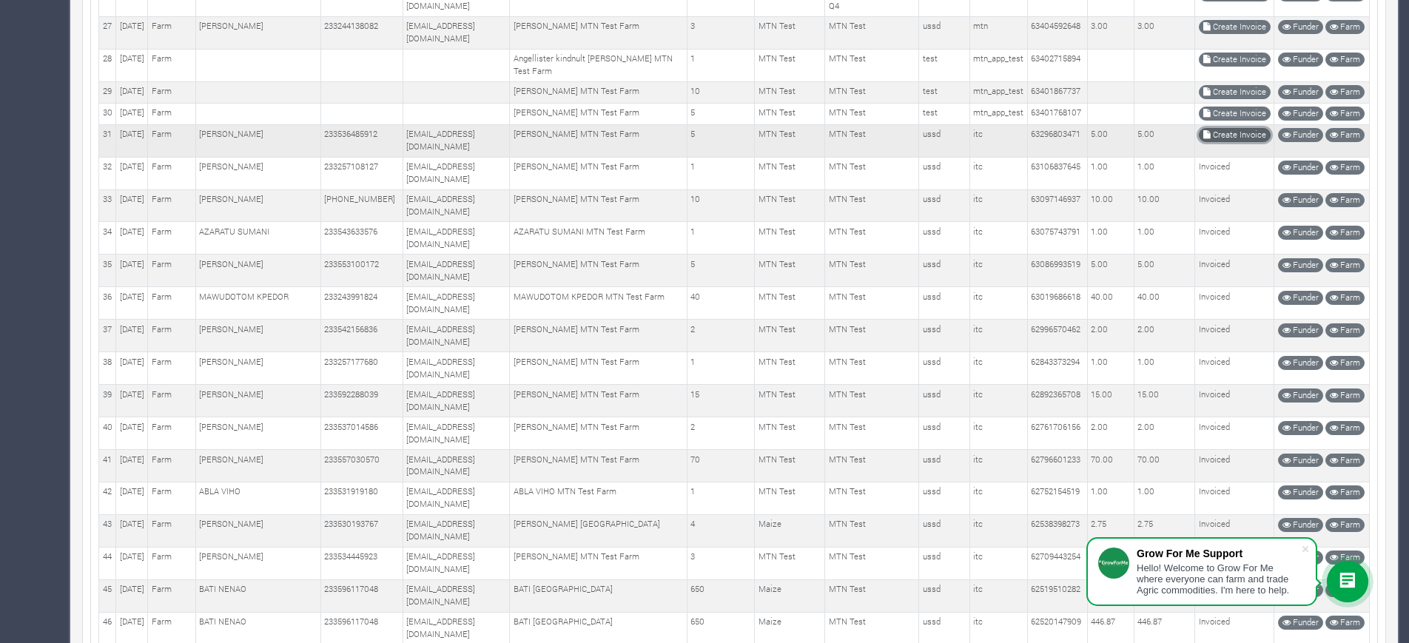
click at [1222, 142] on link "Create Invoice" at bounding box center [1235, 135] width 72 height 14
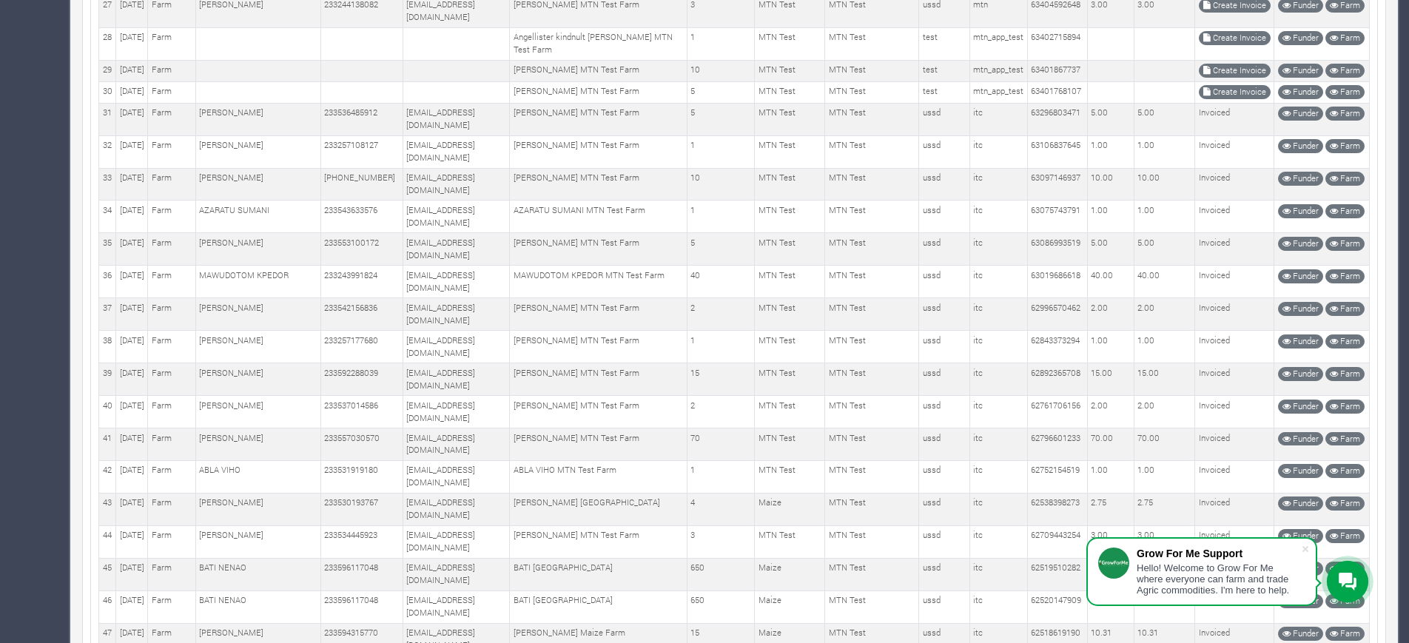
scroll to position [1033, 0]
click at [1213, 14] on link "Create Invoice" at bounding box center [1235, 7] width 72 height 14
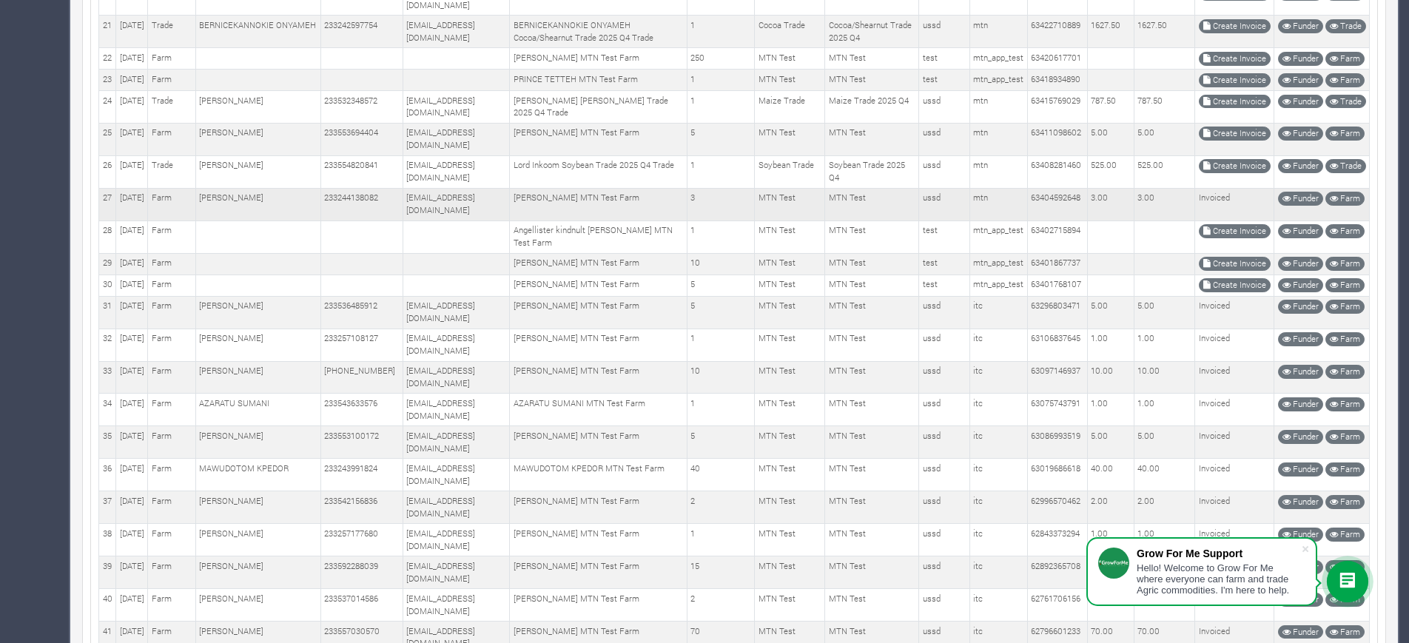
scroll to position [817, 0]
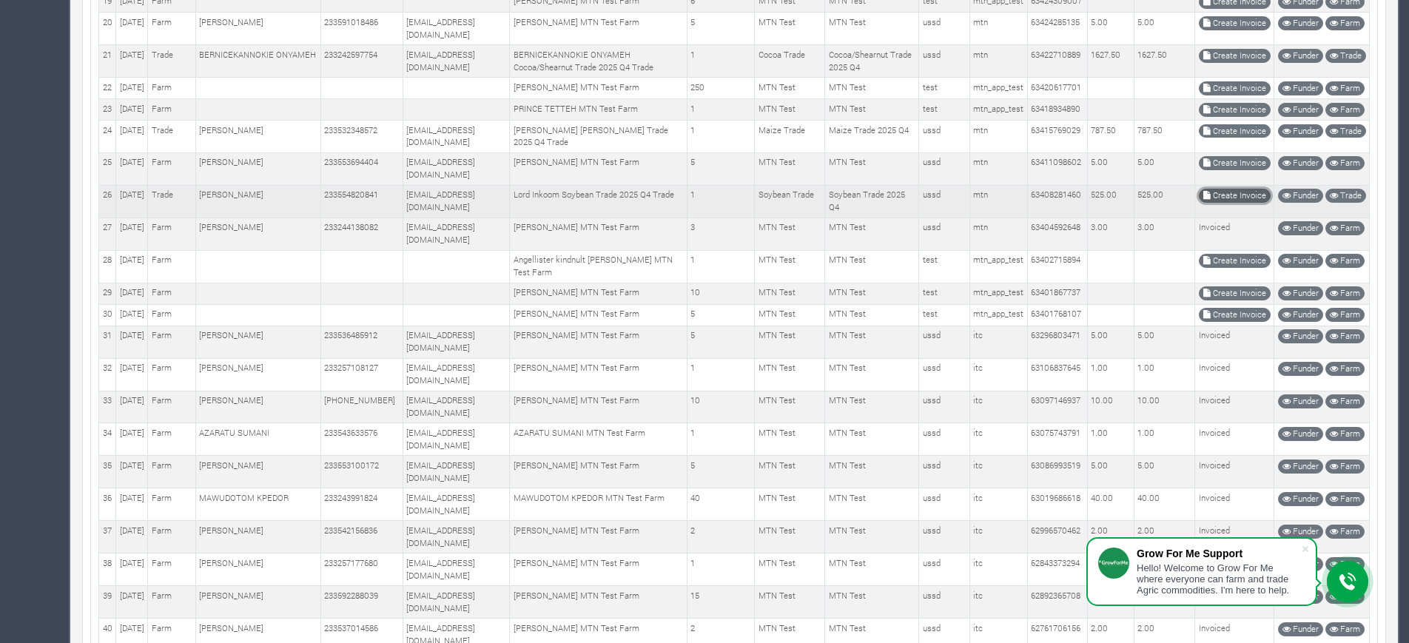
click at [1217, 203] on link "Create Invoice" at bounding box center [1235, 196] width 72 height 14
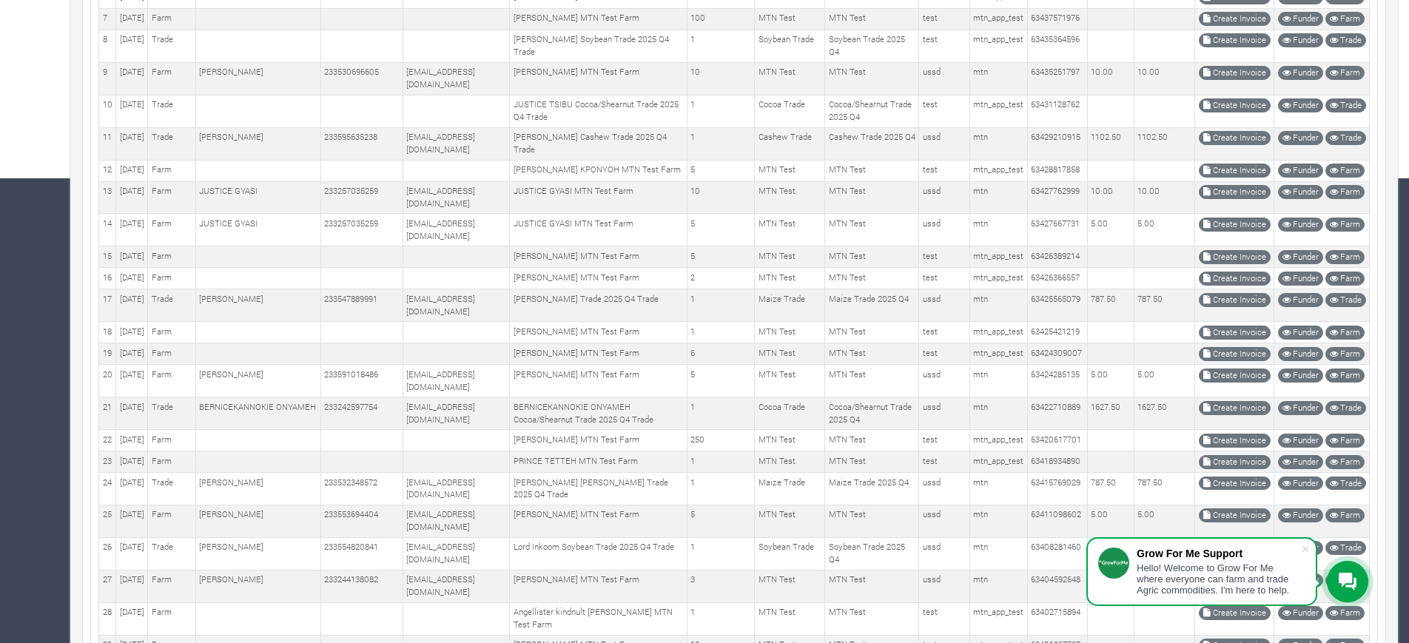
scroll to position [647, 0]
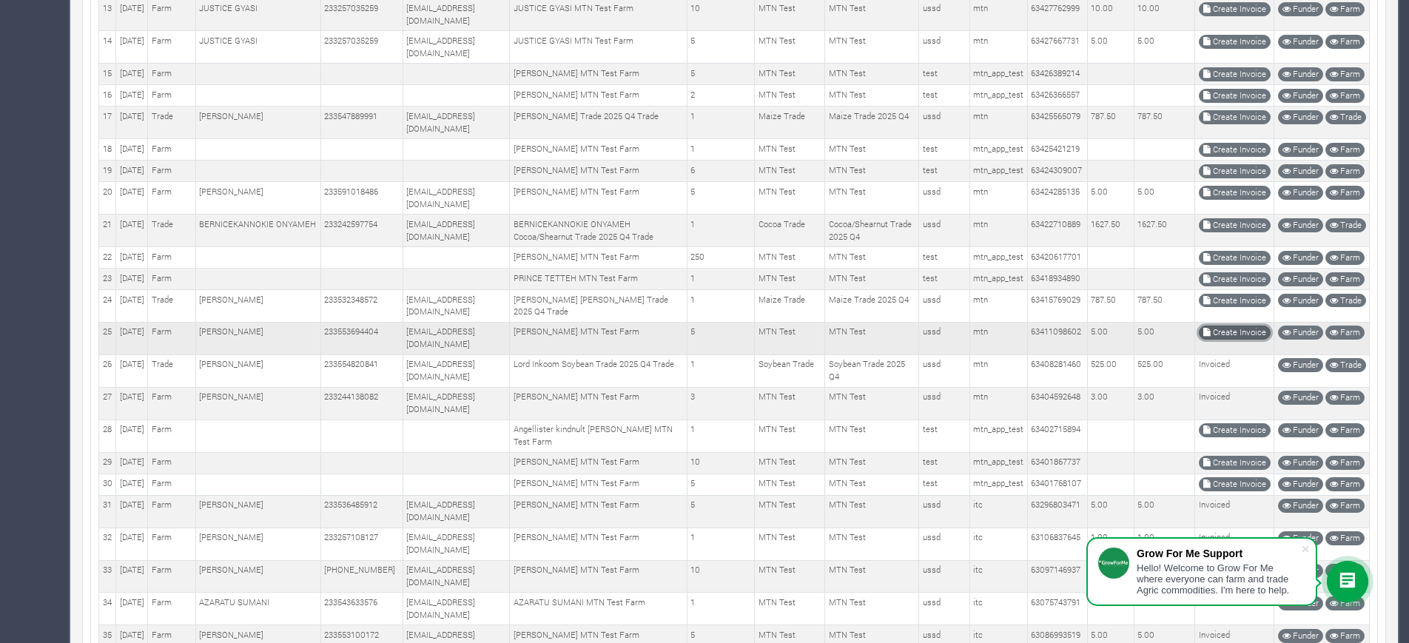
click at [1233, 340] on link "Create Invoice" at bounding box center [1235, 333] width 72 height 14
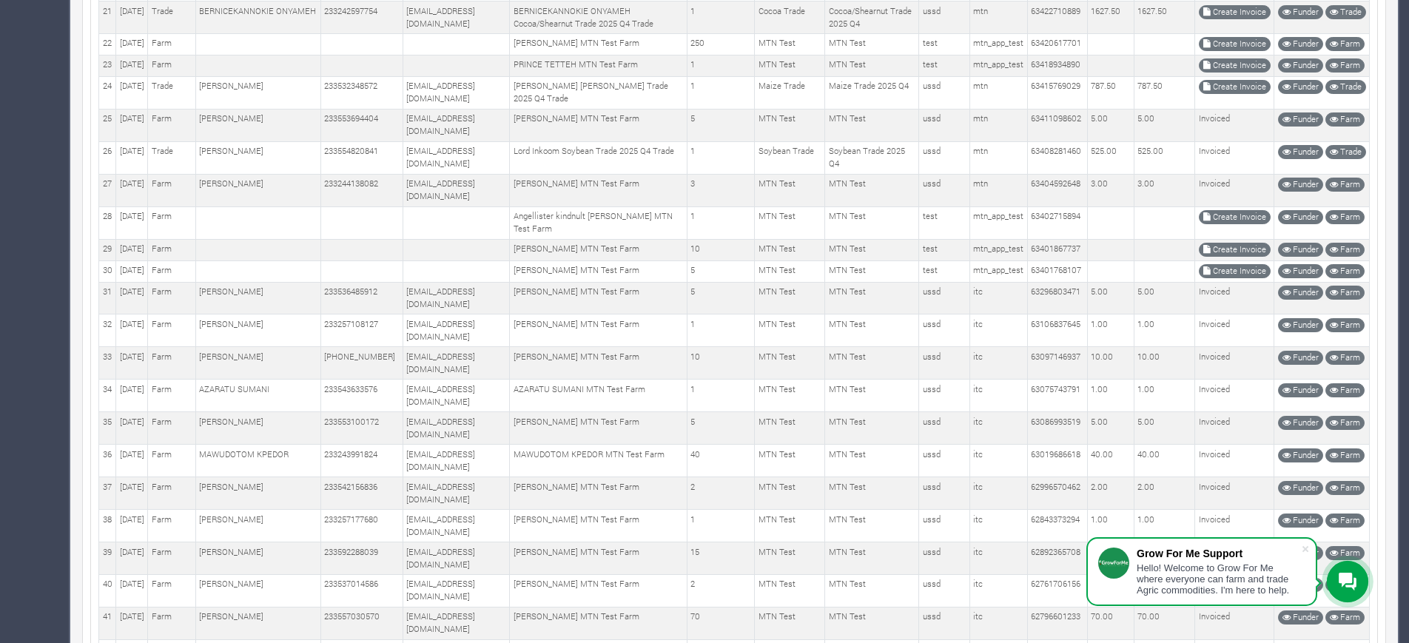
scroll to position [889, 0]
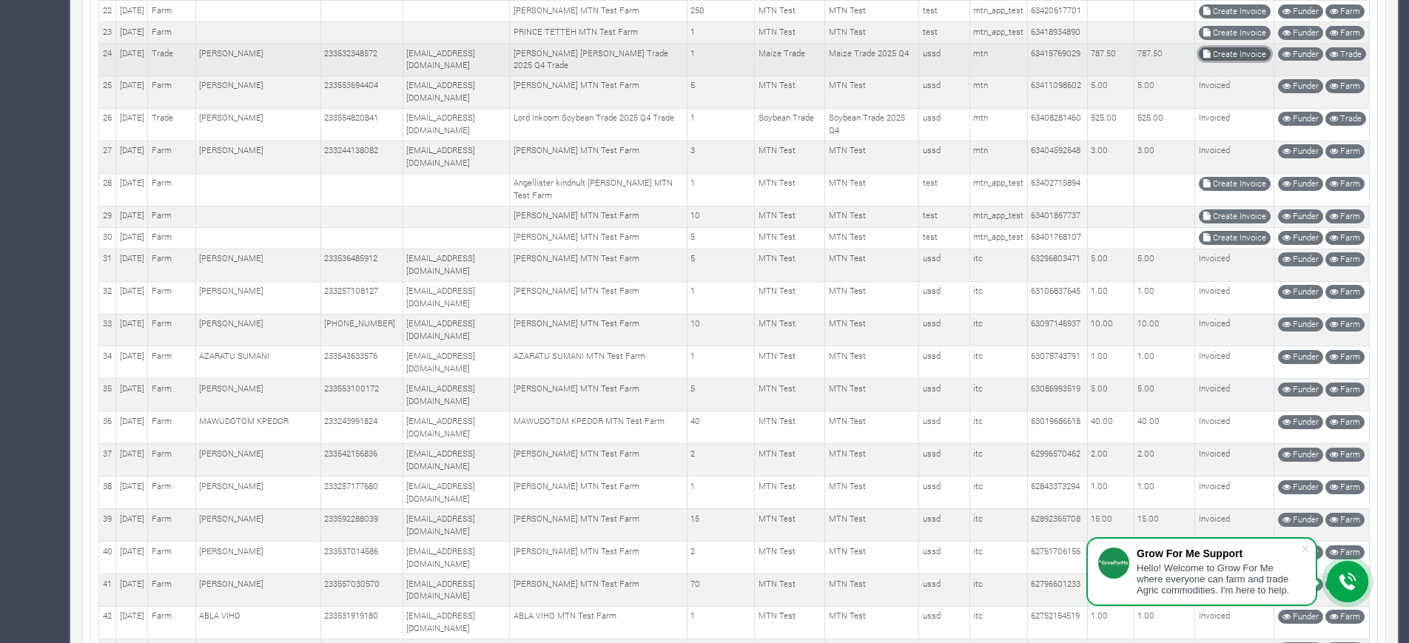
click at [1231, 61] on link "Create Invoice" at bounding box center [1235, 54] width 72 height 14
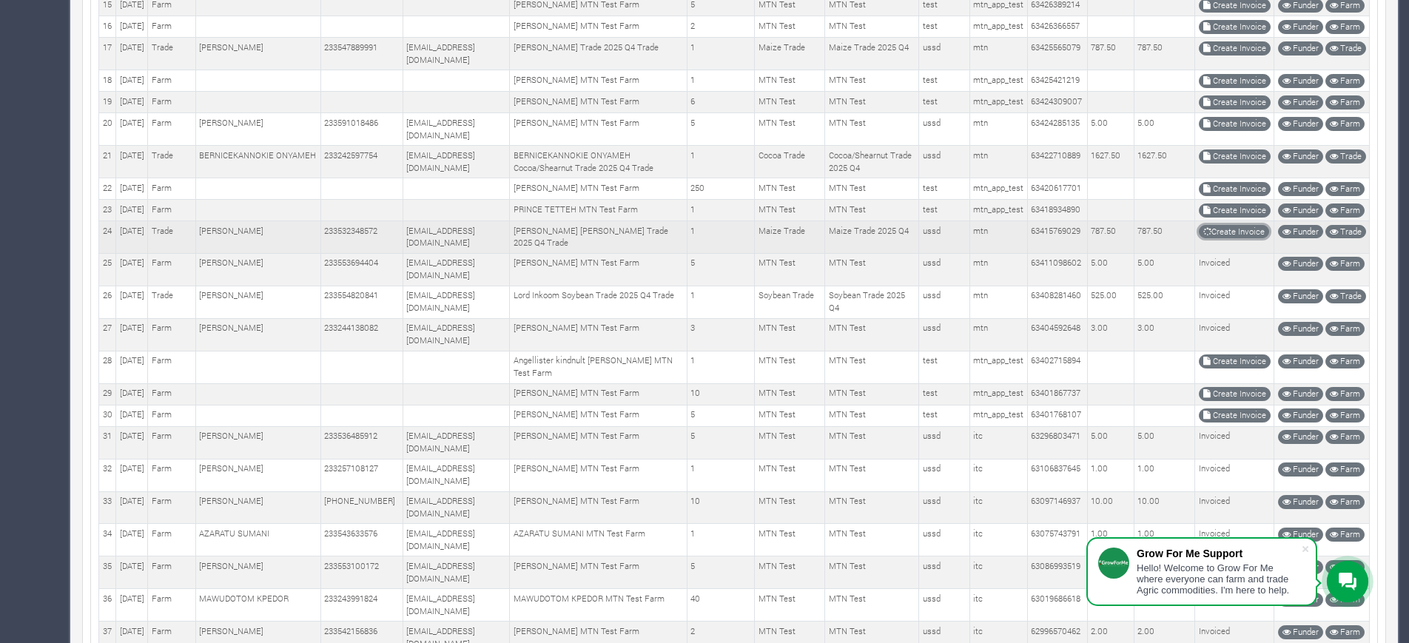
scroll to position [704, 0]
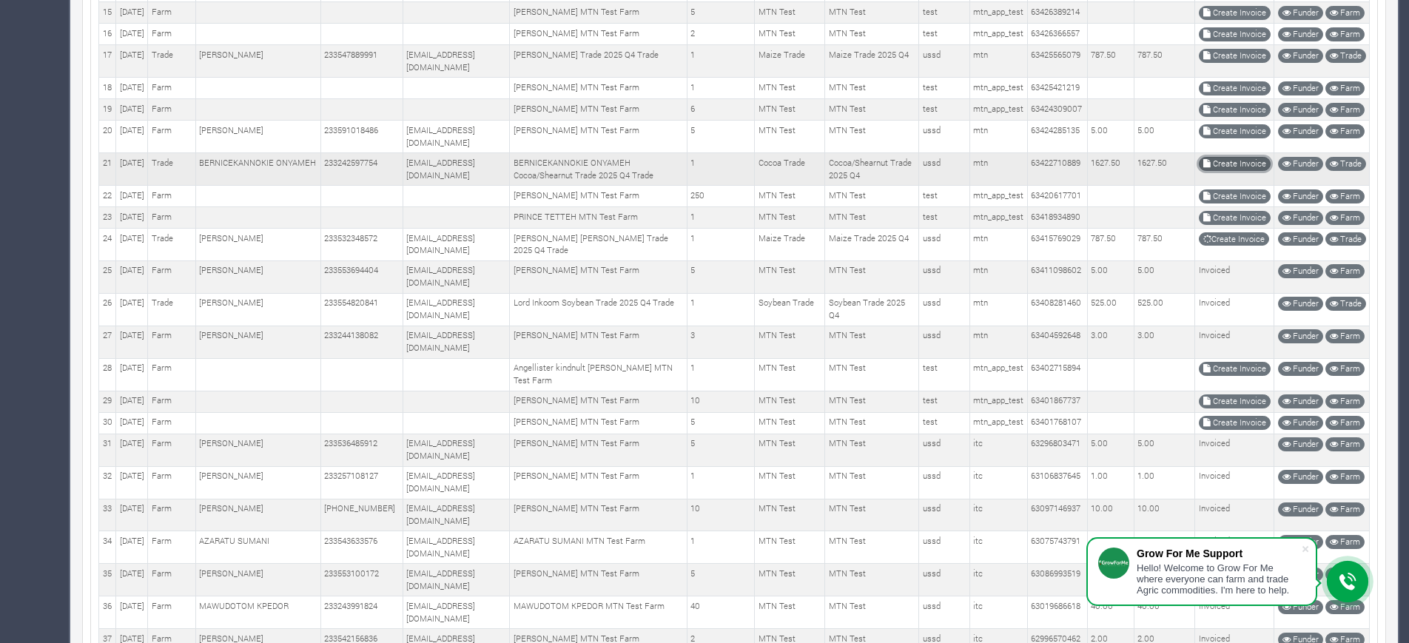
click at [1223, 171] on link "Create Invoice" at bounding box center [1235, 164] width 72 height 14
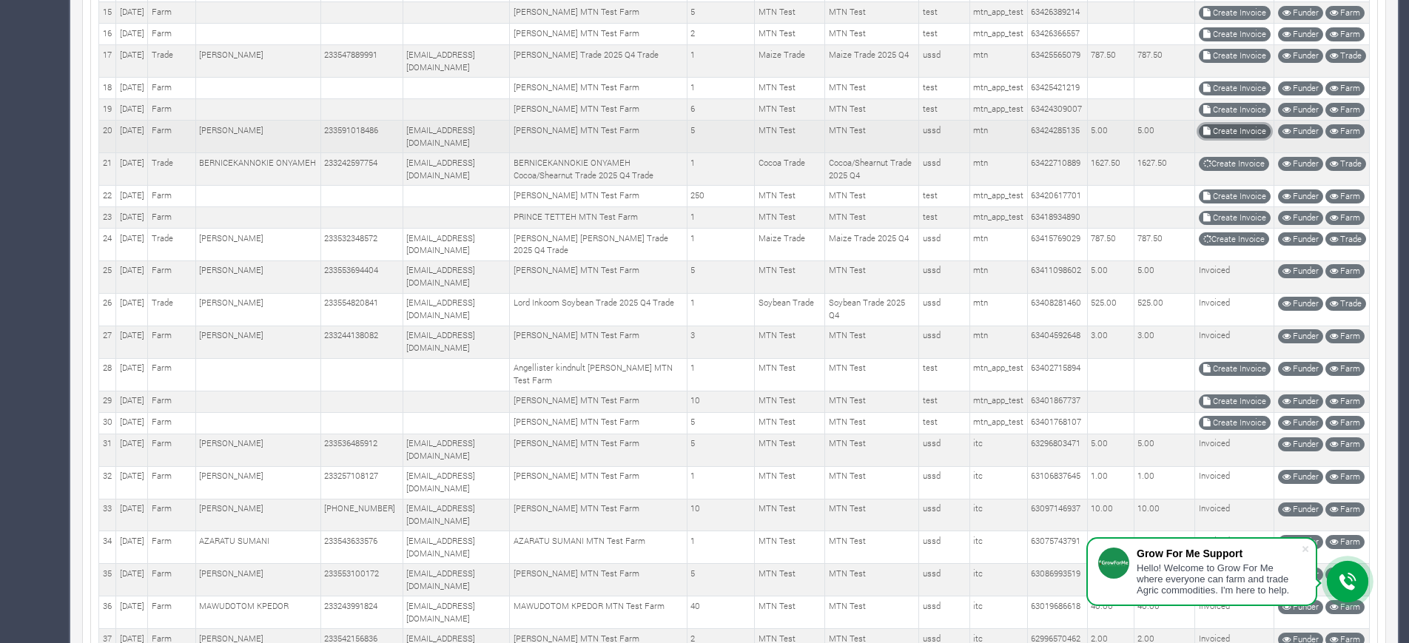
click at [1233, 138] on link "Create Invoice" at bounding box center [1235, 131] width 72 height 14
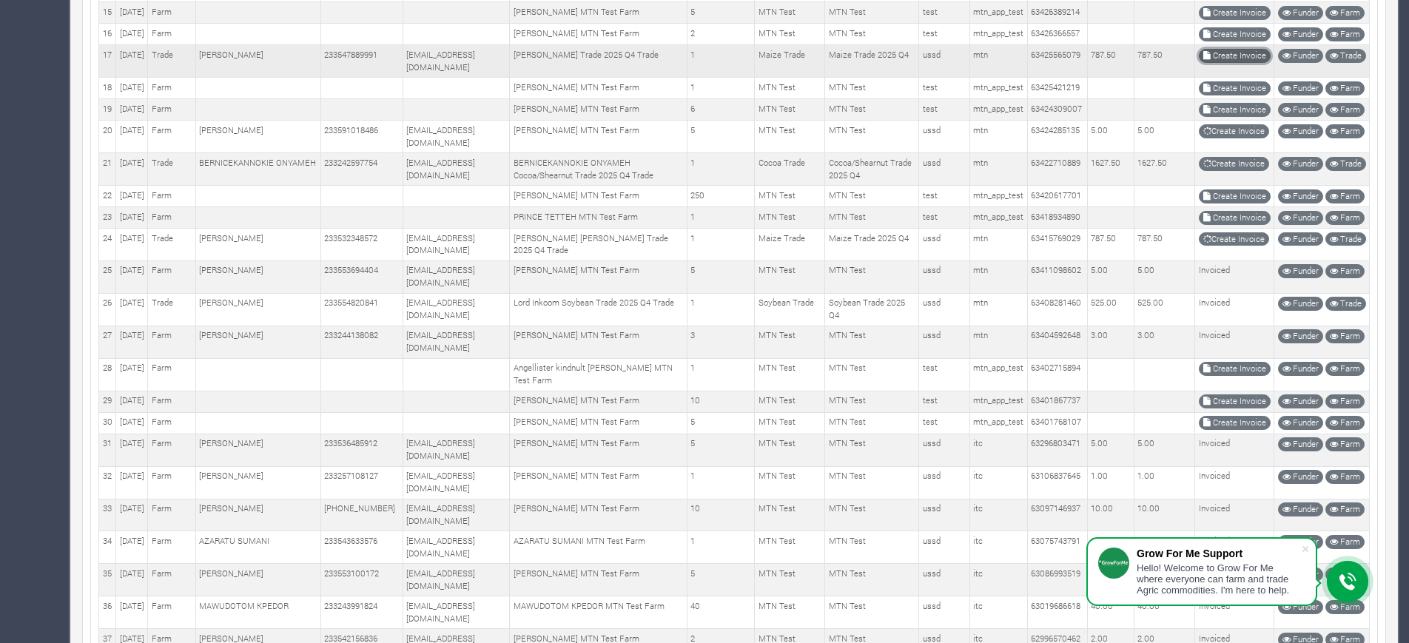
click at [1246, 63] on link "Create Invoice" at bounding box center [1235, 56] width 72 height 14
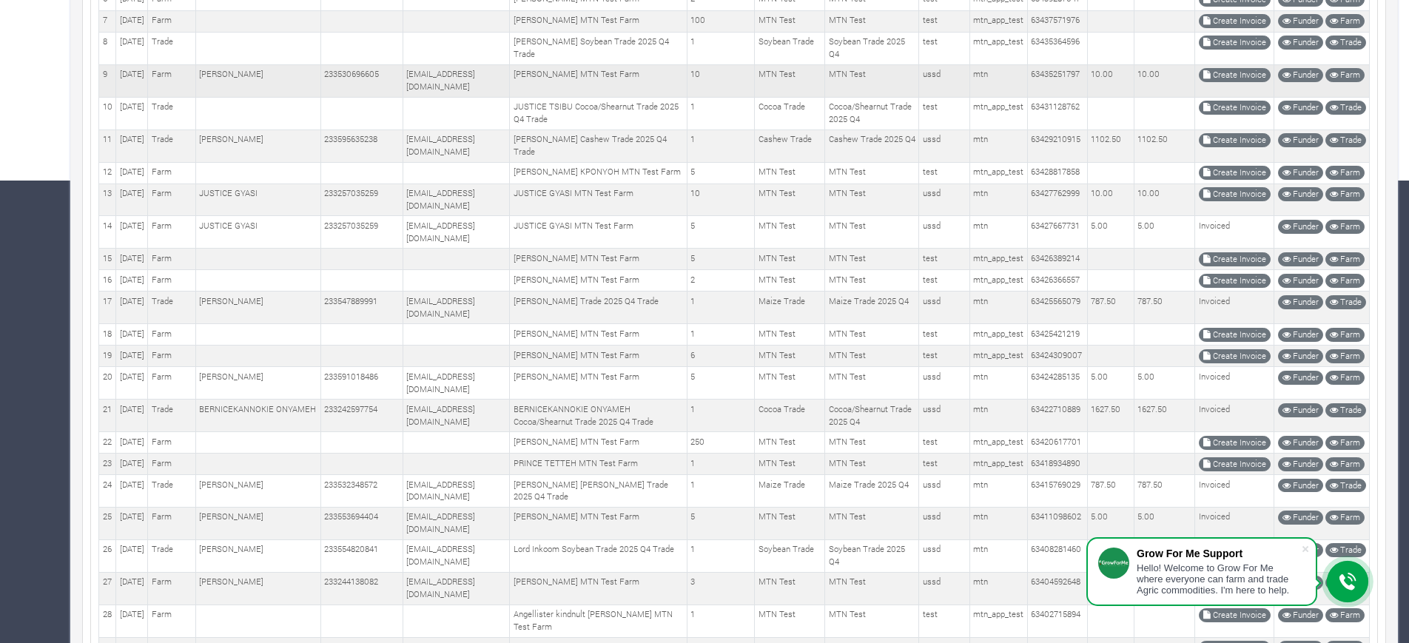
scroll to position [555, 0]
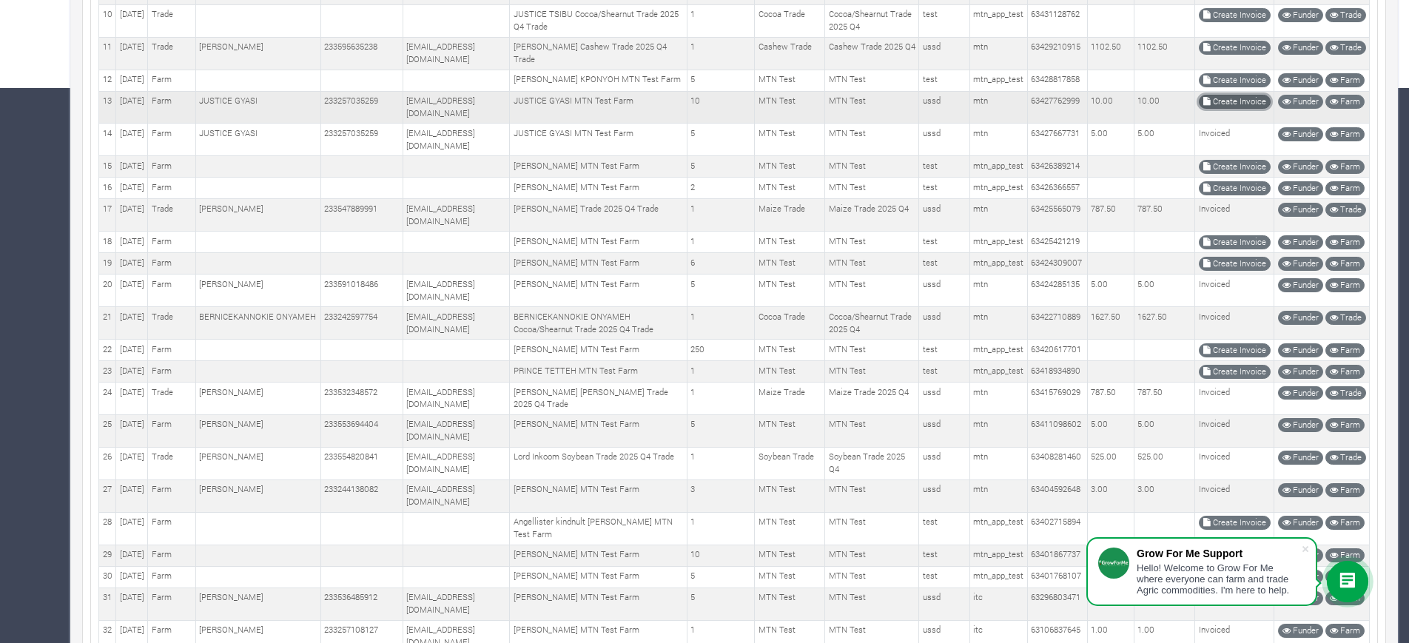
click at [1230, 109] on link "Create Invoice" at bounding box center [1235, 102] width 72 height 14
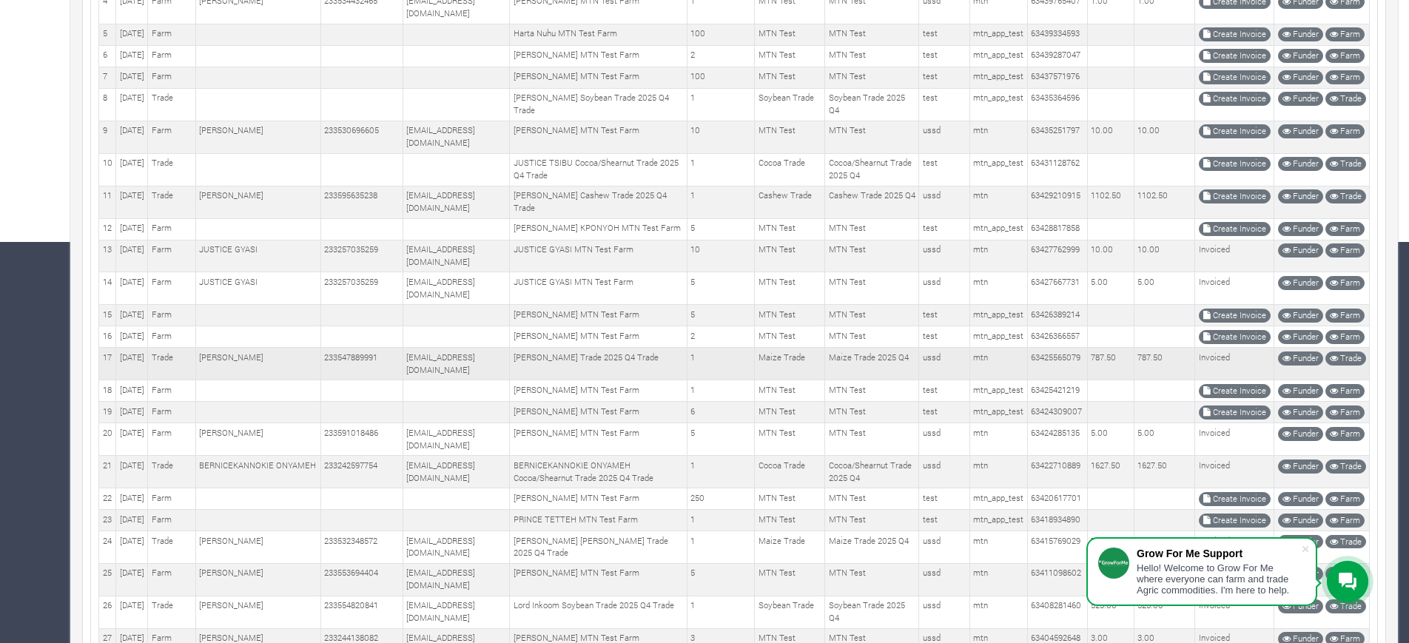
scroll to position [462, 0]
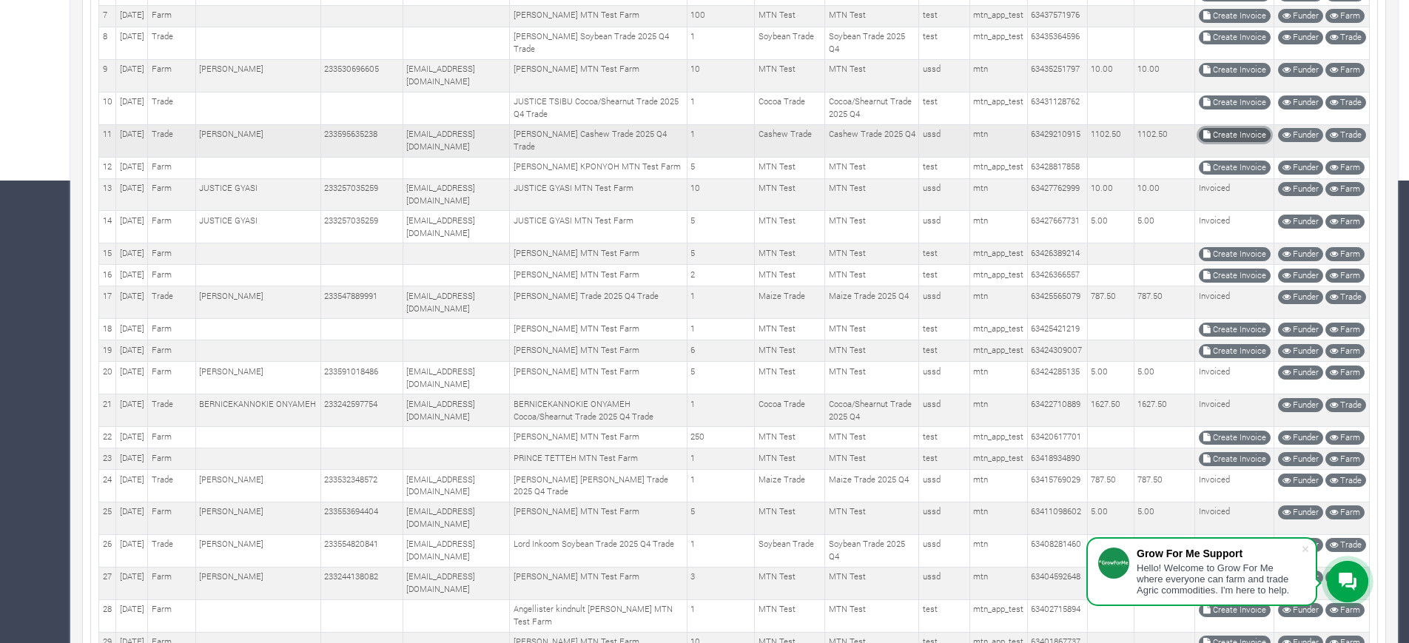
click at [1223, 142] on link "Create Invoice" at bounding box center [1235, 135] width 72 height 14
click at [1244, 77] on link "Create Invoice" at bounding box center [1235, 70] width 72 height 14
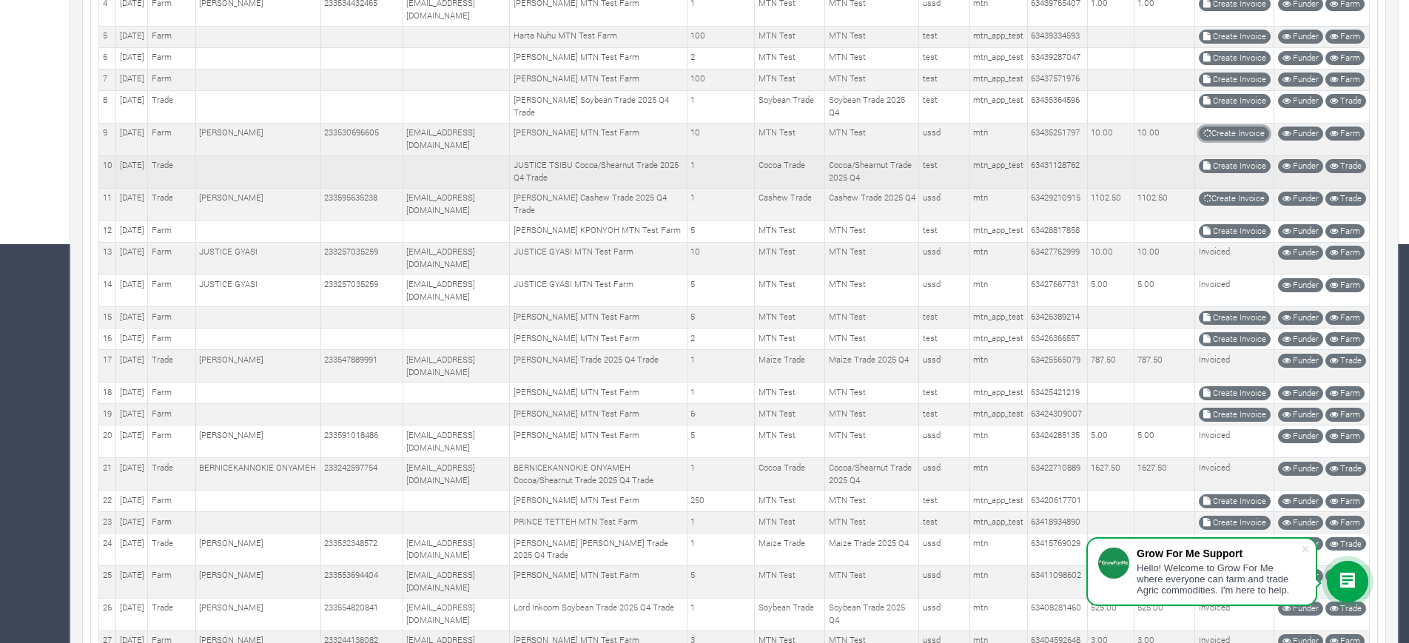
scroll to position [277, 0]
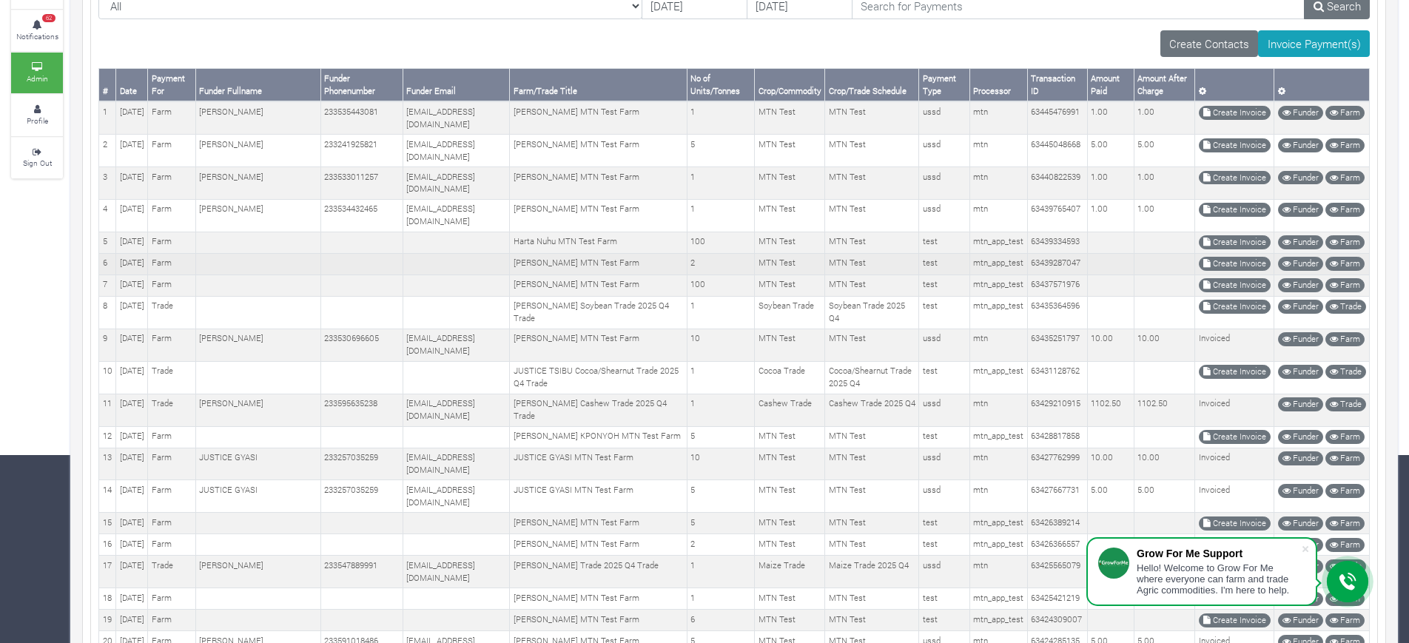
scroll to position [185, 0]
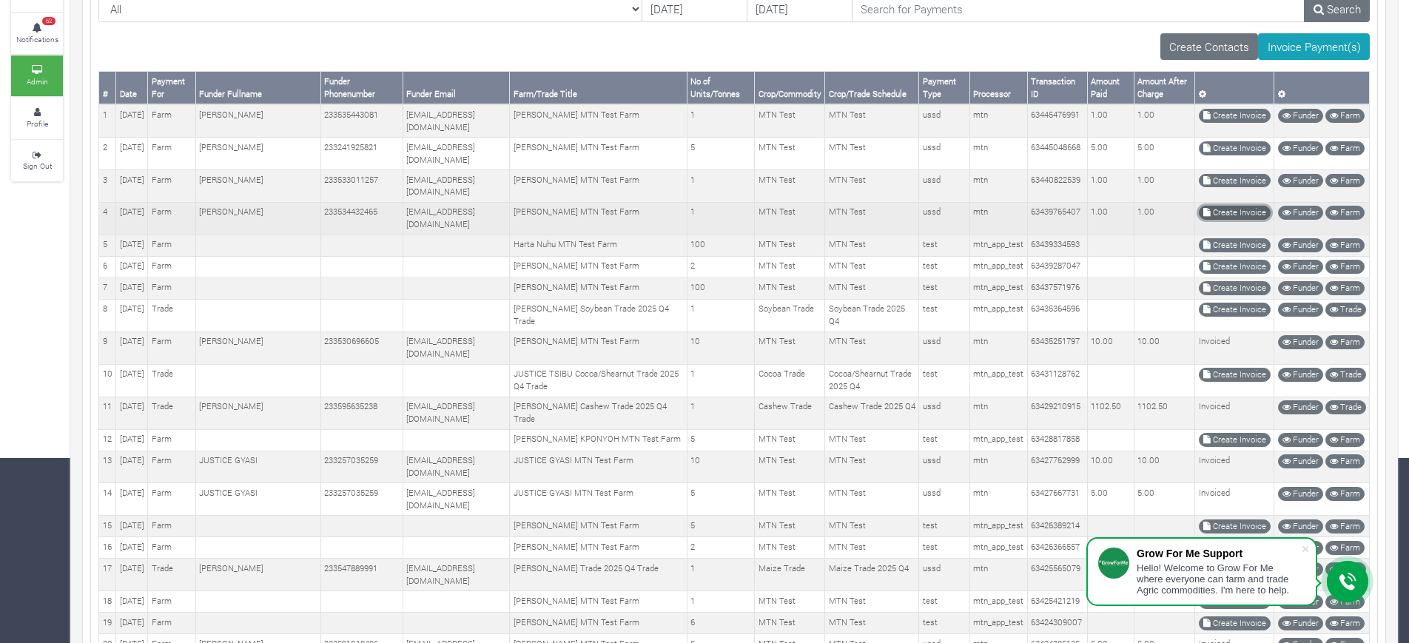
click at [1214, 212] on link "Create Invoice" at bounding box center [1235, 213] width 72 height 14
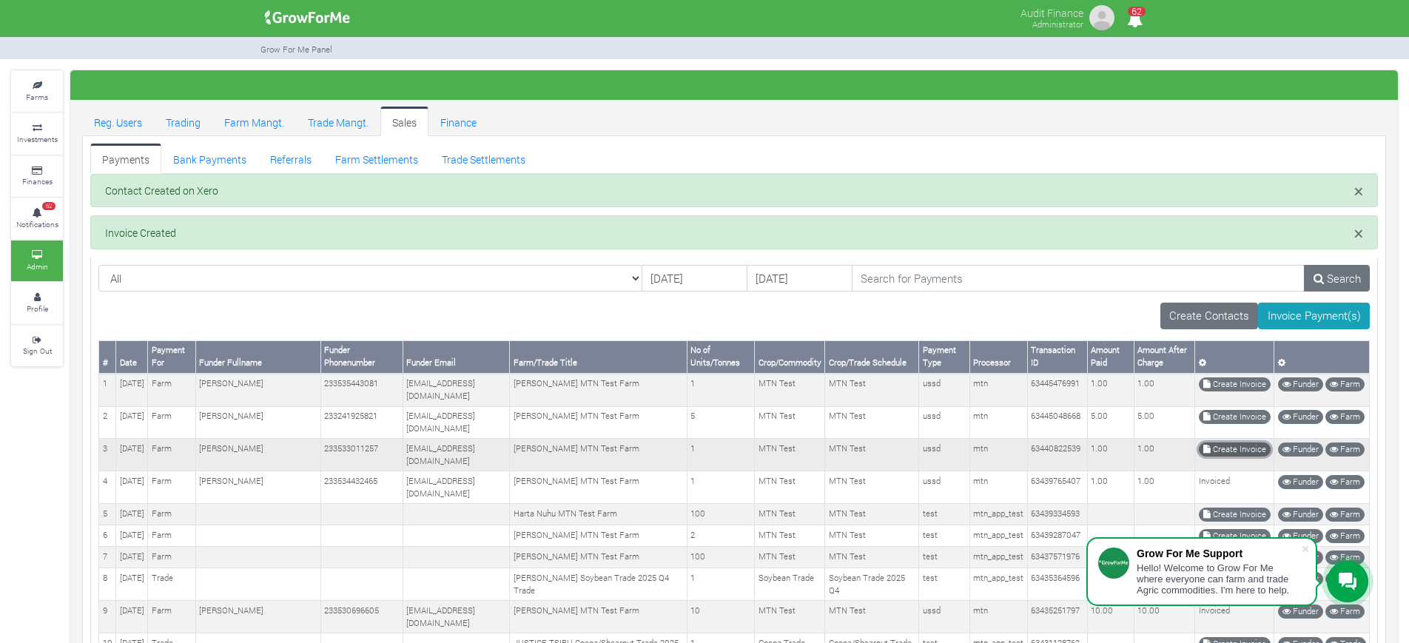
click at [1222, 449] on link "Create Invoice" at bounding box center [1235, 449] width 72 height 14
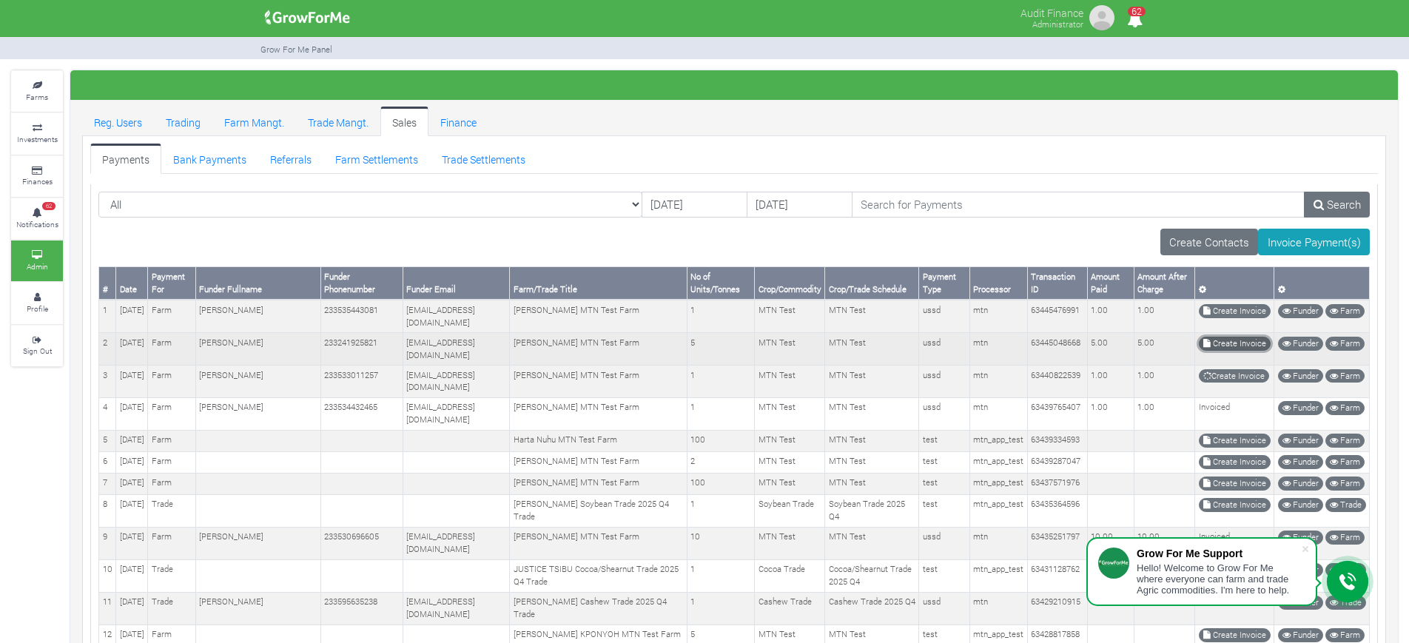
click at [1234, 340] on link "Create Invoice" at bounding box center [1235, 344] width 72 height 14
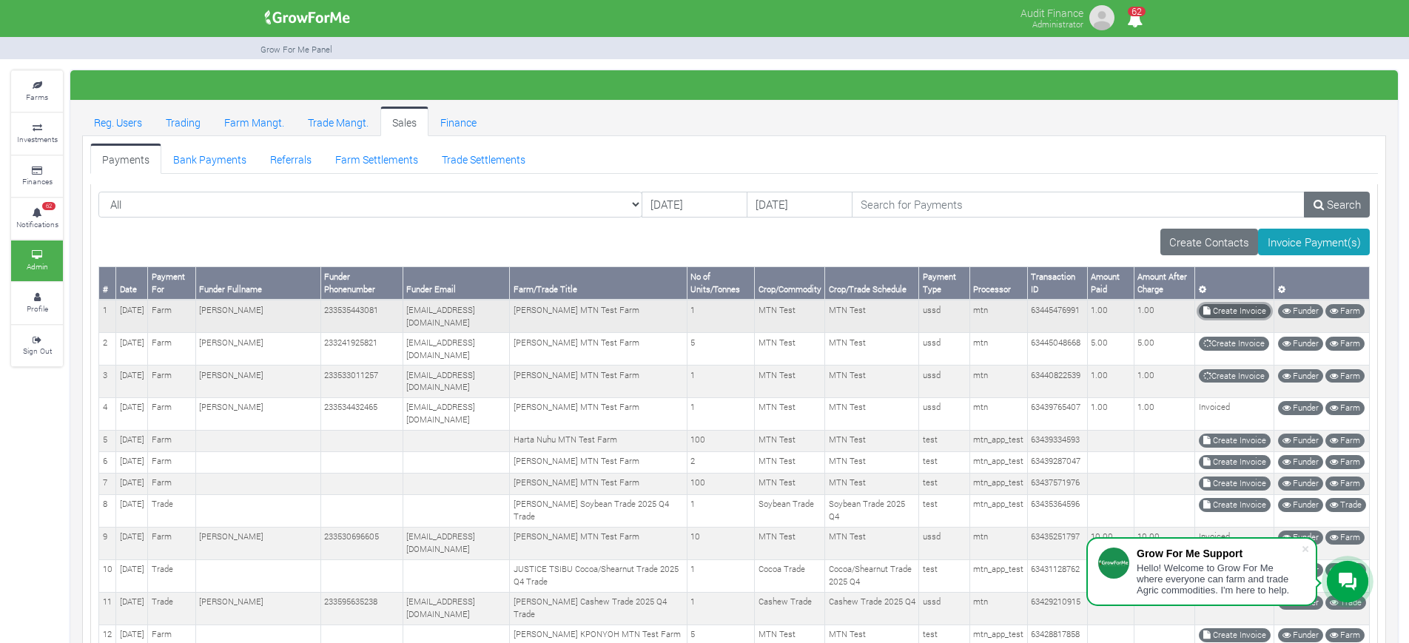
click at [1217, 312] on link "Create Invoice" at bounding box center [1235, 311] width 72 height 14
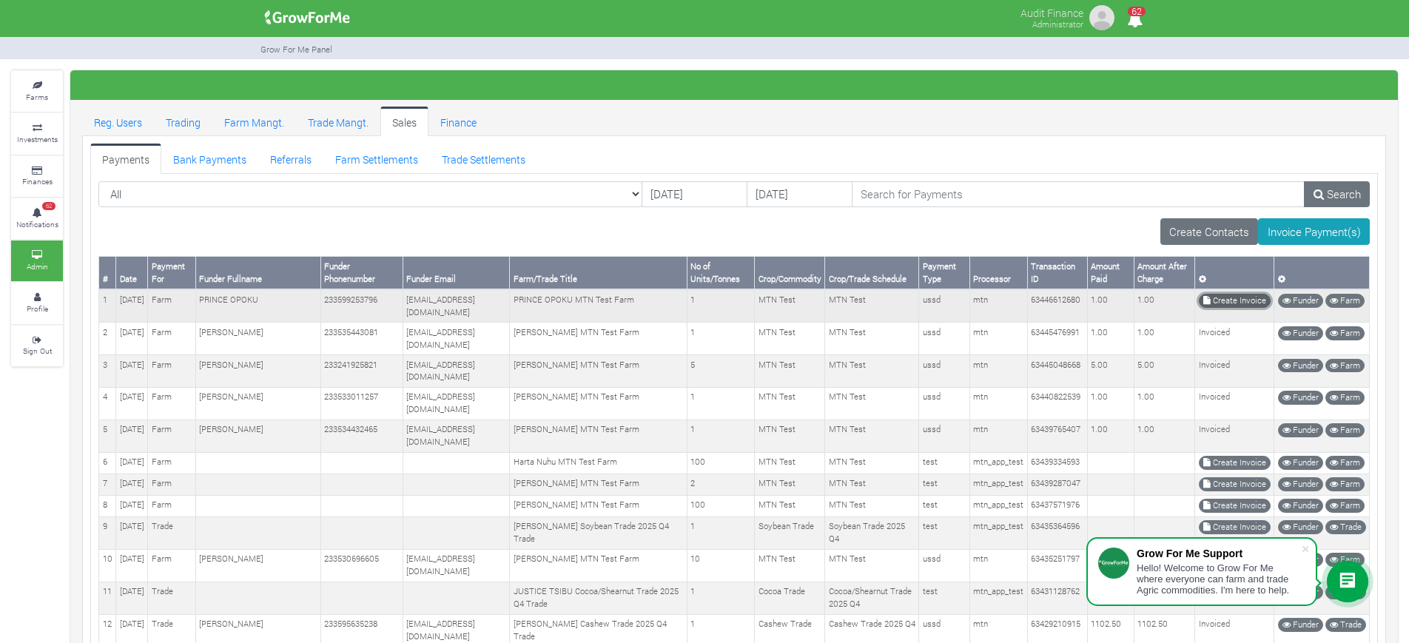
click at [1227, 303] on link "Create Invoice" at bounding box center [1235, 301] width 72 height 14
